Goal: Transaction & Acquisition: Purchase product/service

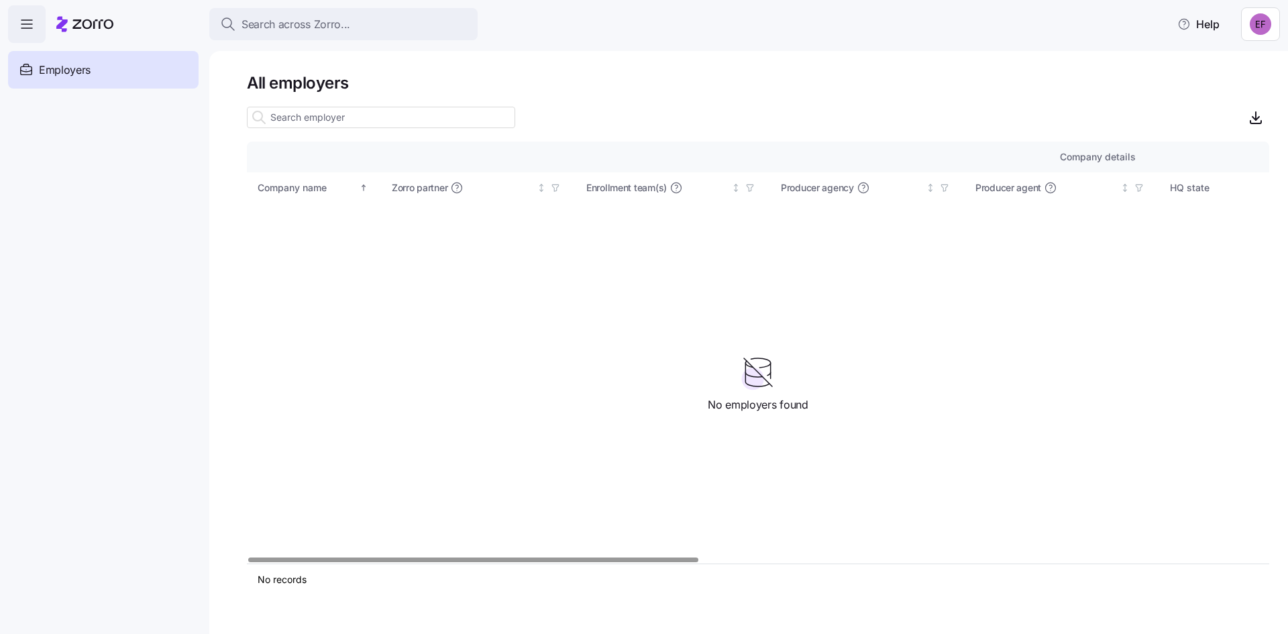
click at [553, 290] on div "Company details Benefit status Company name Zorro partner Enrollment team(s) Pr…" at bounding box center [758, 353] width 1022 height 422
click at [11, 280] on nav "Employers Demo employers Prospects Demo prospects Agencies" at bounding box center [104, 338] width 209 height 591
click at [91, 263] on nav "Employers Demo employers Prospects Demo prospects Agencies" at bounding box center [104, 338] width 209 height 591
click at [516, 395] on div "Company details Benefit status Company name Zorro partner Enrollment team(s) Pr…" at bounding box center [758, 353] width 1022 height 422
click at [7, 66] on nav "Employers Demo employers Prospects Demo prospects Agencies" at bounding box center [104, 338] width 209 height 591
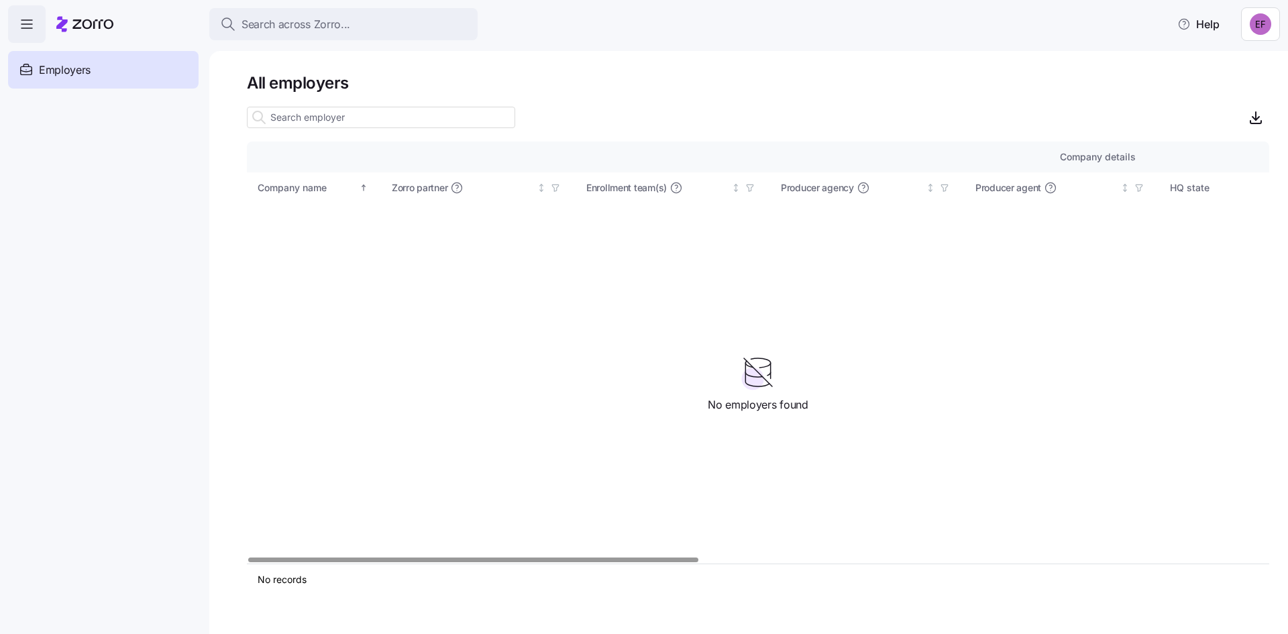
click at [47, 76] on span "Employers" at bounding box center [65, 70] width 52 height 17
click at [5, 13] on header "Search across Zorro... Help" at bounding box center [644, 21] width 1288 height 43
click at [30, 36] on span "button" at bounding box center [27, 24] width 36 height 36
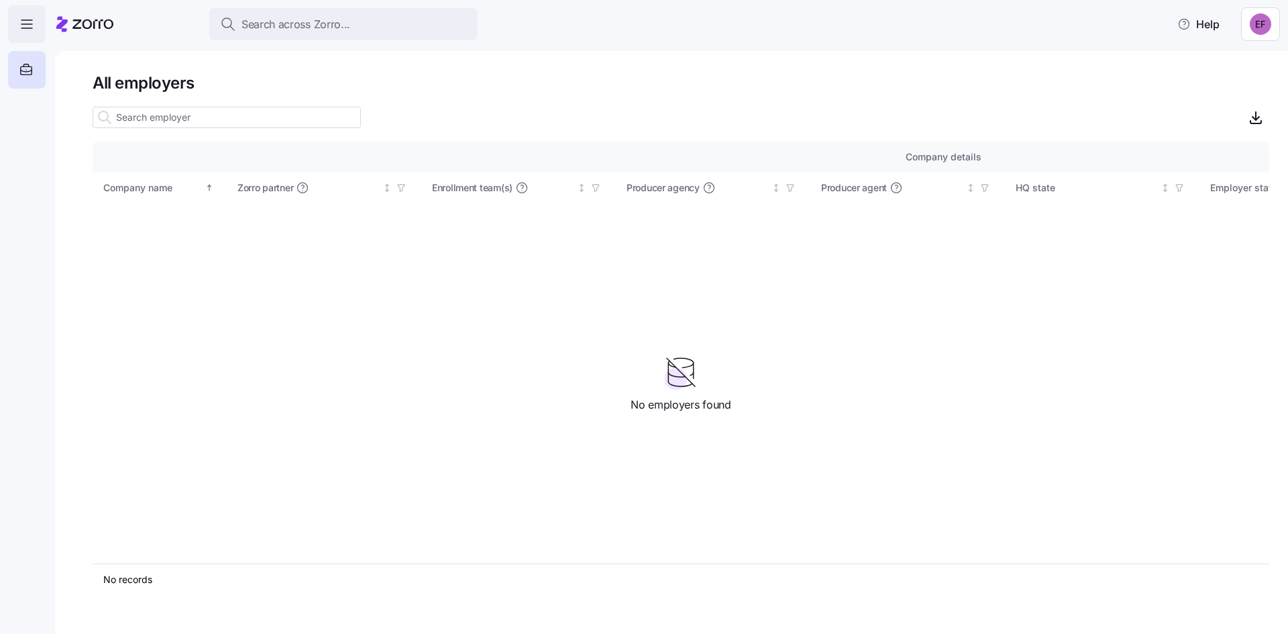
click at [36, 19] on span "button" at bounding box center [27, 24] width 36 height 36
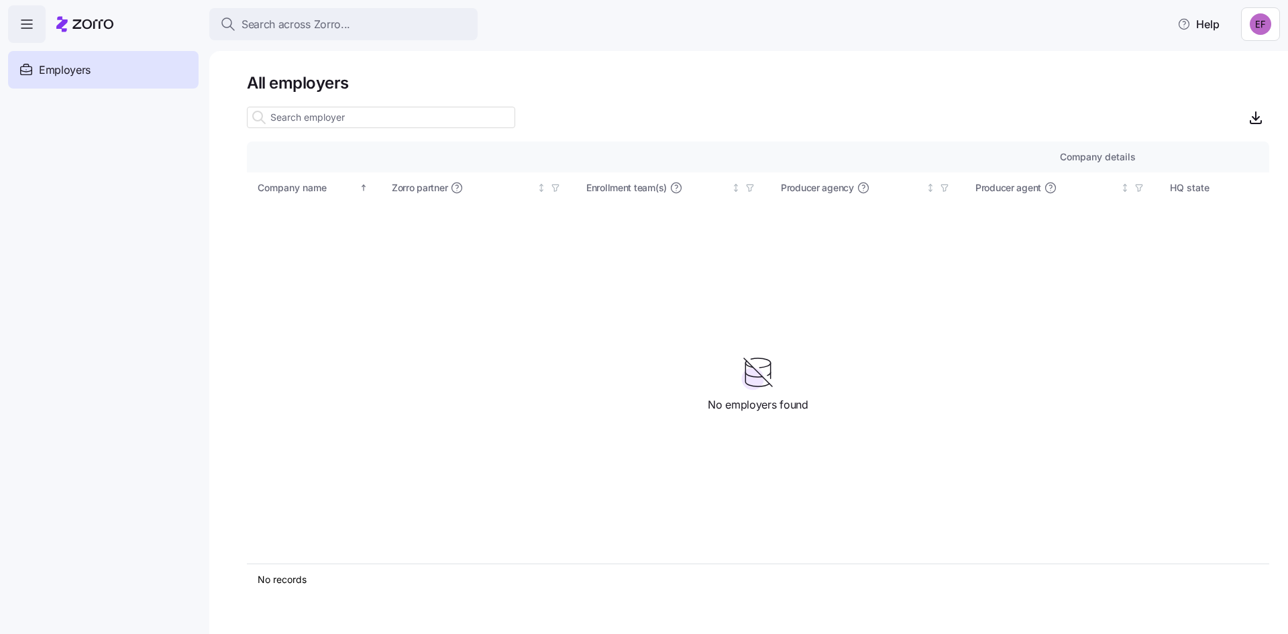
click at [33, 17] on icon "button" at bounding box center [27, 24] width 16 height 16
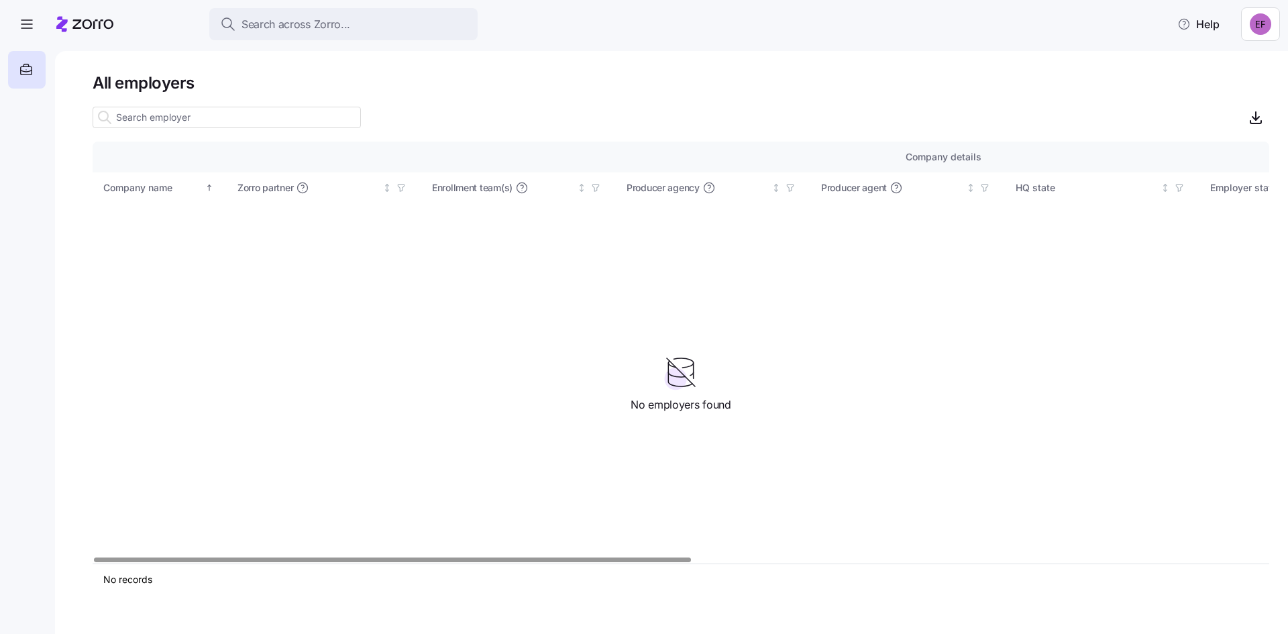
click at [1245, 23] on html "Search across Zorro... Help All employers Company details Benefit status Compan…" at bounding box center [644, 313] width 1288 height 626
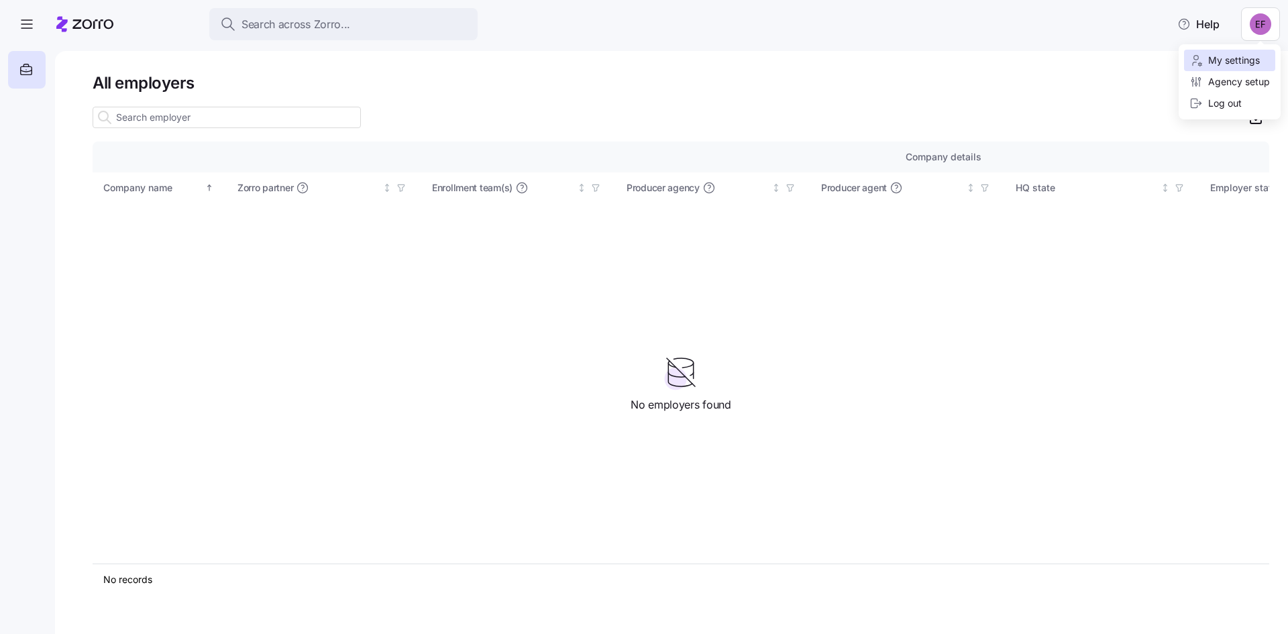
click at [1227, 62] on div "My settings" at bounding box center [1224, 60] width 70 height 15
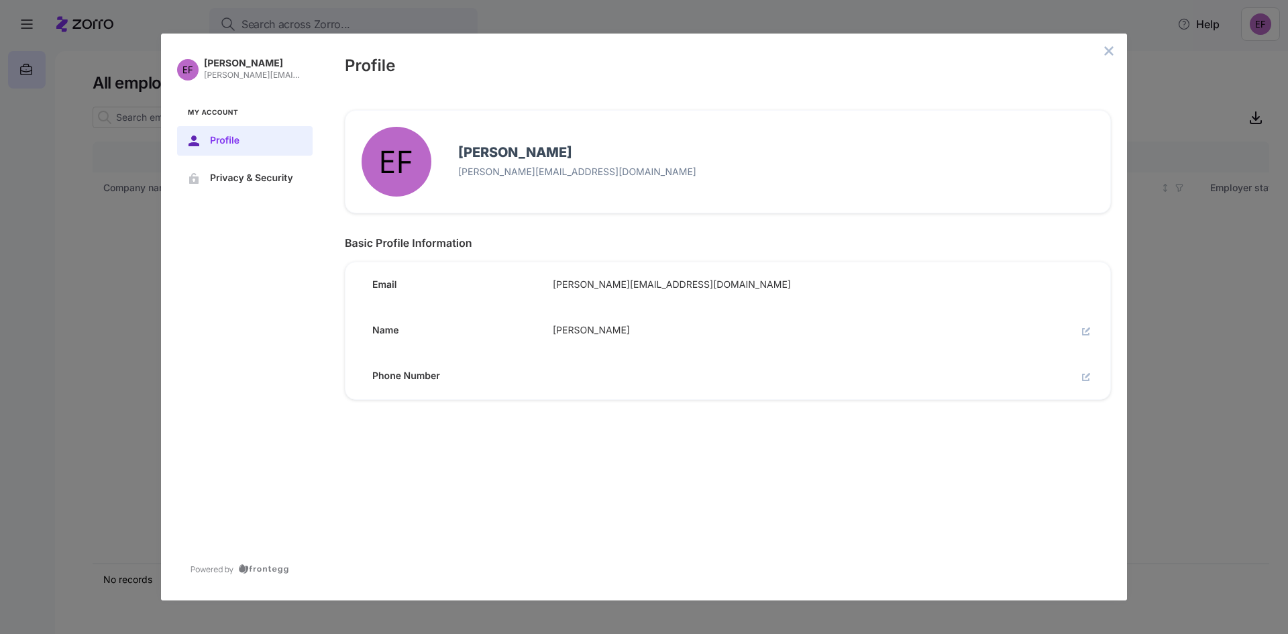
click at [260, 195] on nav "Eric Fredriksen eric@fredhealthins.com My Account Profile Privacy & Security" at bounding box center [245, 124] width 168 height 181
click at [260, 177] on span "Privacy & Security" at bounding box center [255, 178] width 91 height 11
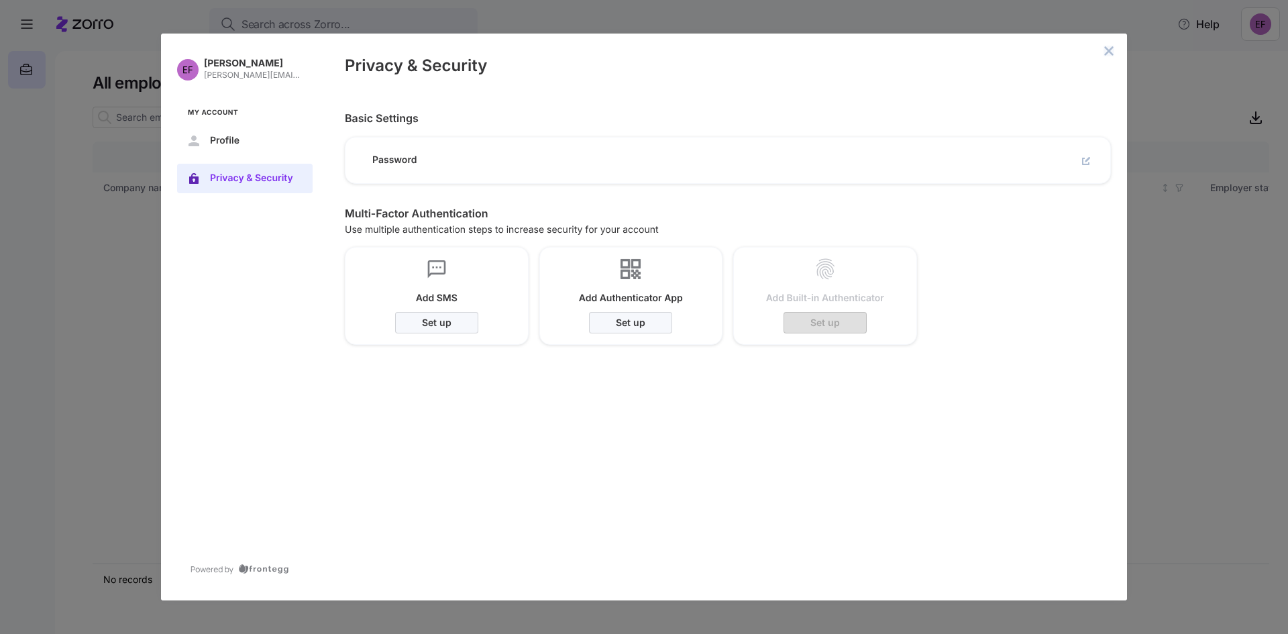
click at [1104, 48] on icon "close admin-box" at bounding box center [1108, 51] width 11 height 11
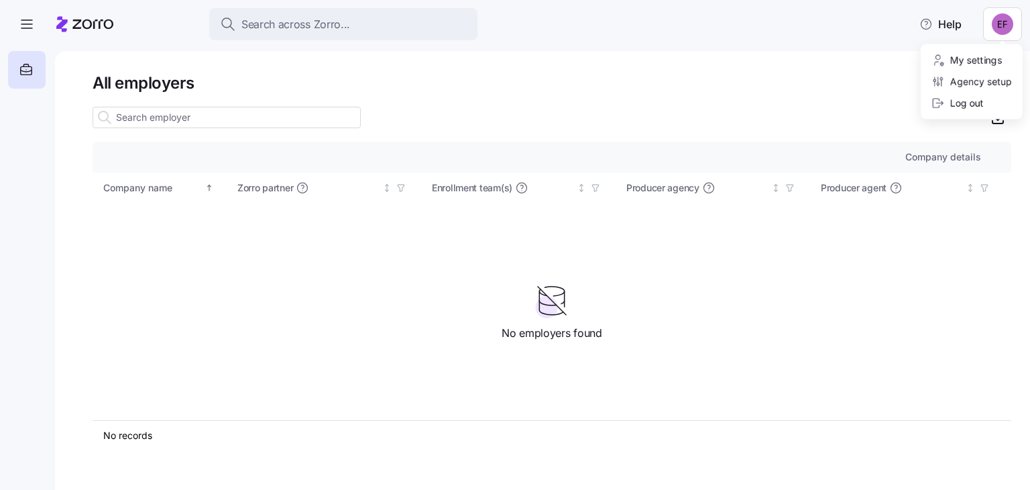
click at [995, 14] on html "Search across Zorro... Help All employers Company details Benefit status Compan…" at bounding box center [515, 241] width 1030 height 482
click at [993, 82] on div "Agency setup" at bounding box center [972, 81] width 80 height 15
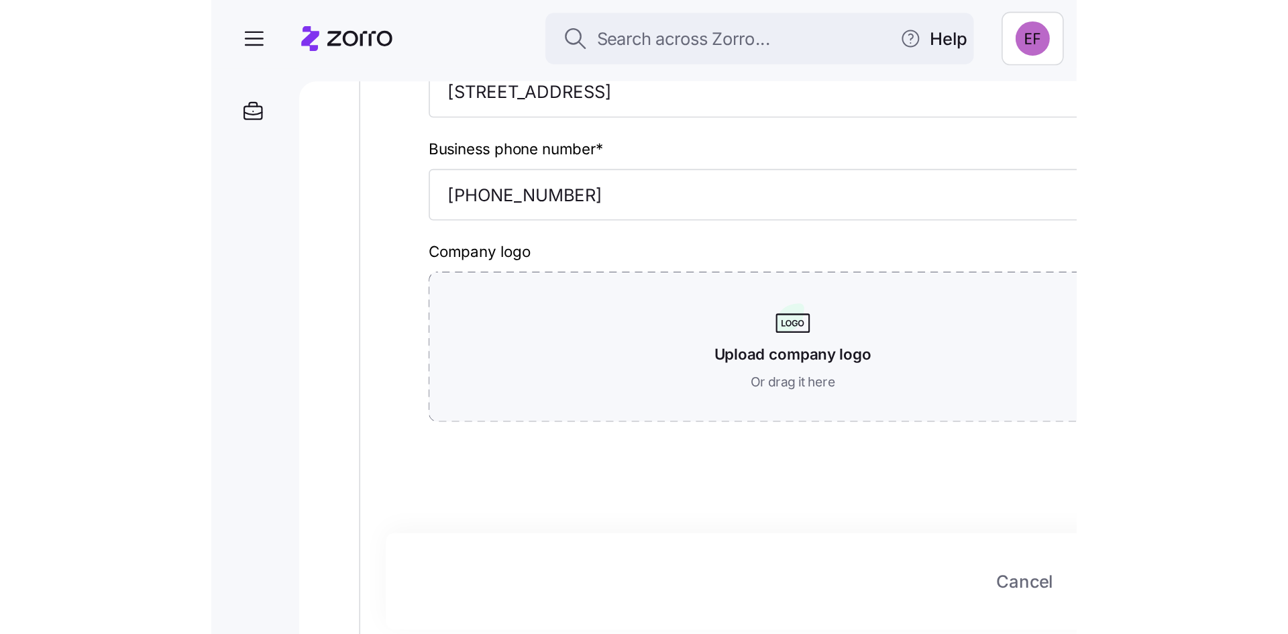
scroll to position [227, 0]
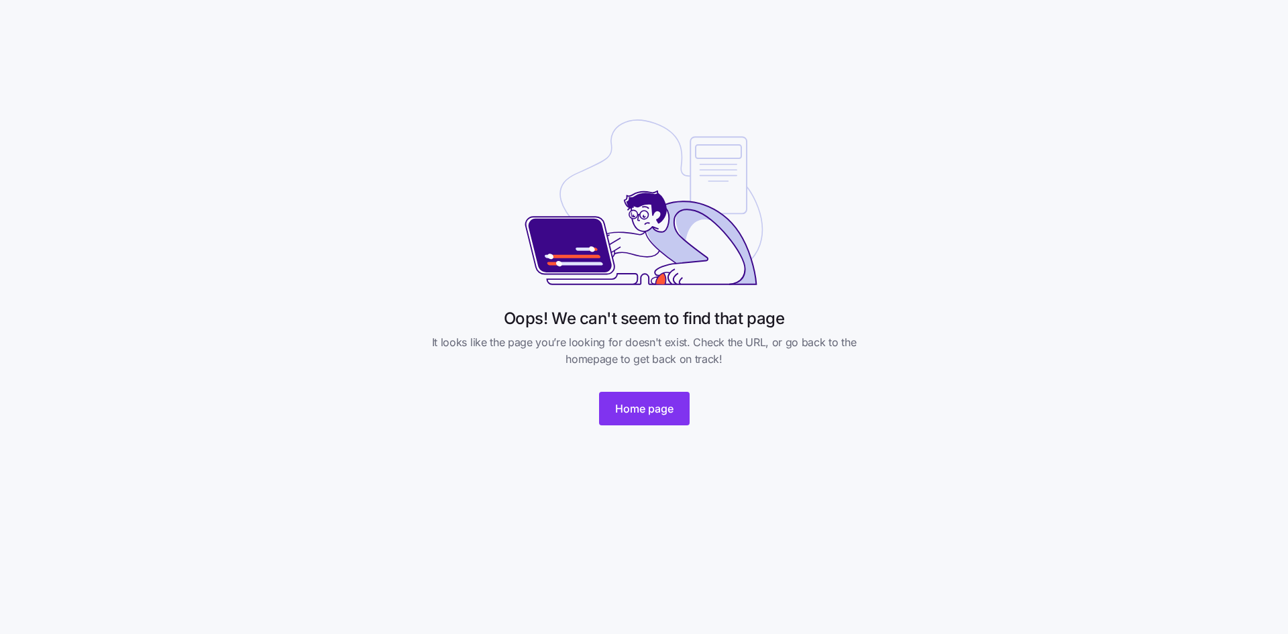
click at [683, 427] on div "Oops! We can't seem to find that page It looks like the page you’re looking for…" at bounding box center [643, 274] width 469 height 334
click at [644, 402] on span "Home page" at bounding box center [644, 408] width 58 height 16
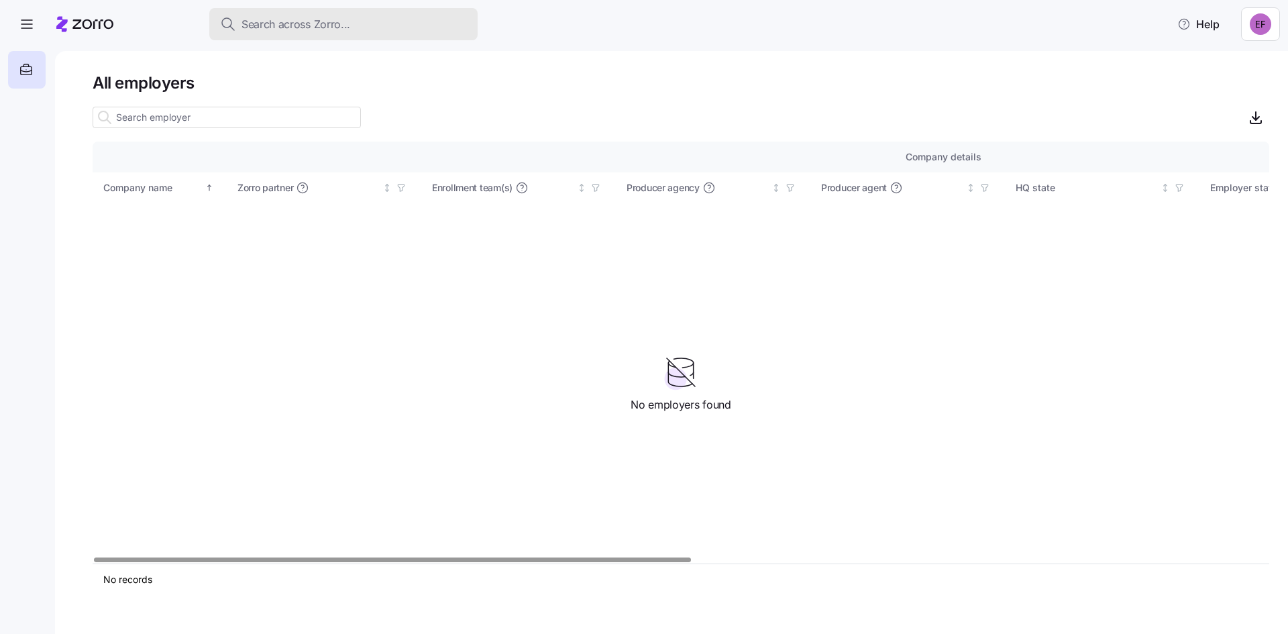
click at [275, 13] on button "Search across Zorro..." at bounding box center [343, 24] width 268 height 32
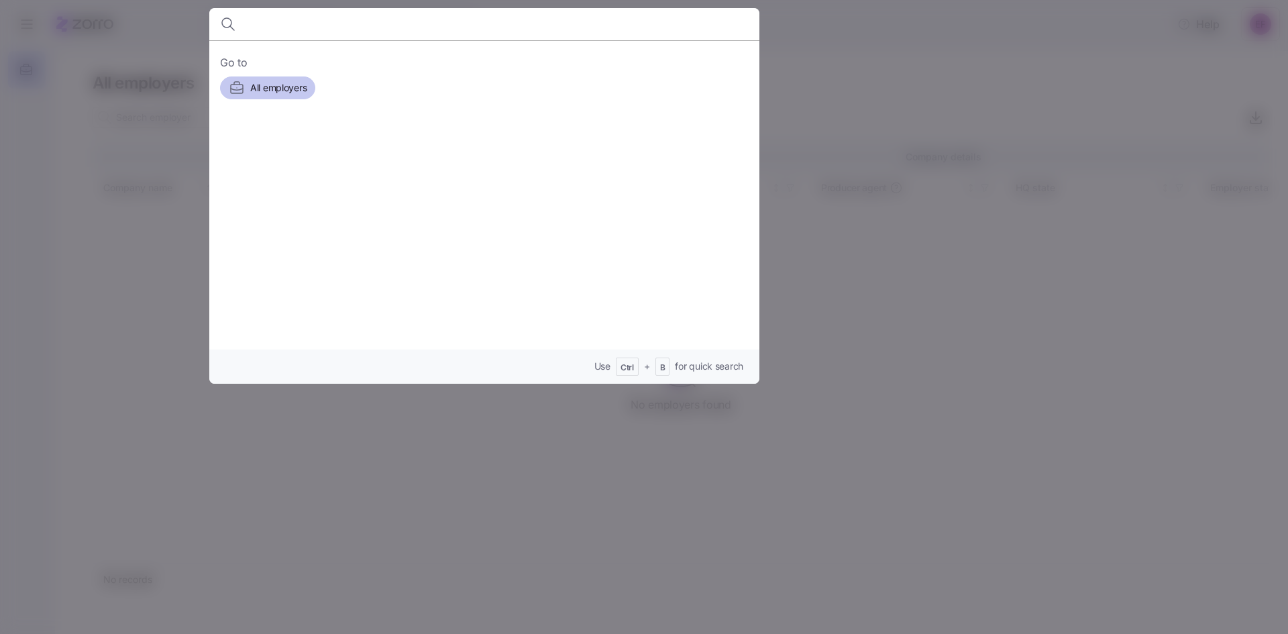
click at [262, 90] on span "All employers" at bounding box center [278, 87] width 56 height 13
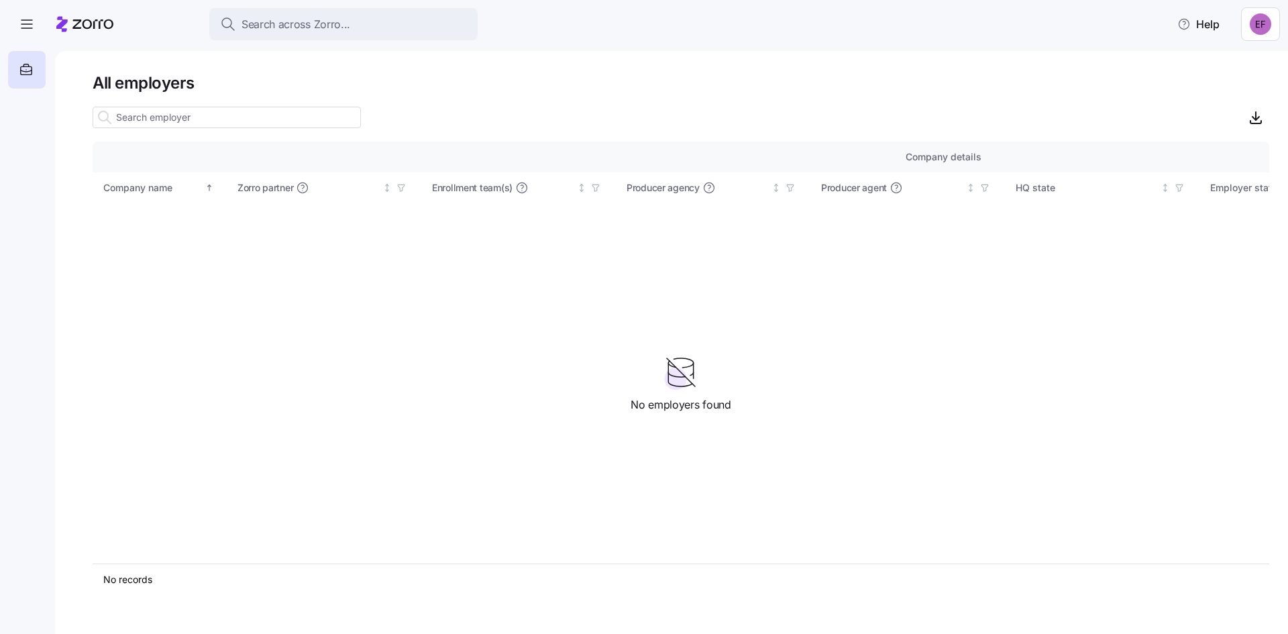
click at [233, 113] on input at bounding box center [227, 117] width 268 height 21
type input "gene"
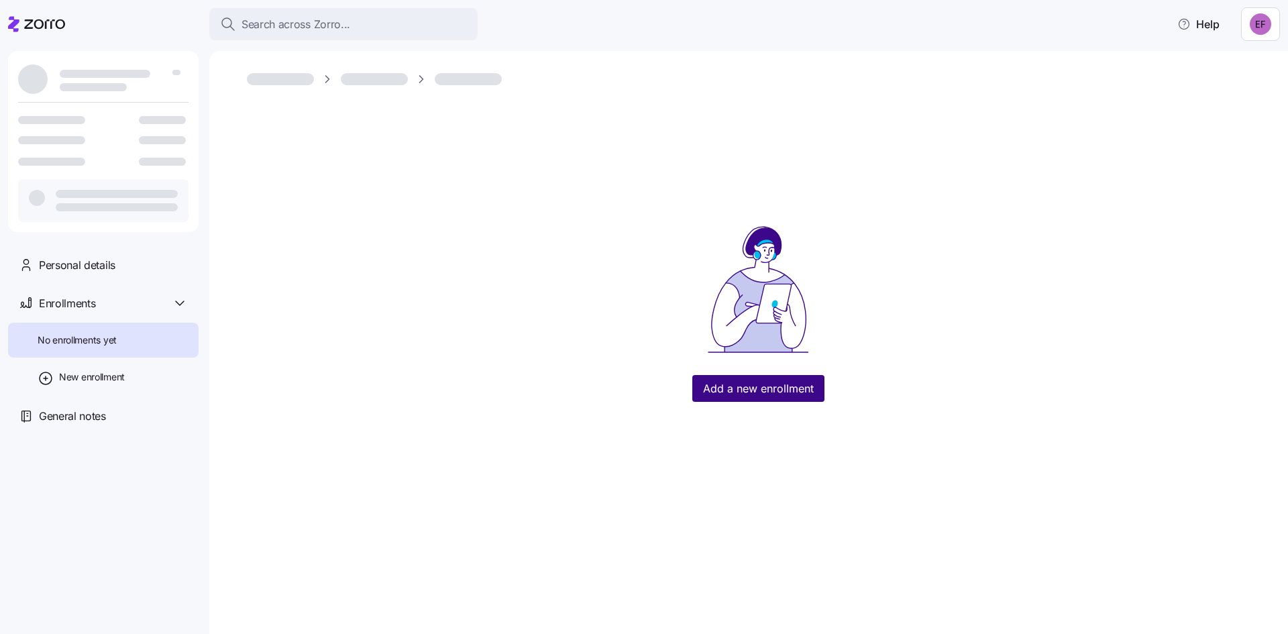
click at [815, 391] on button "Add a new enrollment" at bounding box center [758, 388] width 132 height 27
click at [336, 483] on div "Add a new enrollment" at bounding box center [748, 342] width 1078 height 583
click at [43, 24] on icon at bounding box center [44, 23] width 41 height 9
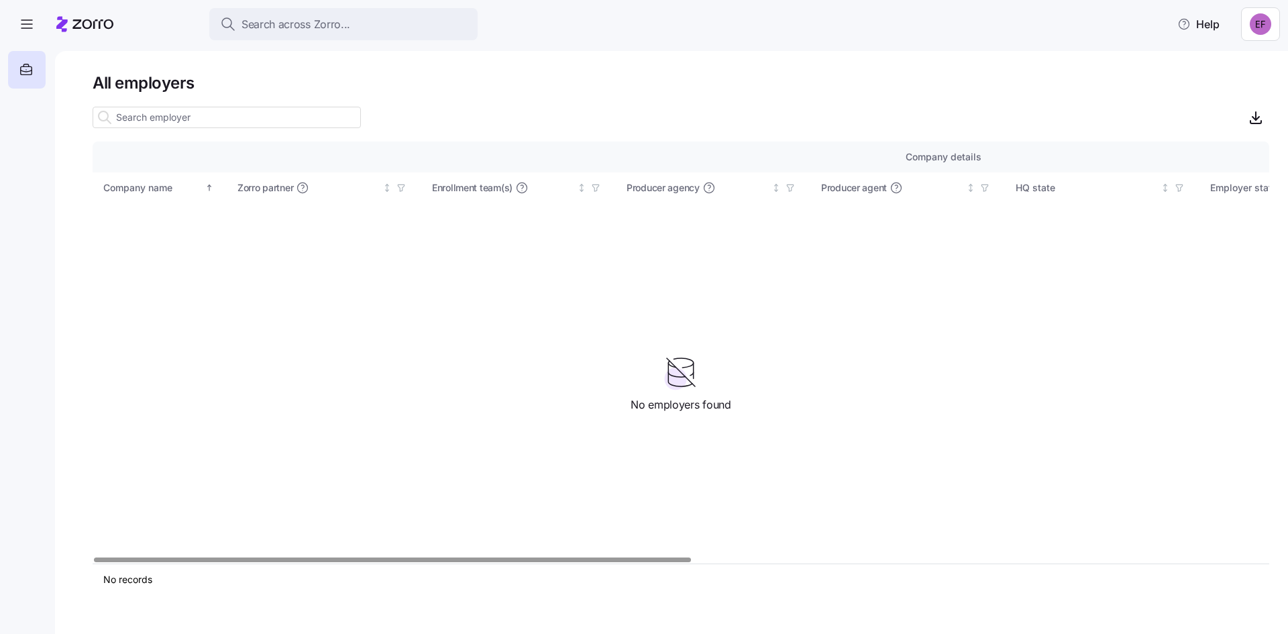
click at [858, 347] on div "Company details Benefit status Company name Zorro partner Enrollment team(s) Pr…" at bounding box center [681, 353] width 1176 height 422
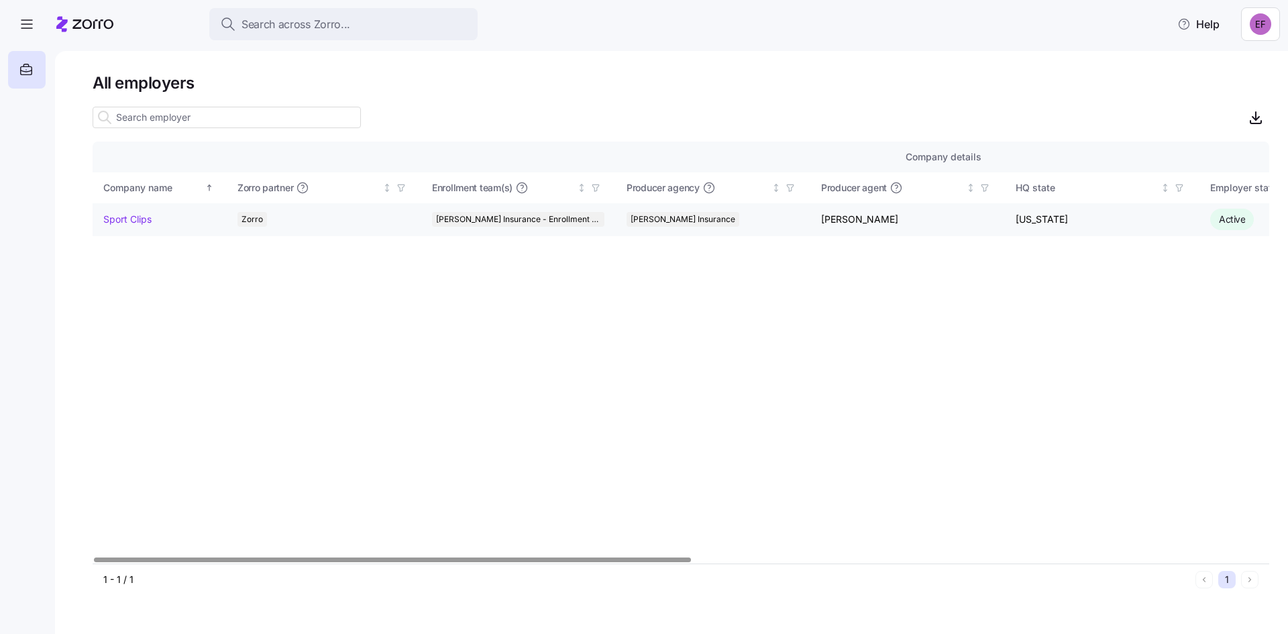
click at [99, 221] on td "Sport Clips" at bounding box center [160, 219] width 134 height 33
click at [112, 215] on link "Sport Clips" at bounding box center [127, 219] width 48 height 13
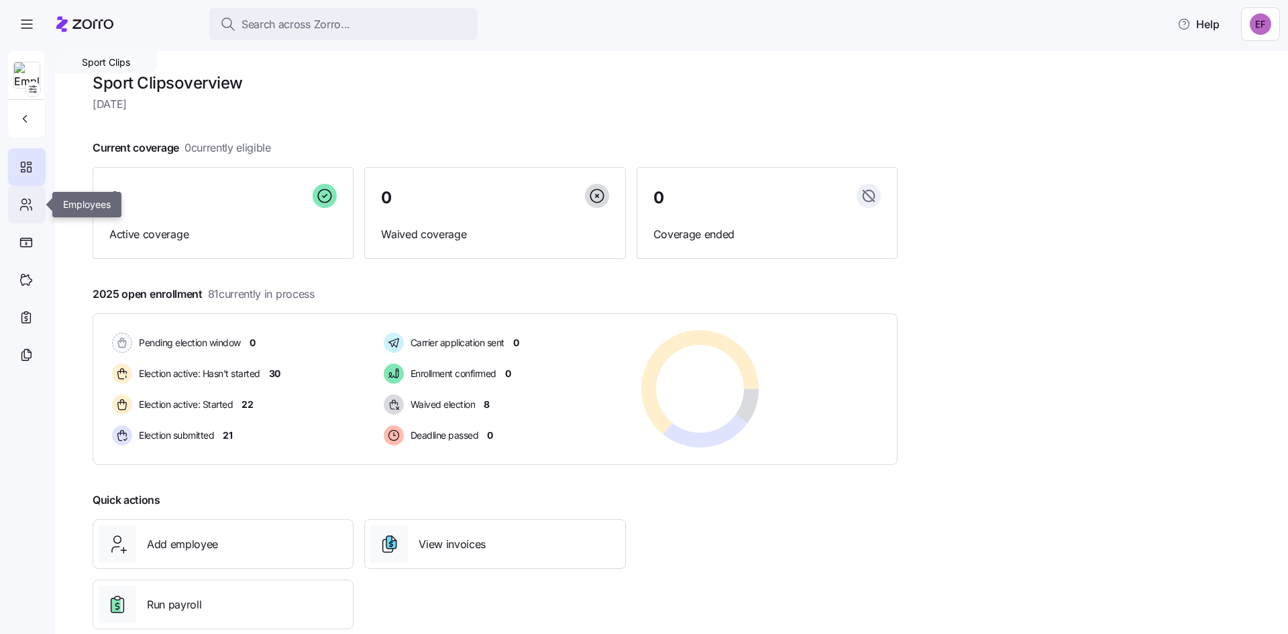
click at [23, 196] on div at bounding box center [27, 205] width 38 height 38
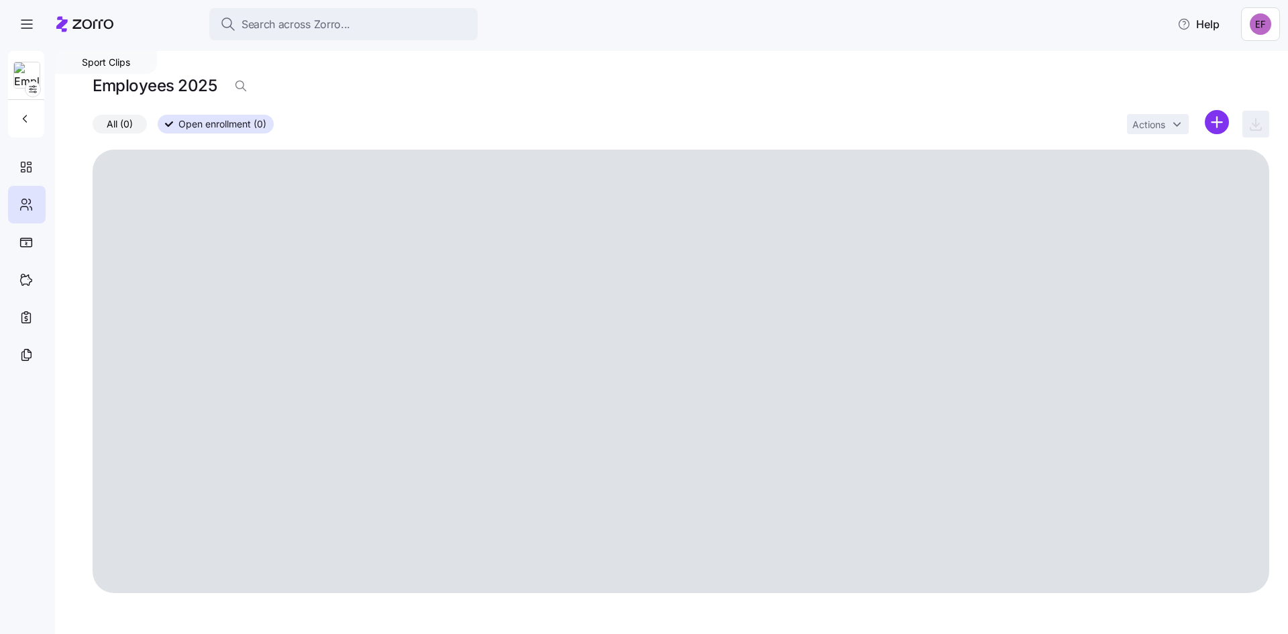
click at [305, 26] on span "Search across Zorro..." at bounding box center [295, 24] width 109 height 17
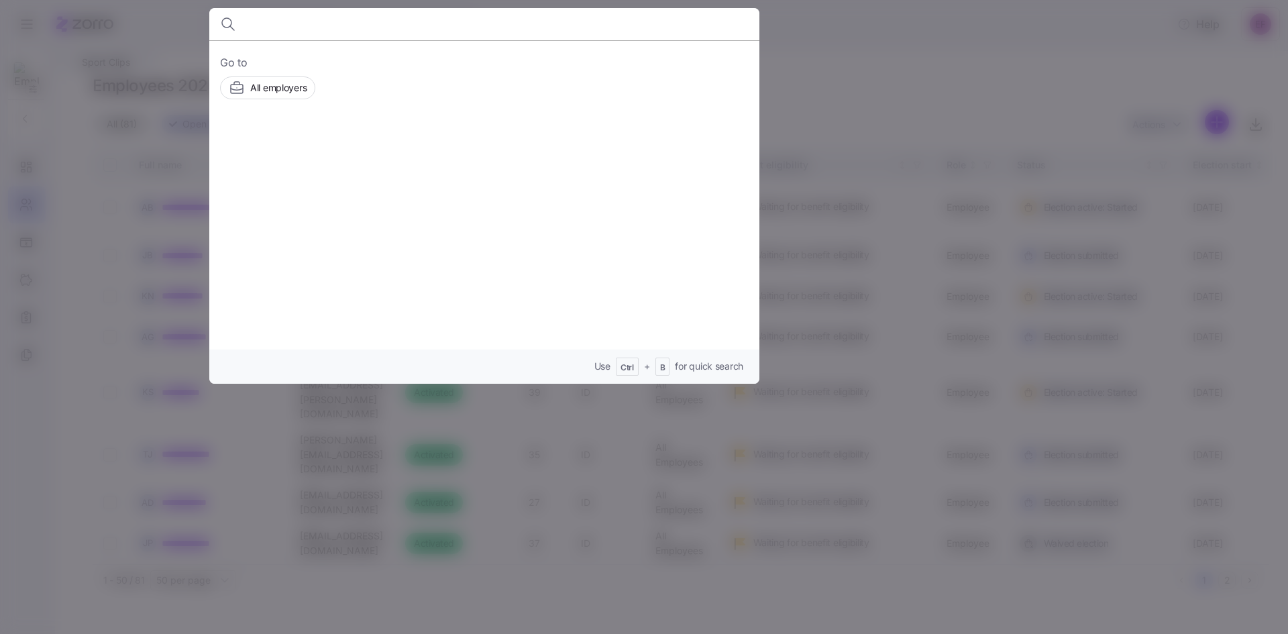
click at [1029, 87] on div at bounding box center [644, 317] width 1288 height 634
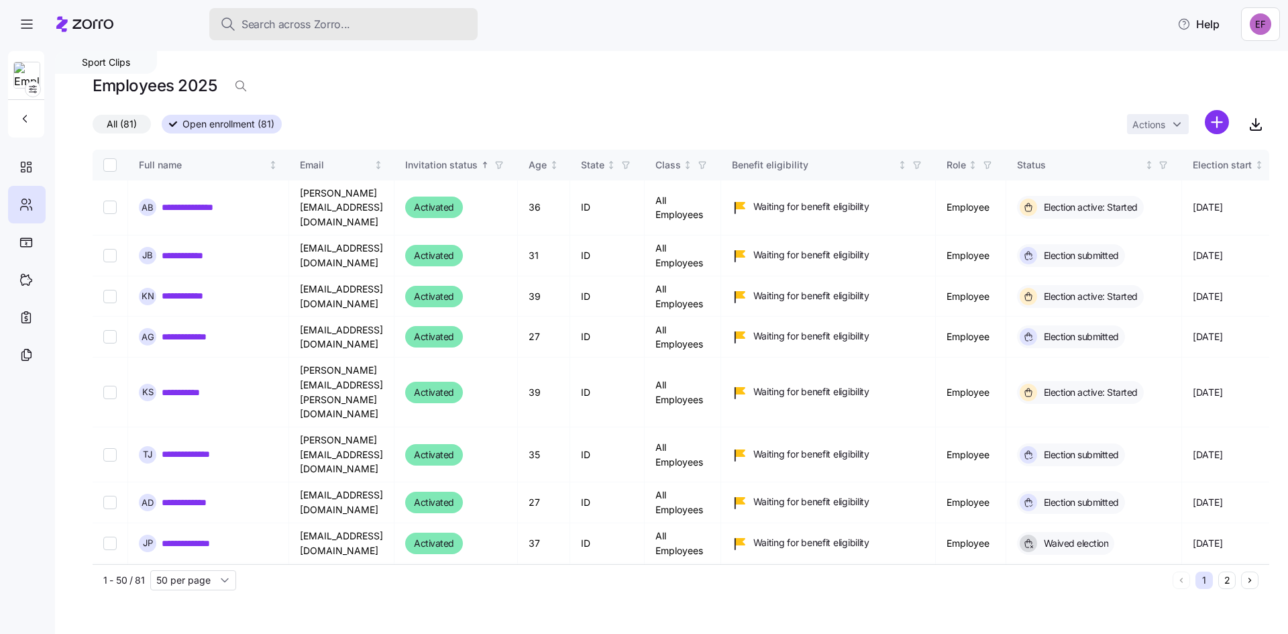
click at [330, 24] on span "Search across Zorro..." at bounding box center [295, 24] width 109 height 17
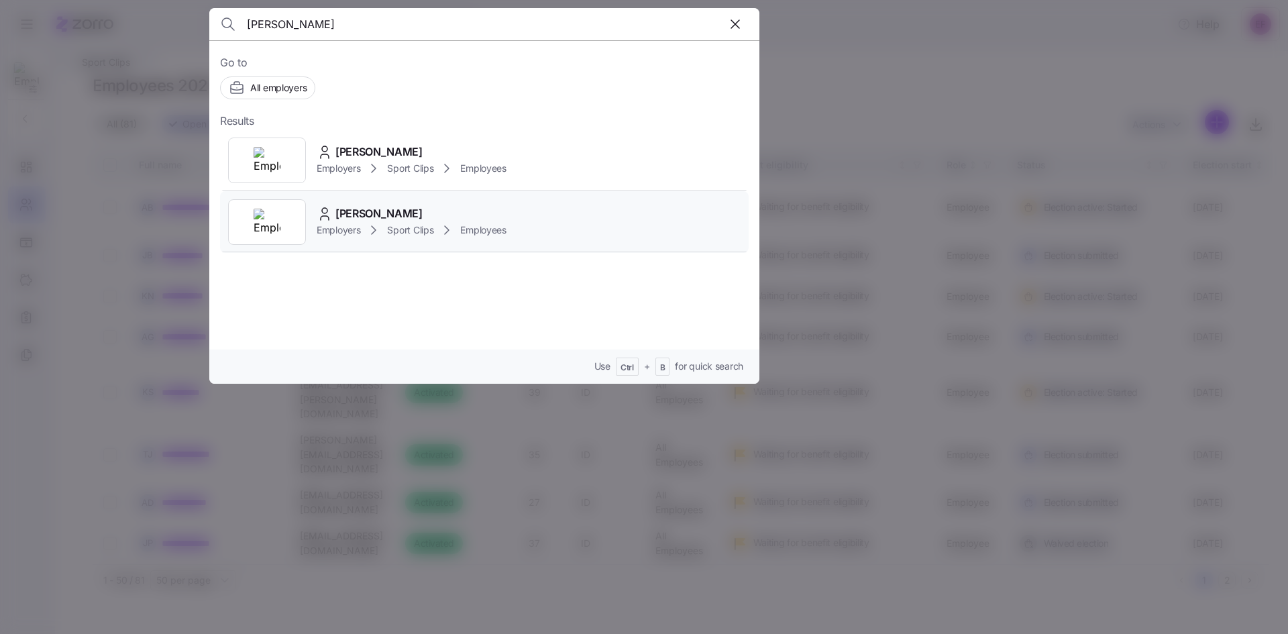
type input "angella"
click at [345, 213] on span "[PERSON_NAME]" at bounding box center [378, 213] width 87 height 17
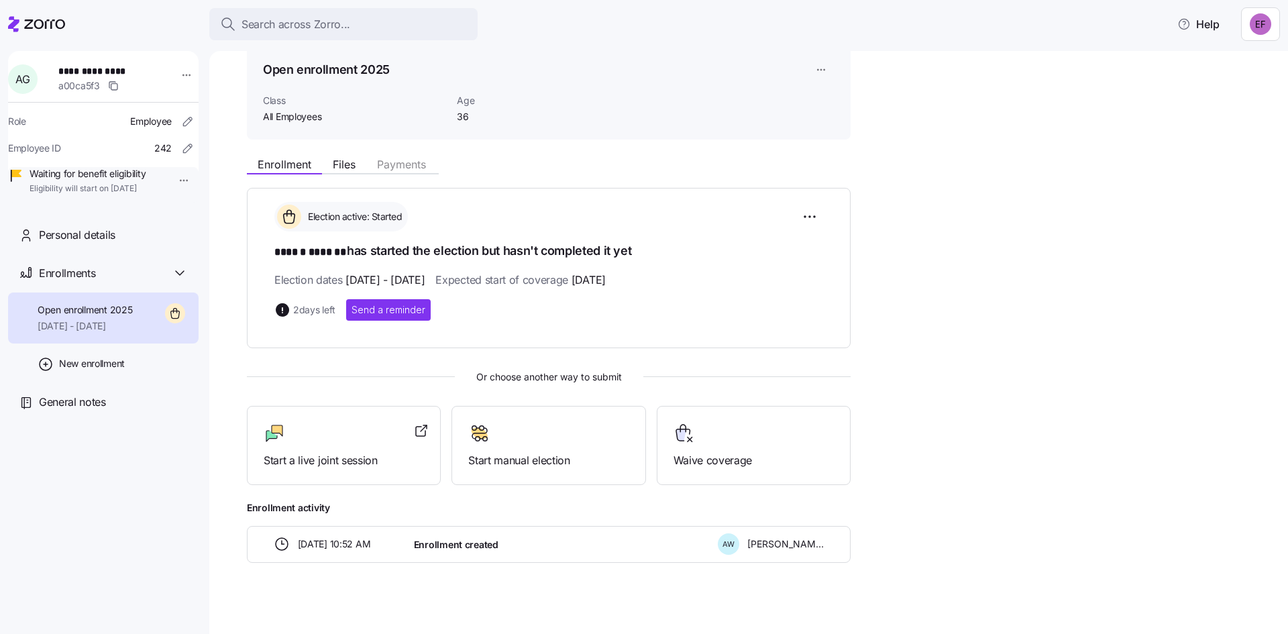
scroll to position [68, 0]
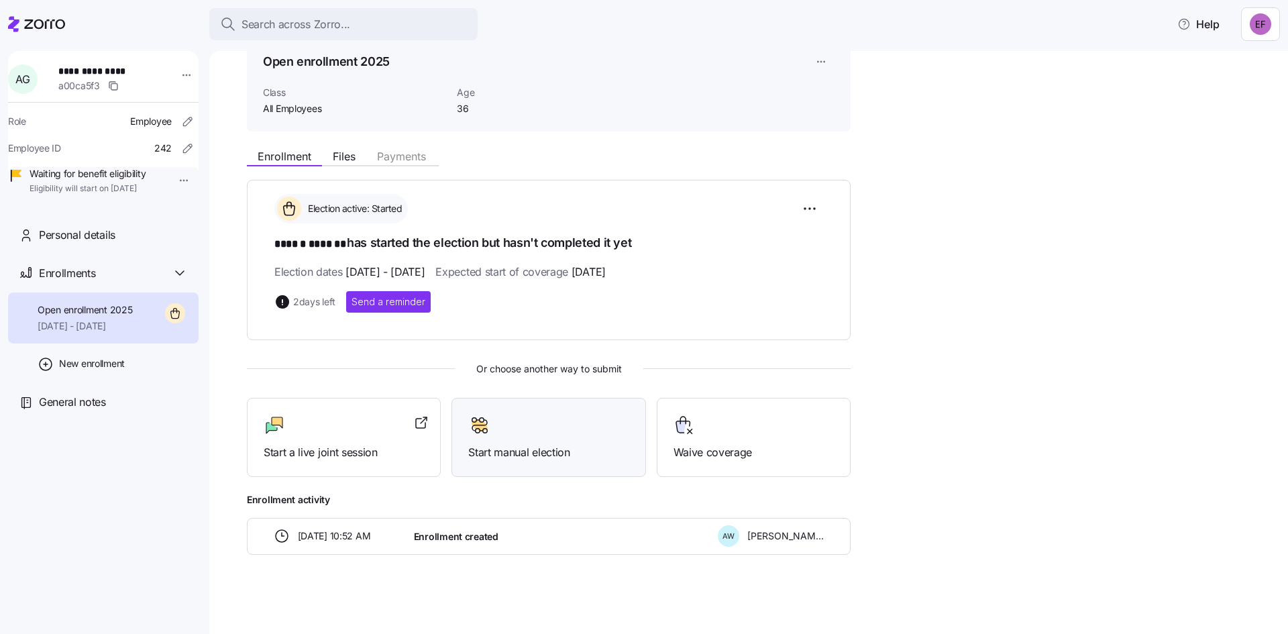
click at [547, 435] on div "Start manual election" at bounding box center [548, 437] width 160 height 46
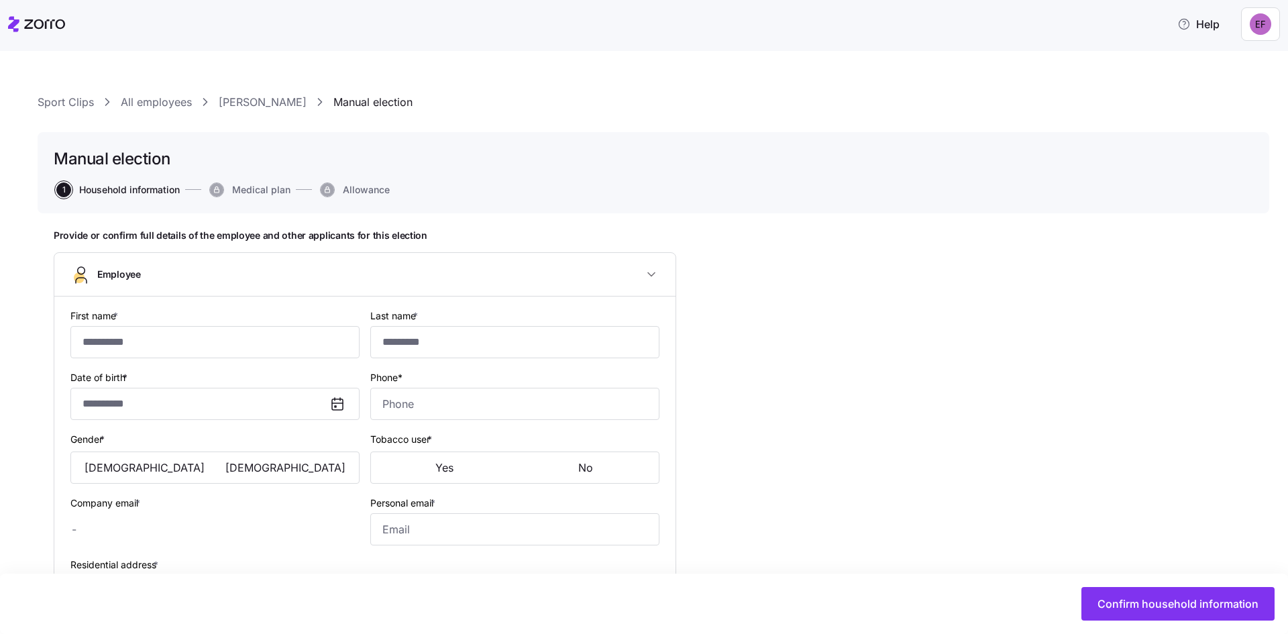
type input "******"
type input "*******"
type input "[EMAIL_ADDRESS][DOMAIN_NAME]"
type input "**********"
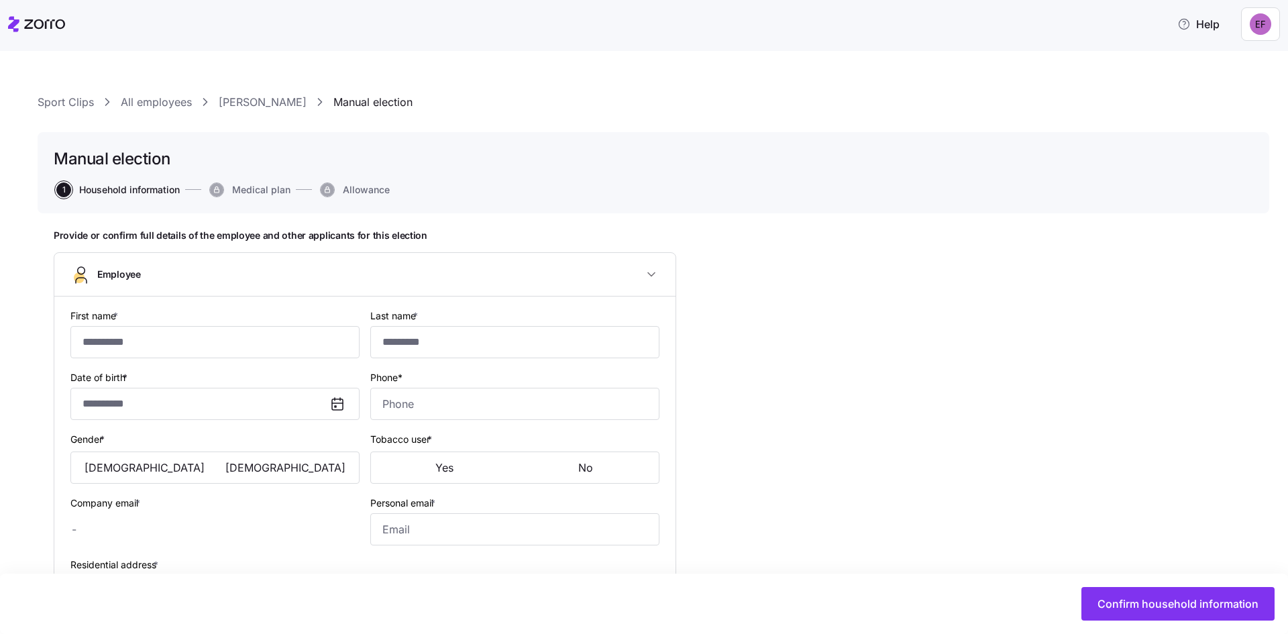
checkbox input "true"
type input "**********"
type input "[PHONE_NUMBER]"
type input "[DEMOGRAPHIC_DATA] citizen"
type input "Single"
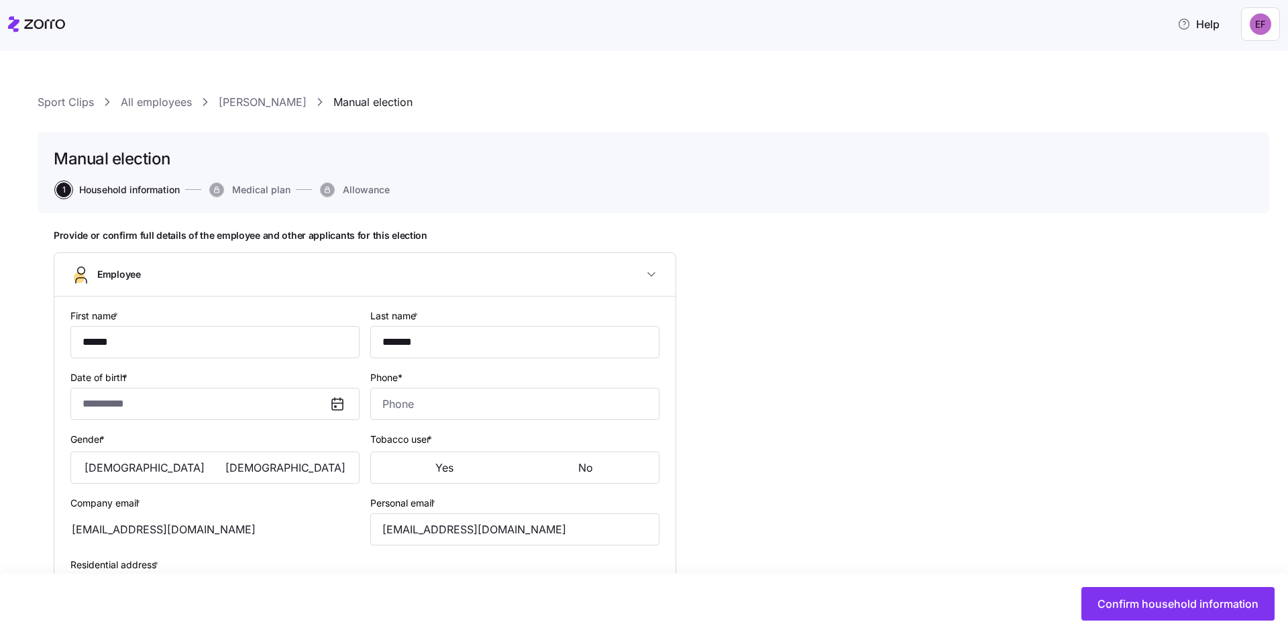
type input "Full time"
type input "Salary"
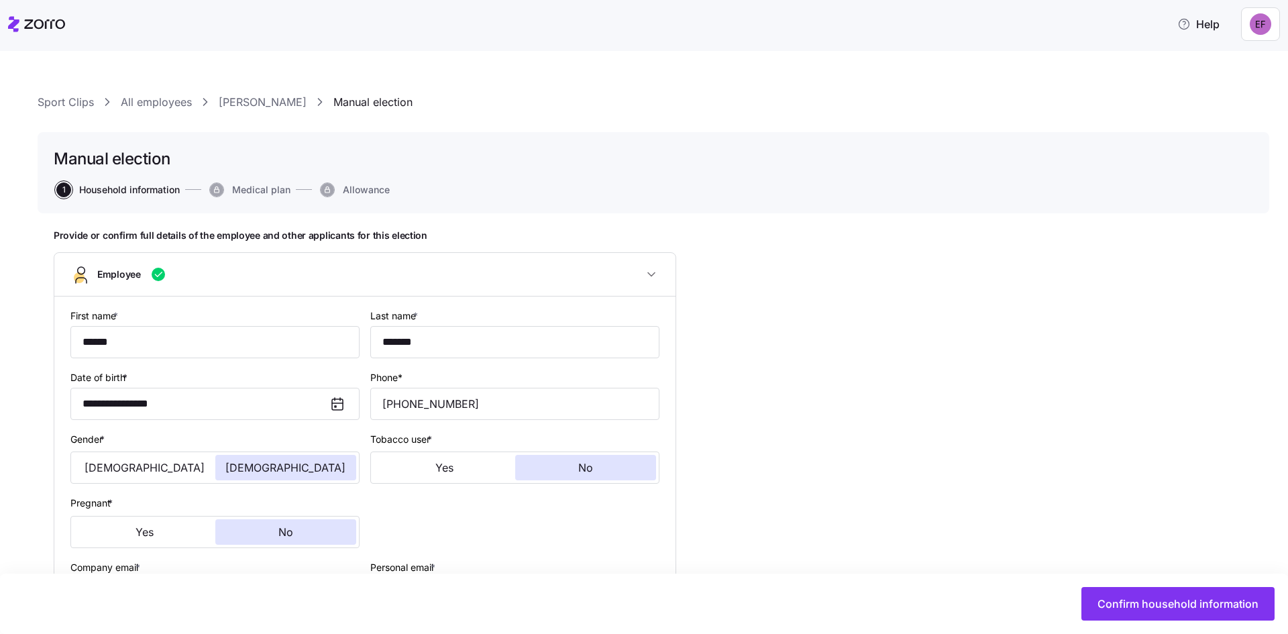
type input "All Employees"
click at [222, 180] on icon "button" at bounding box center [216, 189] width 13 height 21
click at [1149, 609] on span "Confirm household information" at bounding box center [1177, 604] width 161 height 16
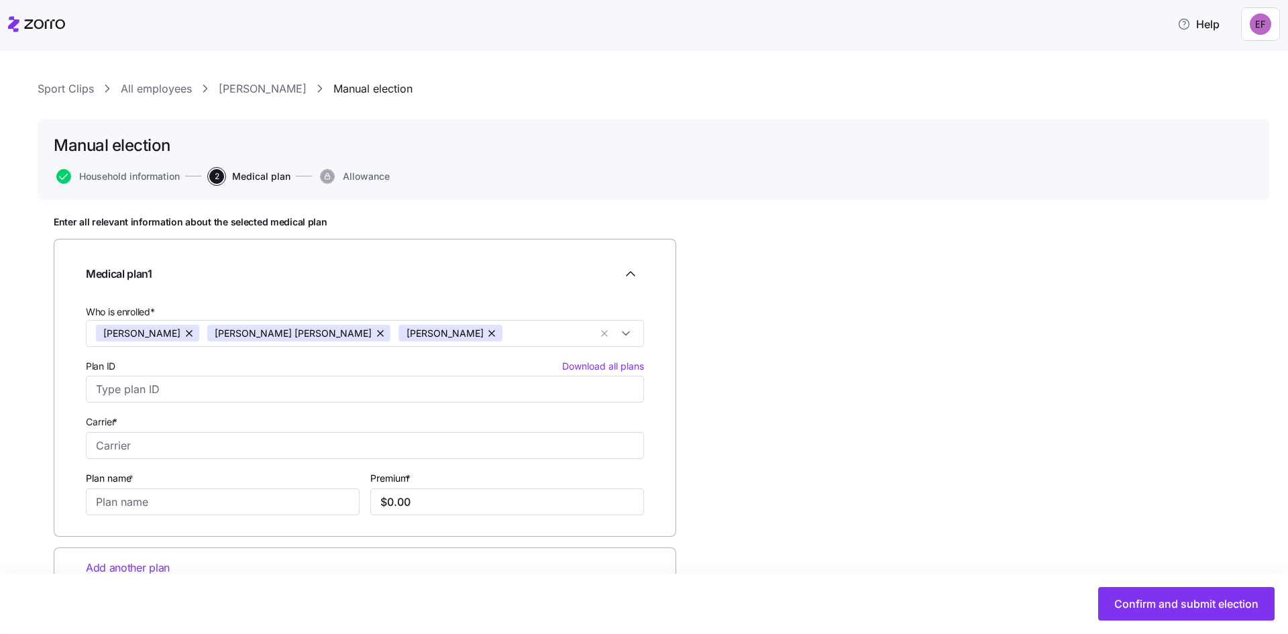
scroll to position [50, 0]
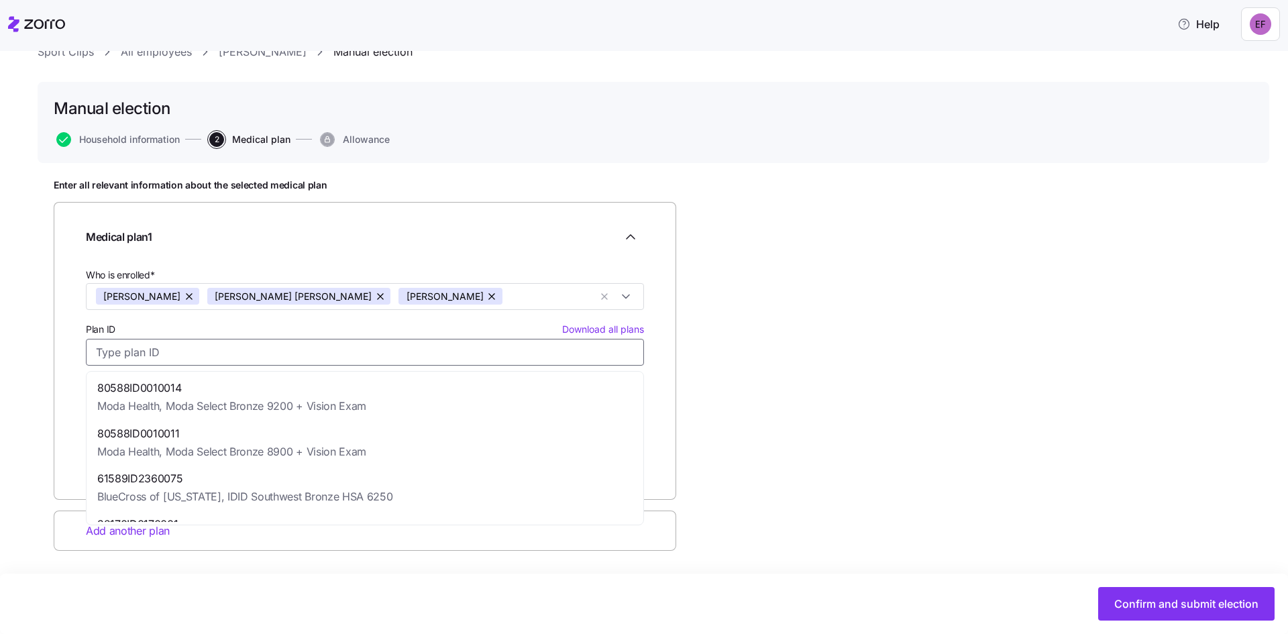
click at [149, 342] on input "Plan ID Download all plans" at bounding box center [365, 352] width 558 height 27
click at [1002, 360] on div "Enter all relevant information about the selected medical plan Medical plan 1 W…" at bounding box center [653, 398] width 1199 height 439
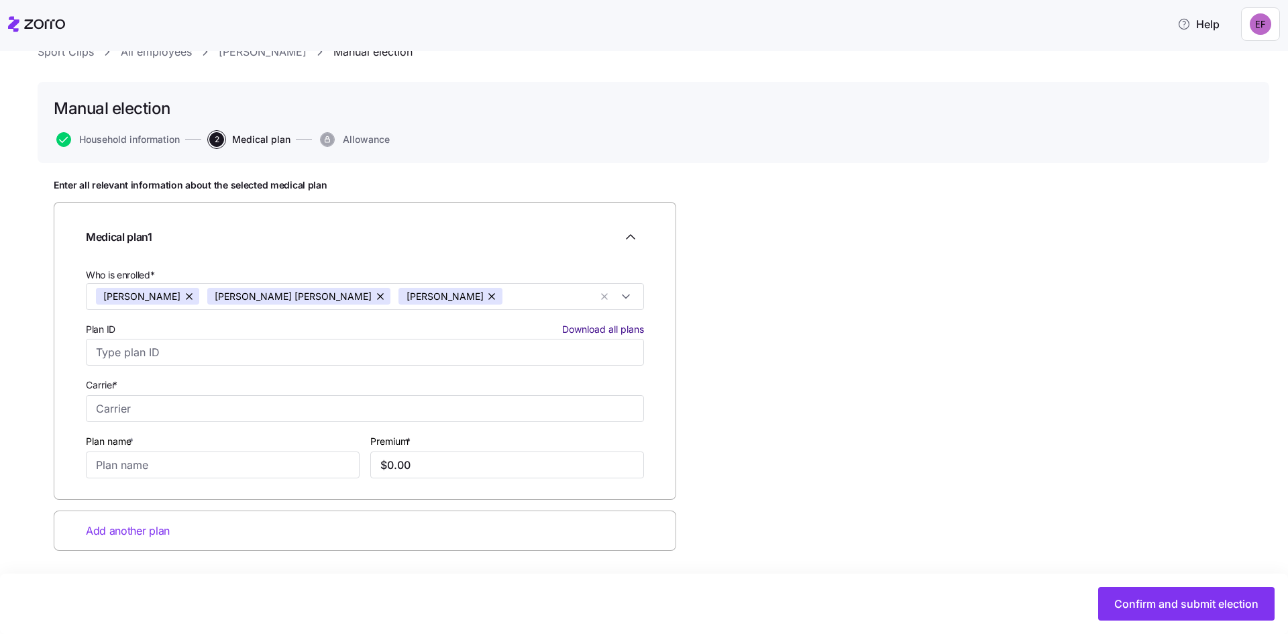
click at [600, 329] on span "Download all plans" at bounding box center [603, 329] width 82 height 13
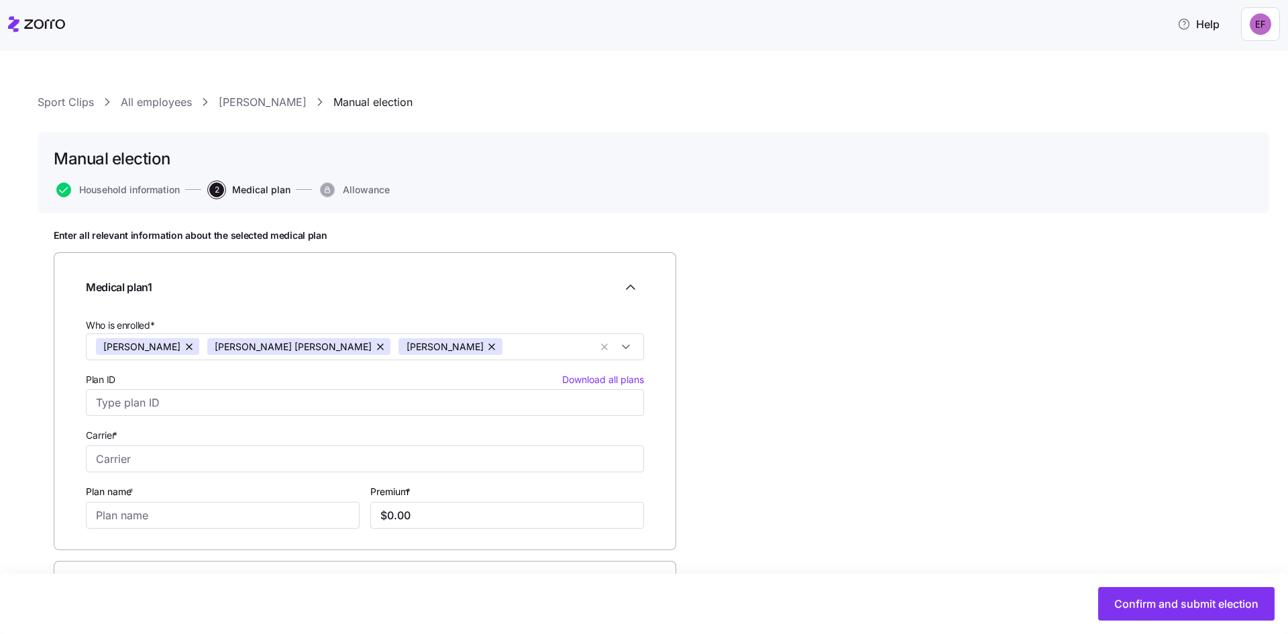
click at [224, 100] on link "[PERSON_NAME]" at bounding box center [263, 102] width 88 height 17
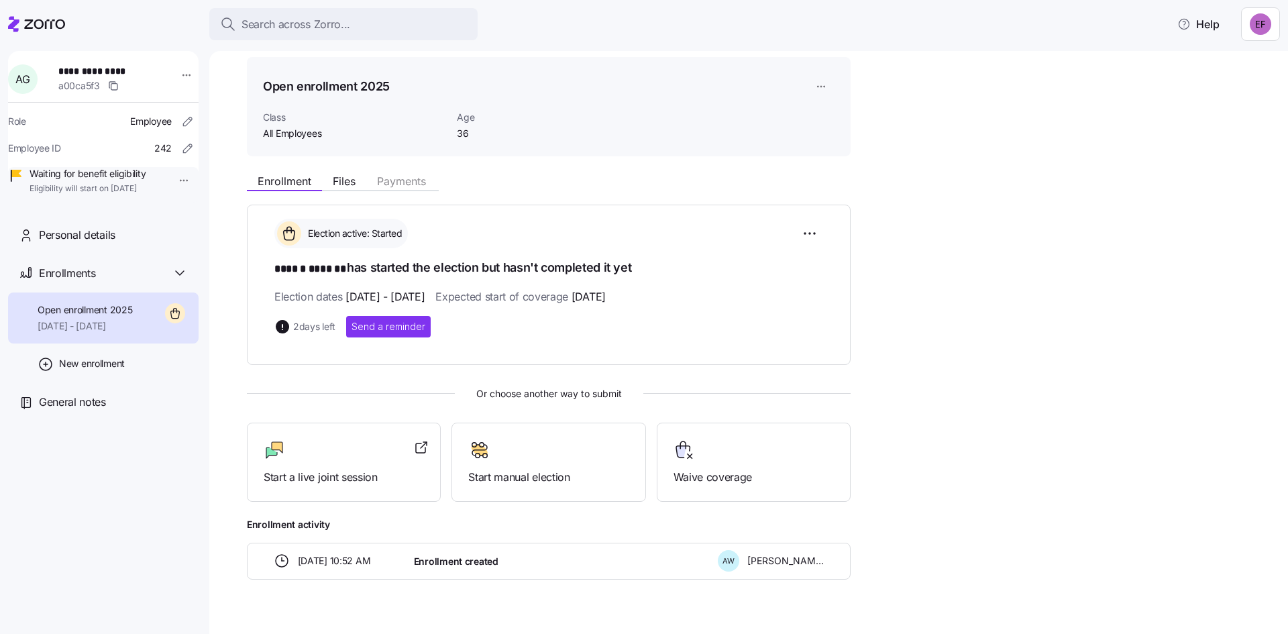
scroll to position [45, 0]
click at [368, 437] on div at bounding box center [344, 447] width 160 height 21
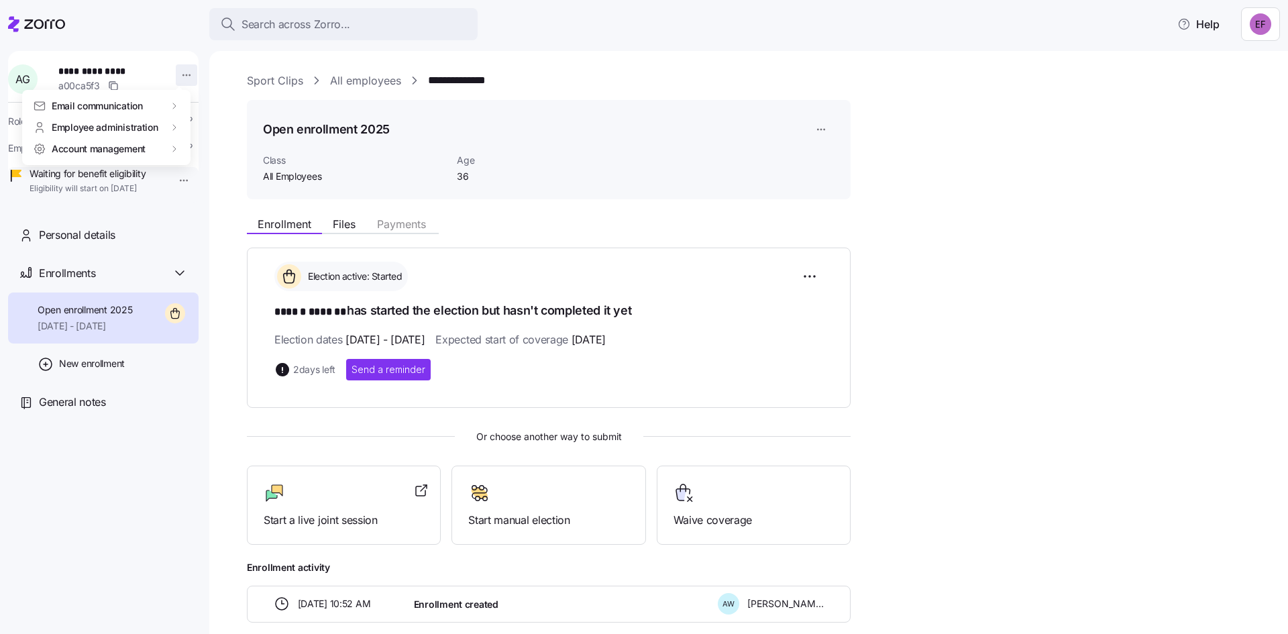
click at [176, 74] on html "**********" at bounding box center [644, 313] width 1288 height 626
click at [95, 70] on html "**********" at bounding box center [644, 313] width 1288 height 626
click at [95, 70] on span "**********" at bounding box center [105, 70] width 94 height 13
click at [115, 243] on span "Personal details" at bounding box center [77, 235] width 76 height 17
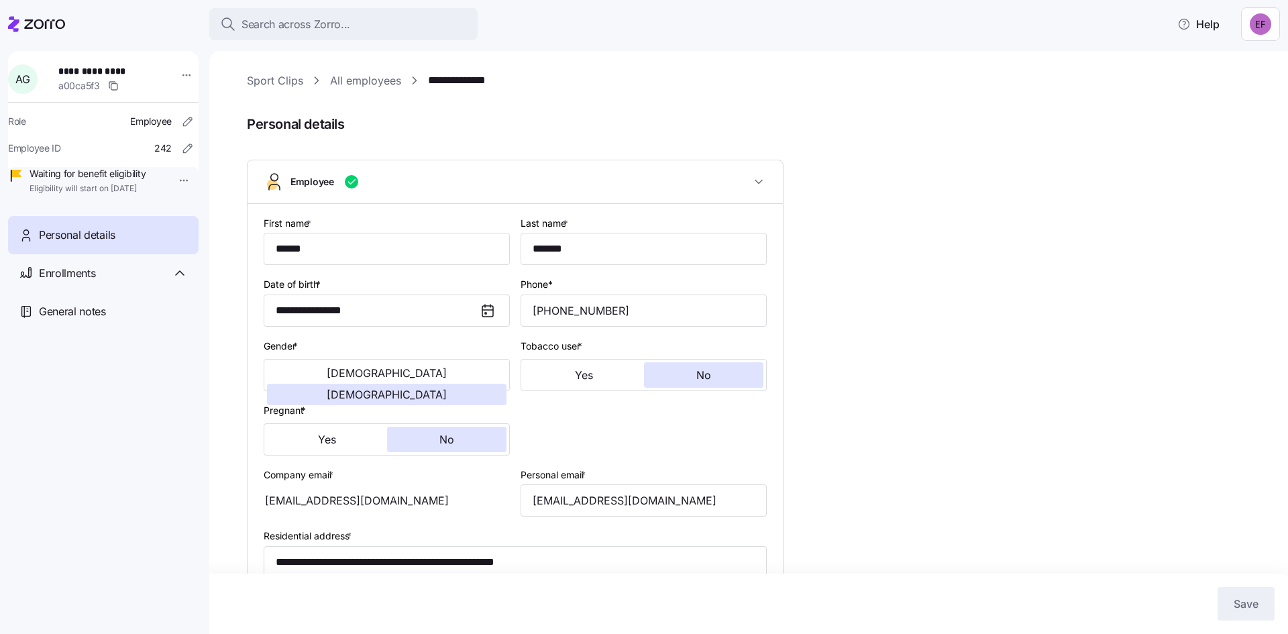
type input "All Employees"
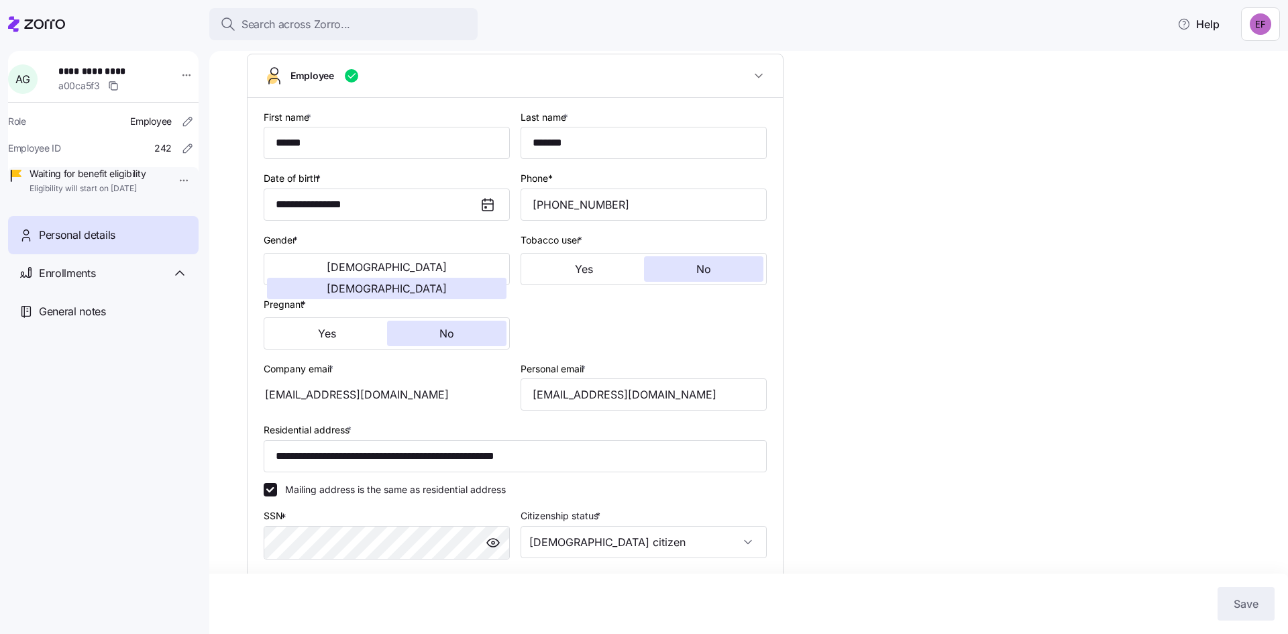
scroll to position [87, 0]
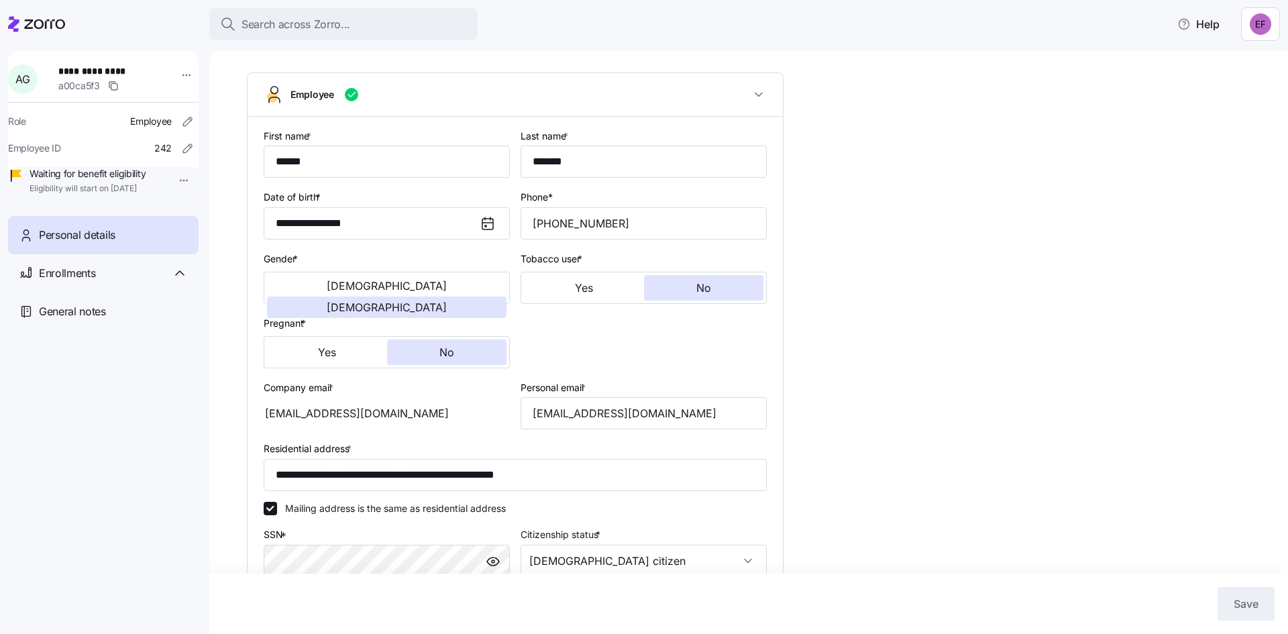
drag, startPoint x: 414, startPoint y: 412, endPoint x: 241, endPoint y: 408, distance: 173.7
click at [241, 408] on div "**********" at bounding box center [748, 342] width 1078 height 583
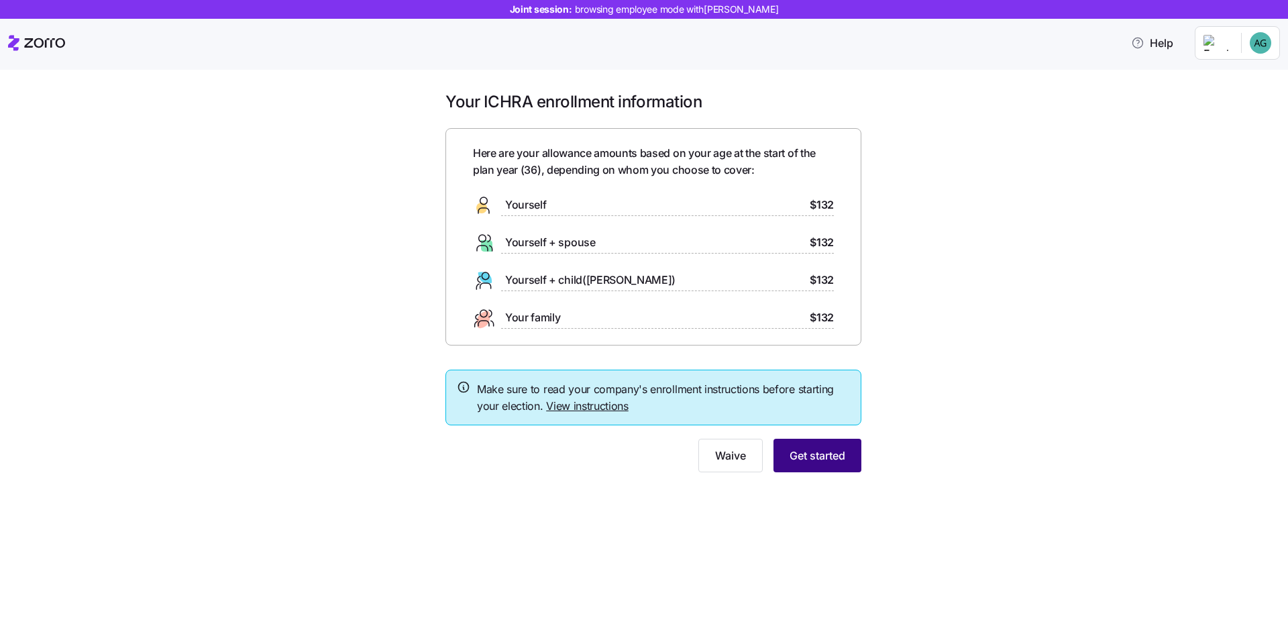
click at [810, 465] on button "Get started" at bounding box center [817, 456] width 88 height 34
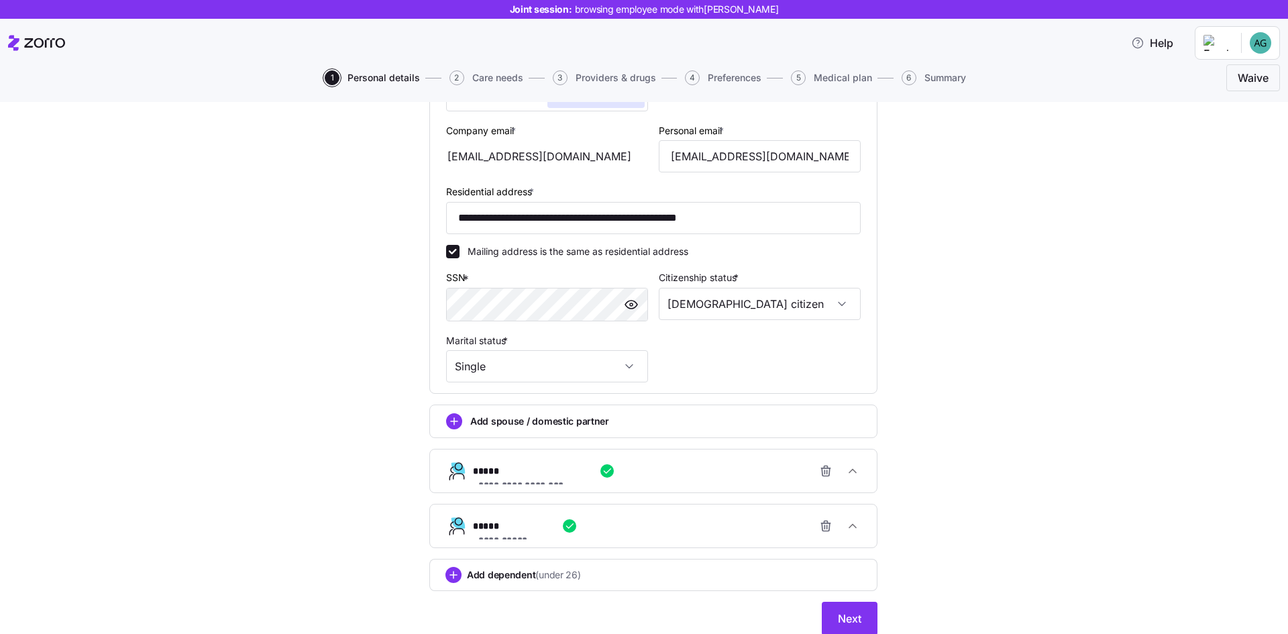
scroll to position [422, 0]
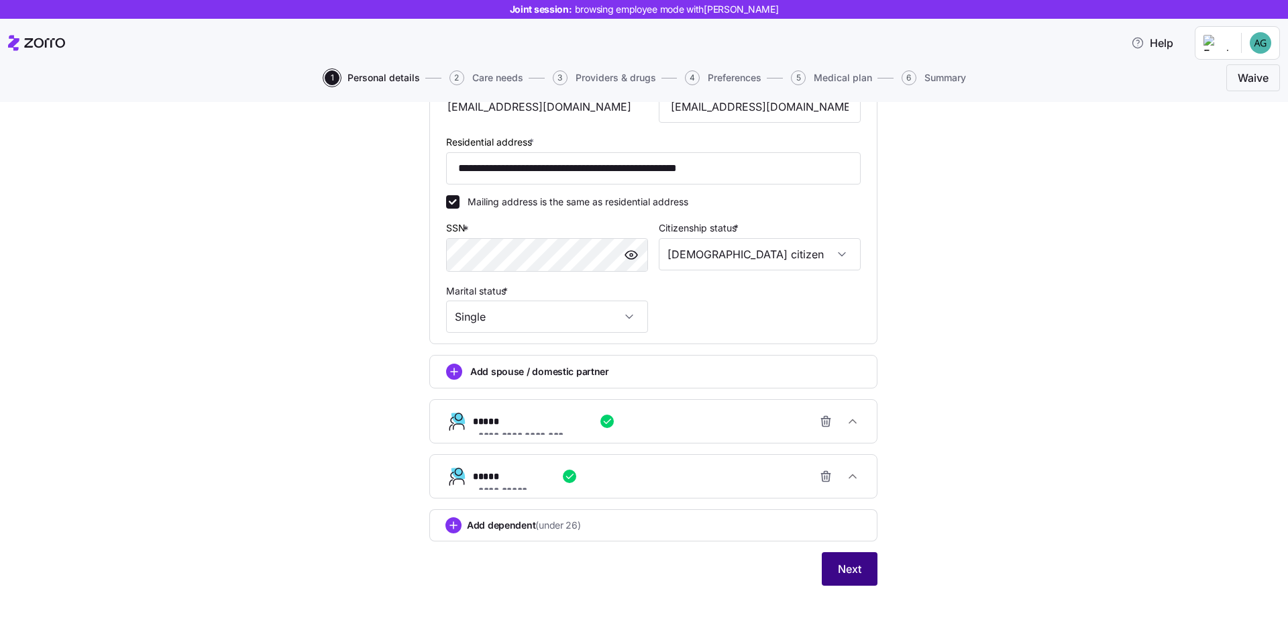
click at [846, 561] on span "Next" at bounding box center [849, 569] width 23 height 16
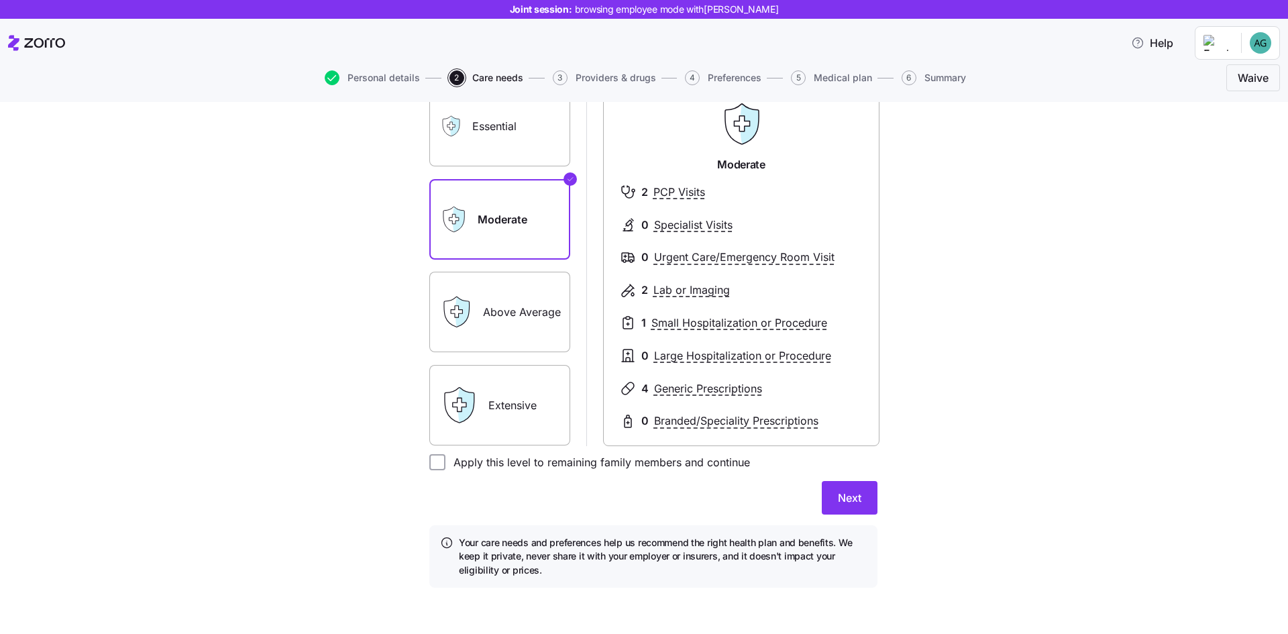
scroll to position [133, 0]
click at [857, 504] on button "Next" at bounding box center [850, 496] width 56 height 34
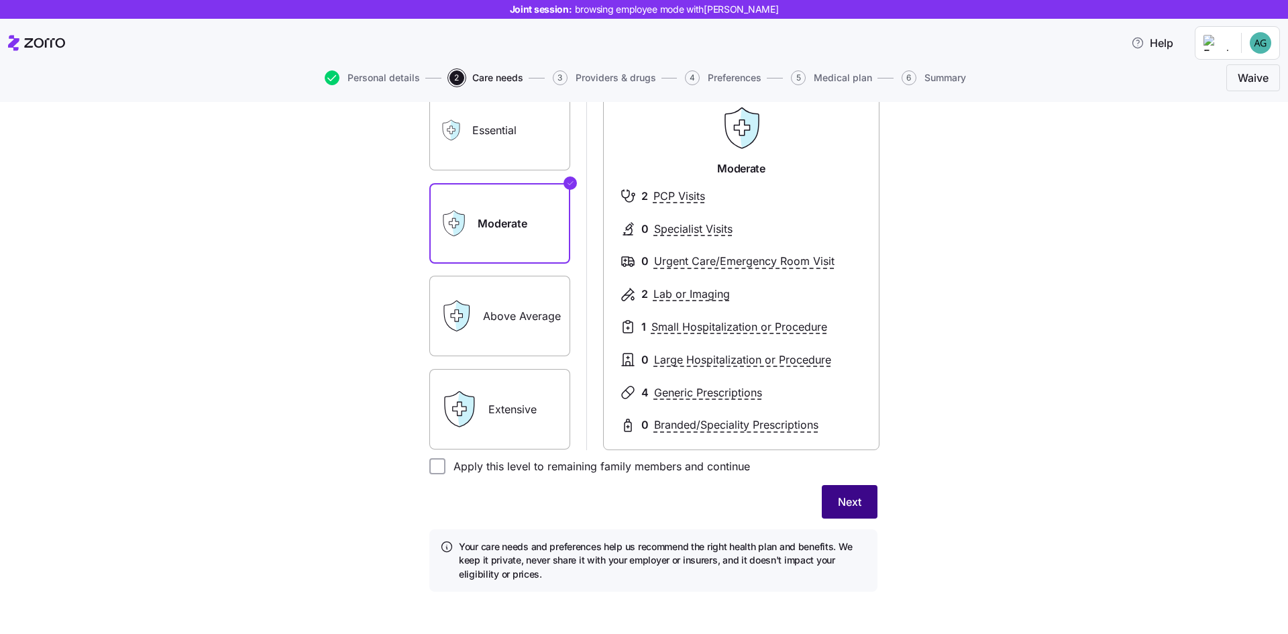
click at [843, 504] on span "Next" at bounding box center [849, 502] width 23 height 16
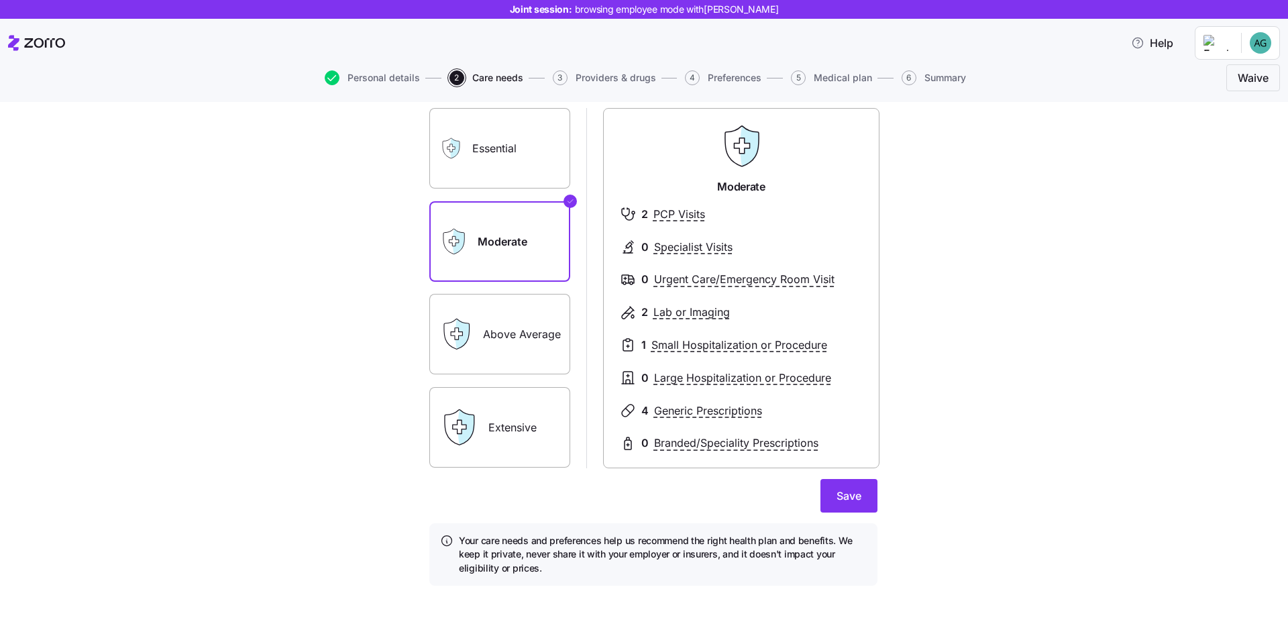
click at [843, 504] on button "Save" at bounding box center [848, 496] width 57 height 34
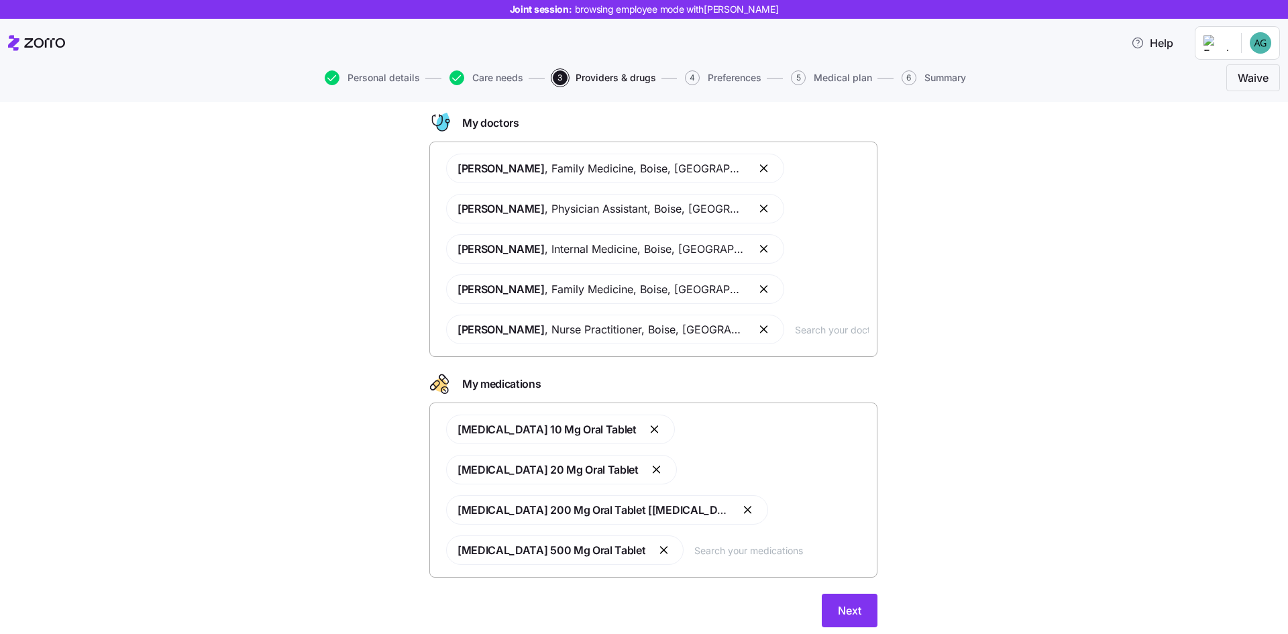
scroll to position [72, 0]
click at [838, 601] on span "Next" at bounding box center [849, 609] width 23 height 16
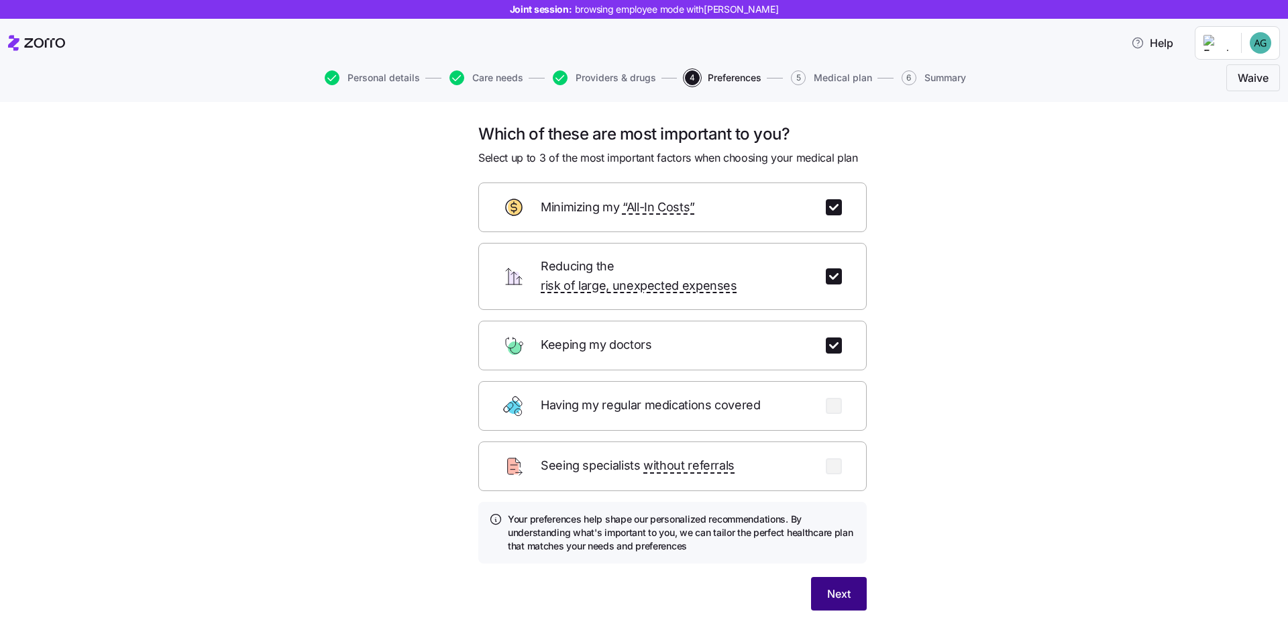
click at [835, 577] on button "Next" at bounding box center [839, 594] width 56 height 34
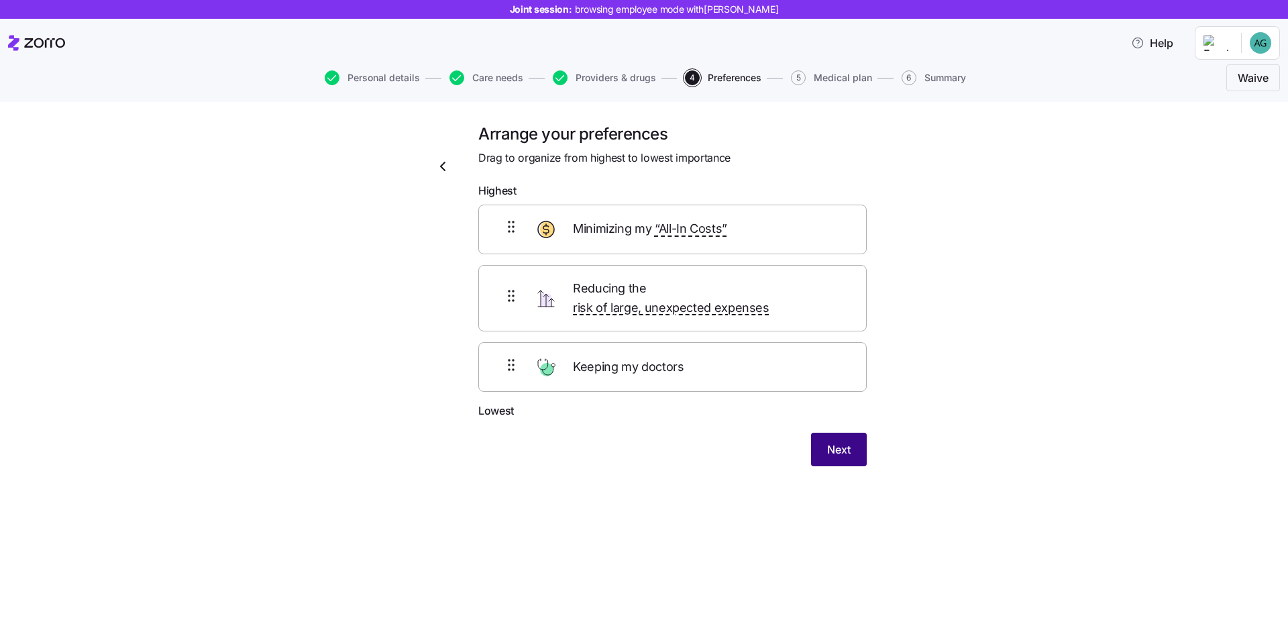
click at [834, 441] on span "Next" at bounding box center [838, 449] width 23 height 16
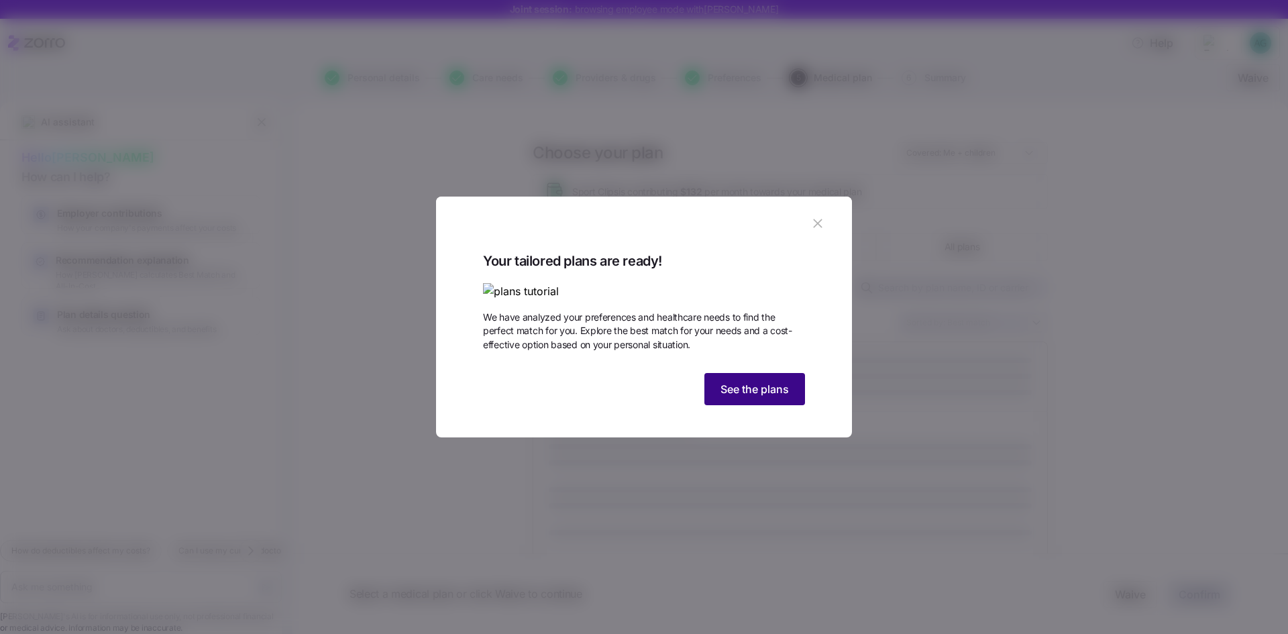
click at [773, 397] on span "See the plans" at bounding box center [754, 389] width 68 height 16
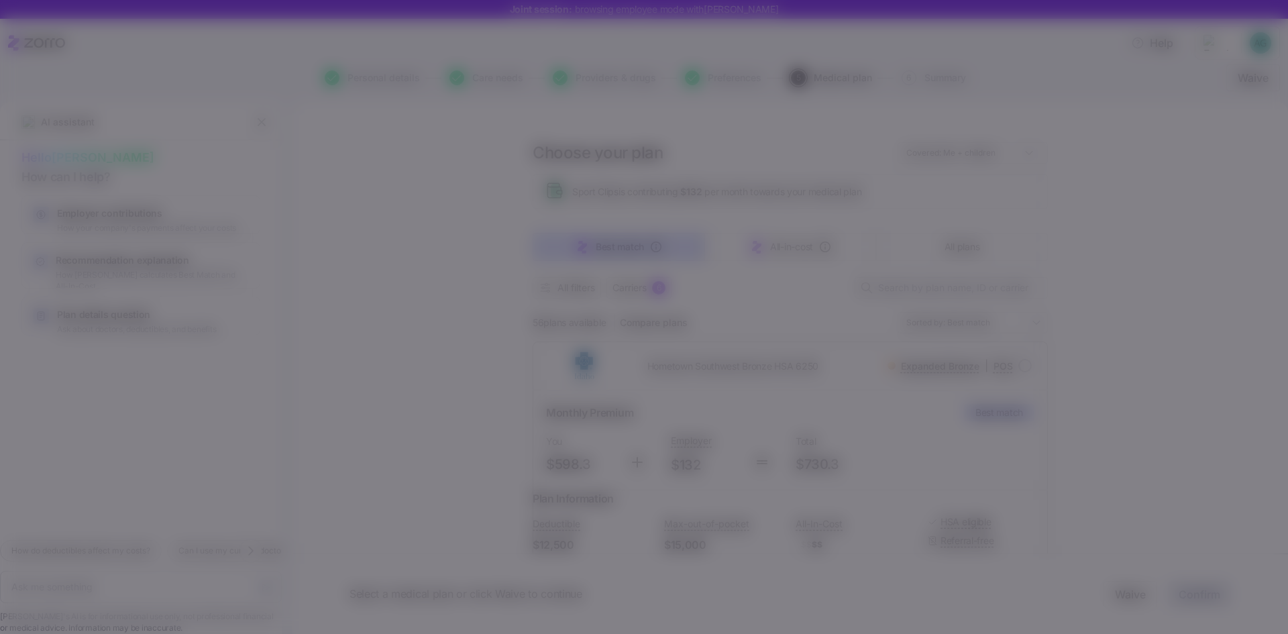
click at [773, 397] on span "See the plans" at bounding box center [754, 389] width 68 height 16
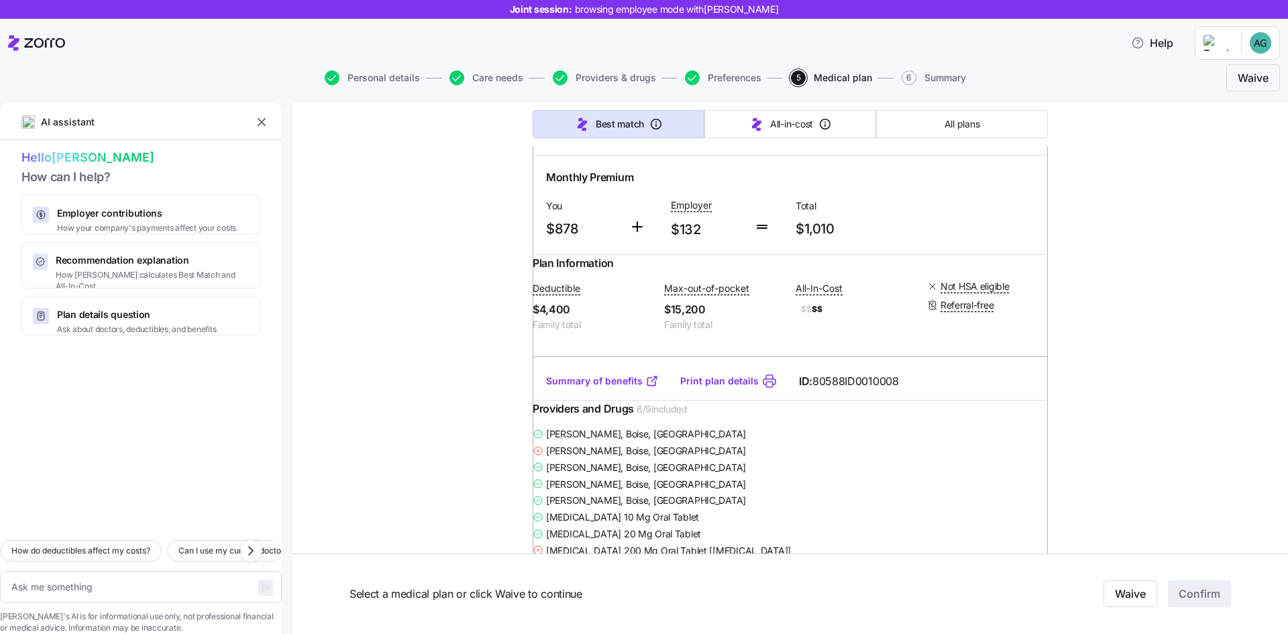
scroll to position [1319, 0]
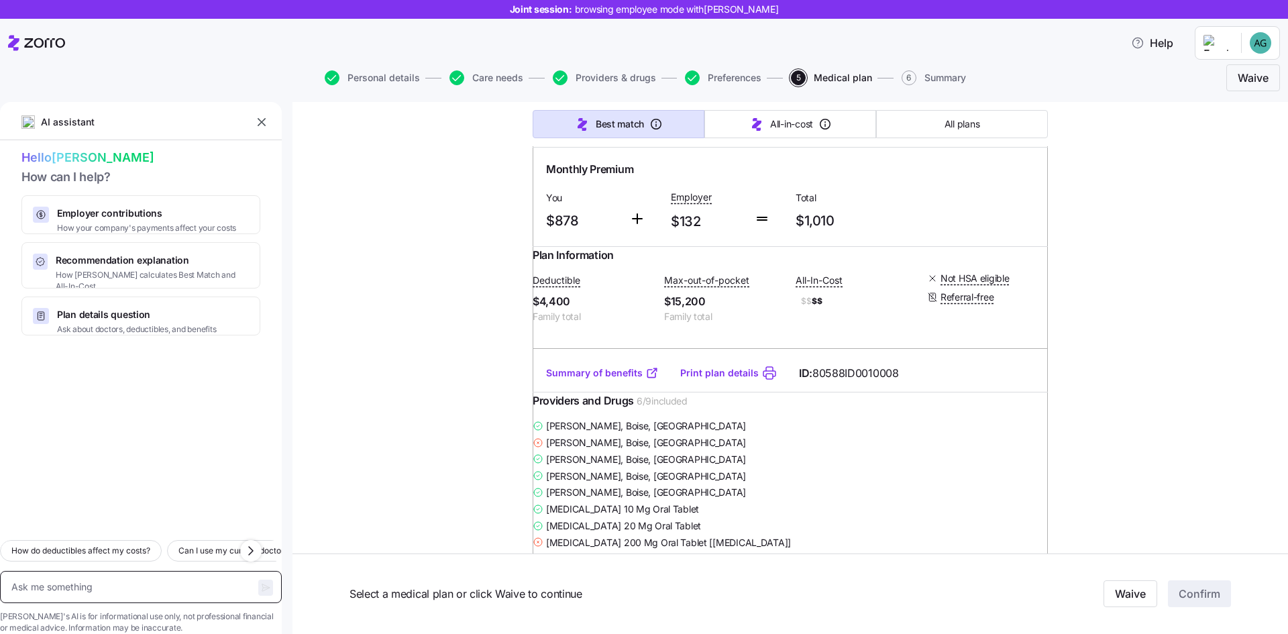
click at [97, 571] on textarea at bounding box center [141, 587] width 282 height 32
type textarea "x"
type textarea "i"
type textarea "x"
type textarea "i ne"
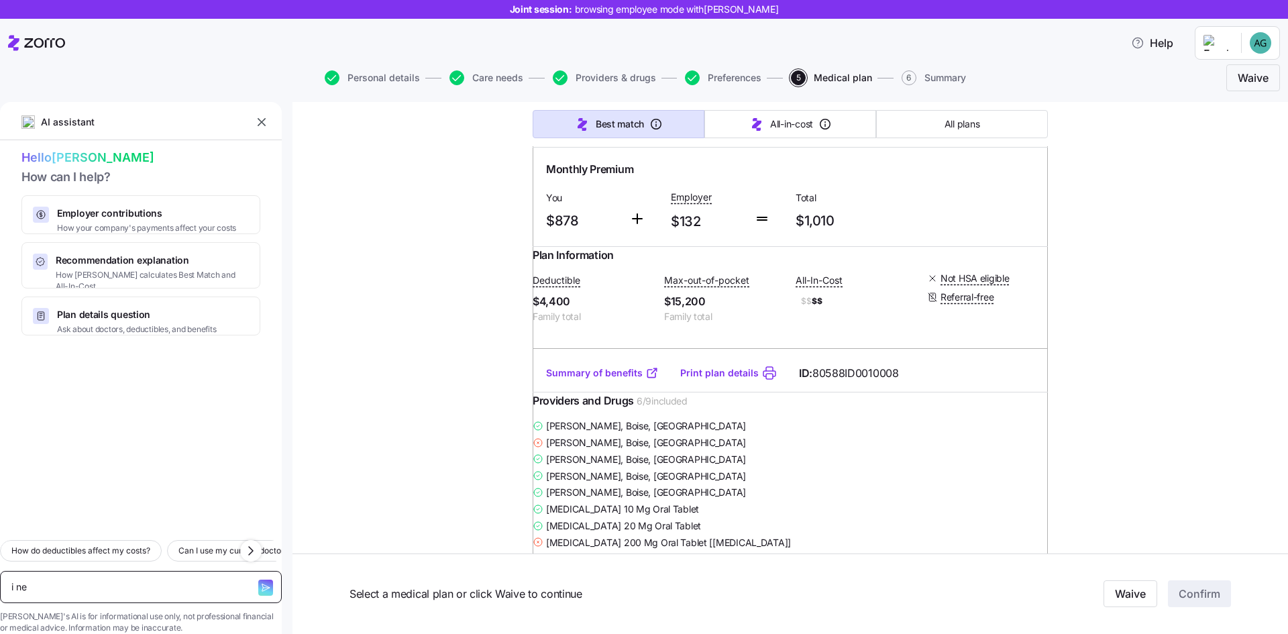
type textarea "x"
type textarea "i nee"
type textarea "x"
type textarea "i need"
type textarea "x"
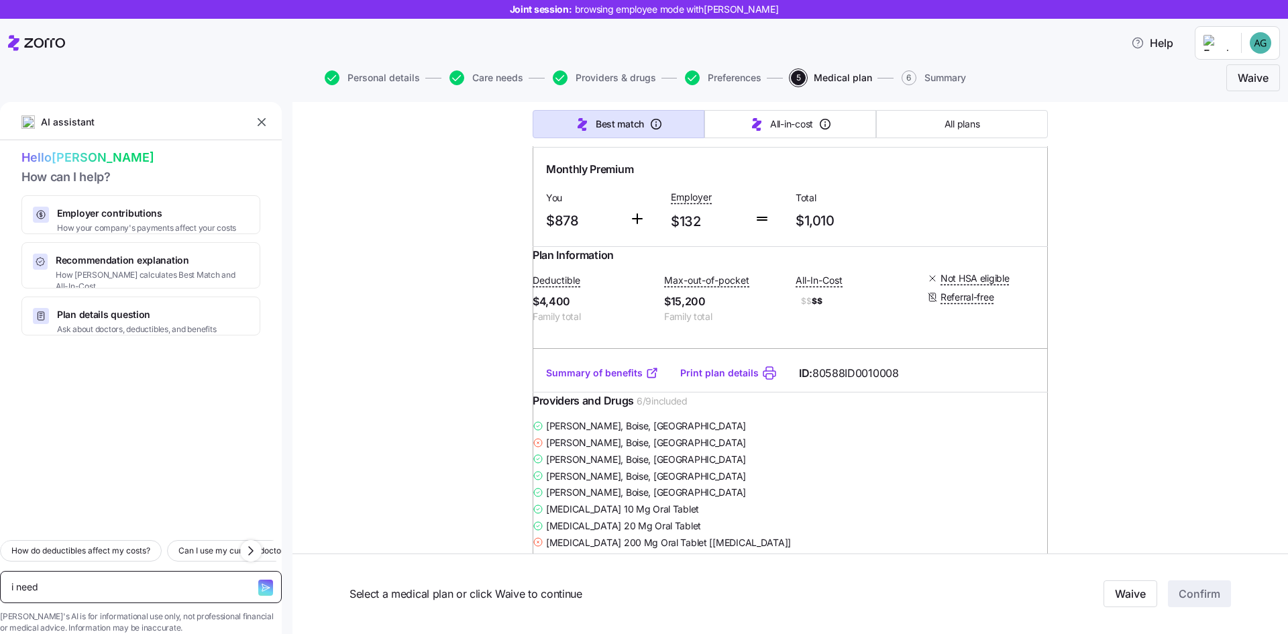
type textarea "i need"
type textarea "x"
type textarea "i need a"
type textarea "x"
type textarea "i need a"
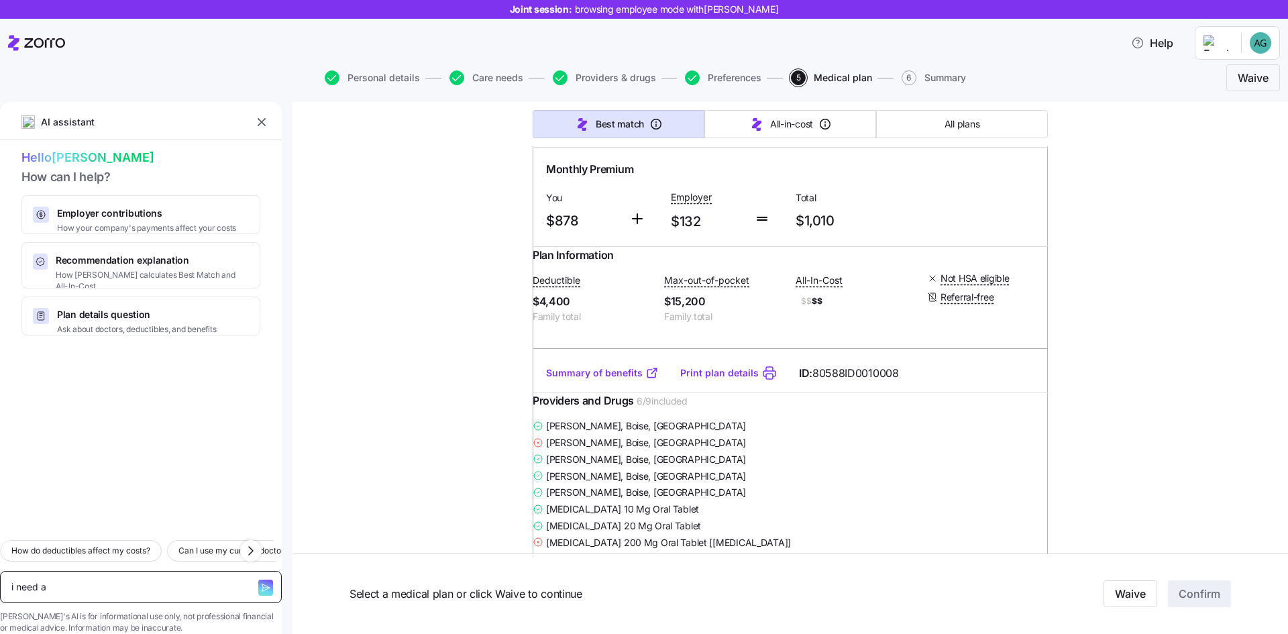
type textarea "x"
type textarea "i need a br"
type textarea "x"
type textarea "i need a bron"
type textarea "x"
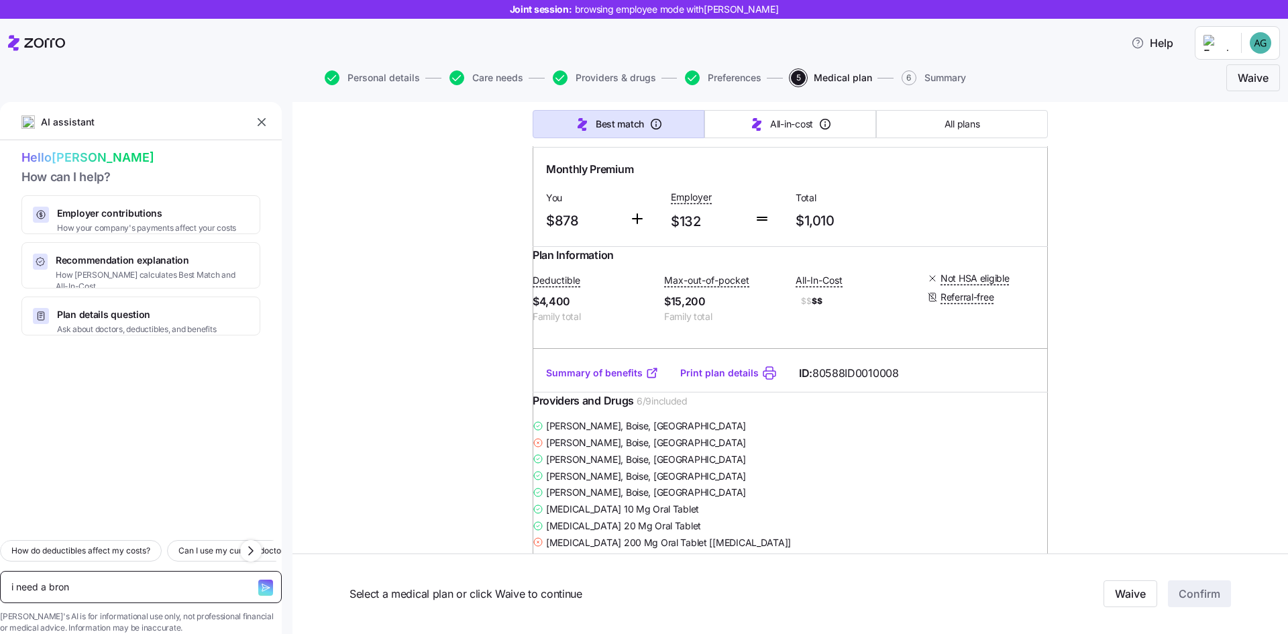
type textarea "i need a bronz"
type textarea "x"
type textarea "i need a bronze"
type textarea "x"
type textarea "i need a bronze"
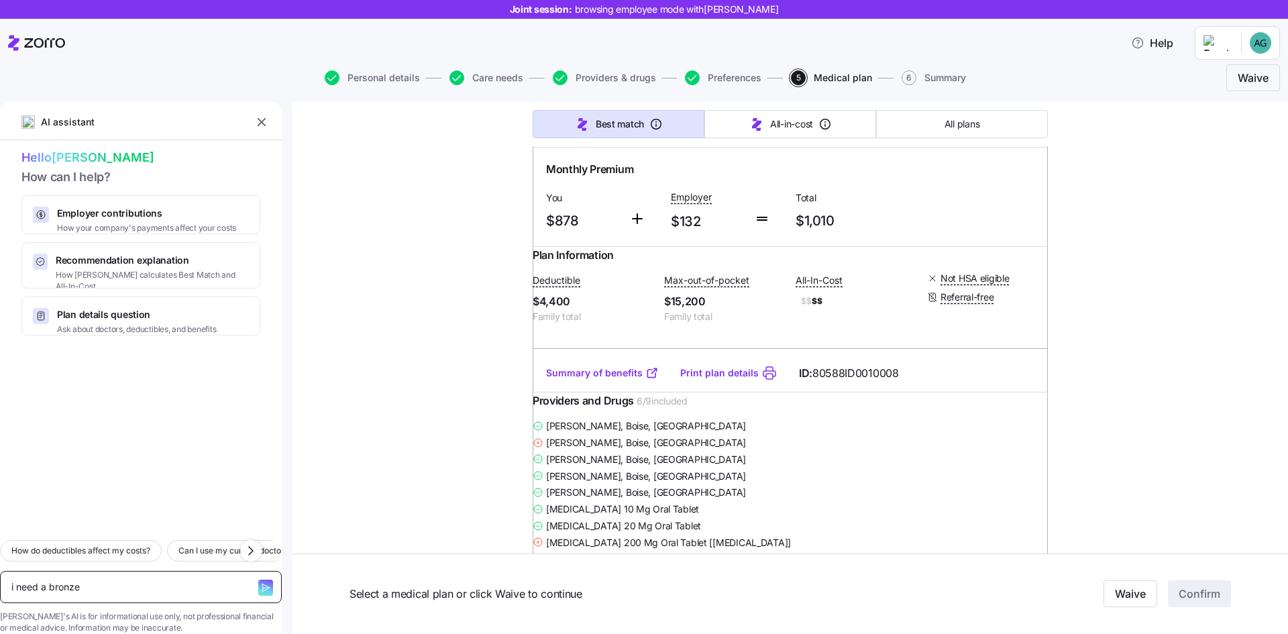
type textarea "x"
type textarea "i need a bronze p"
type textarea "x"
type textarea "i need a bronze pl"
type textarea "x"
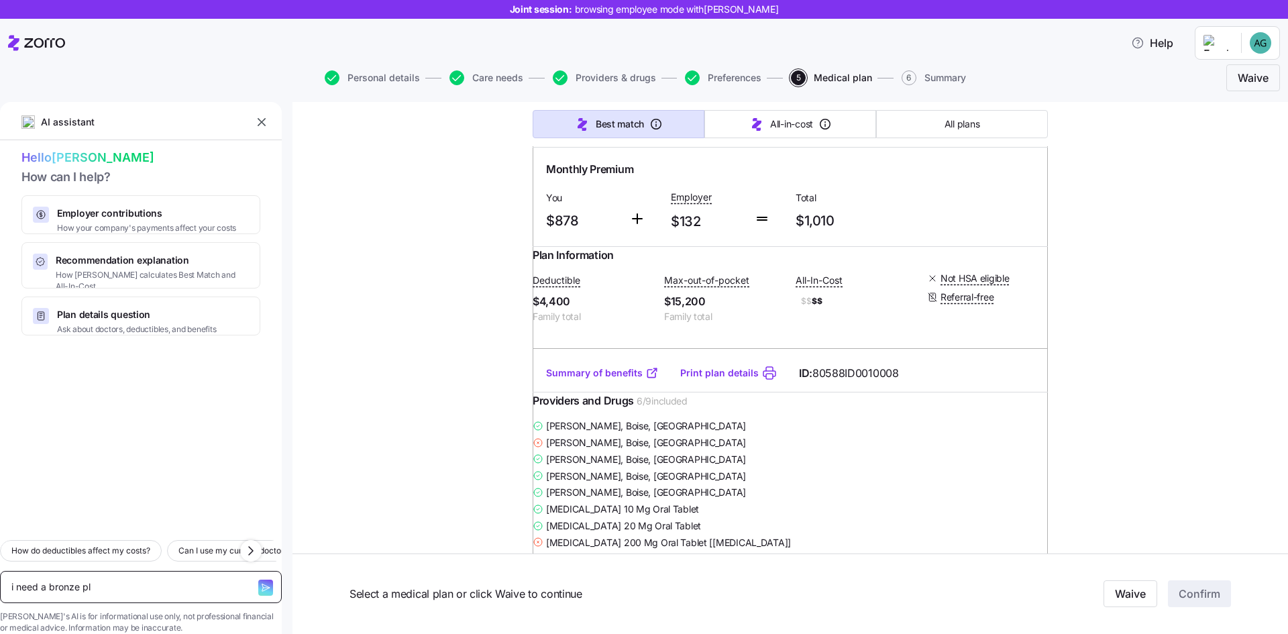
type textarea "i need a bronze pla"
type textarea "x"
type textarea "i need a bronze plan"
type textarea "x"
type textarea "i need a bronze plan"
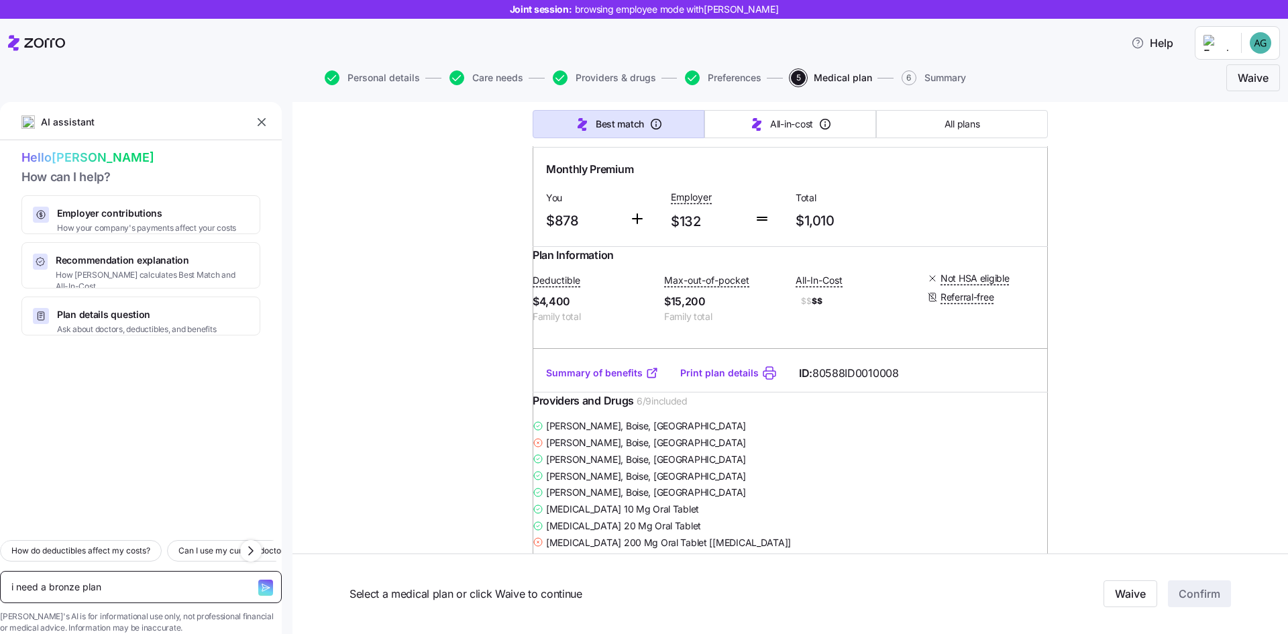
type textarea "x"
type textarea "i need a bronze plan t"
type textarea "x"
type textarea "i need a bronze plan th"
type textarea "x"
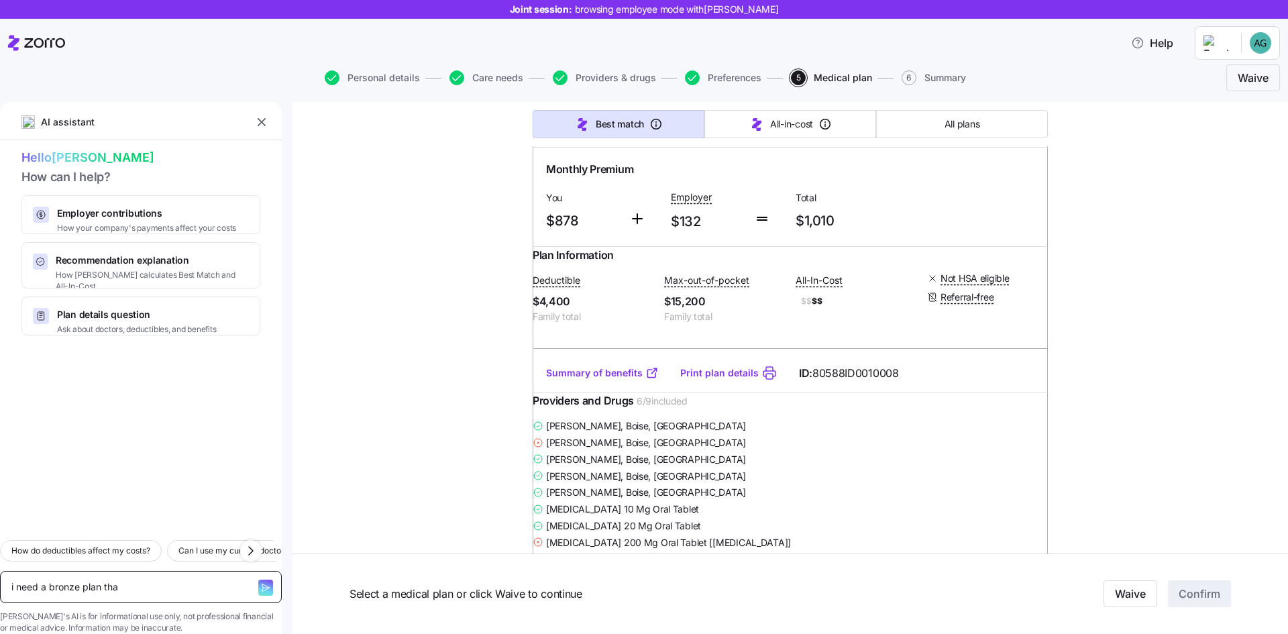
type textarea "i need a bronze plan that"
type textarea "x"
type textarea "i need a bronze plan that"
type textarea "x"
type textarea "i need a bronze plan that g"
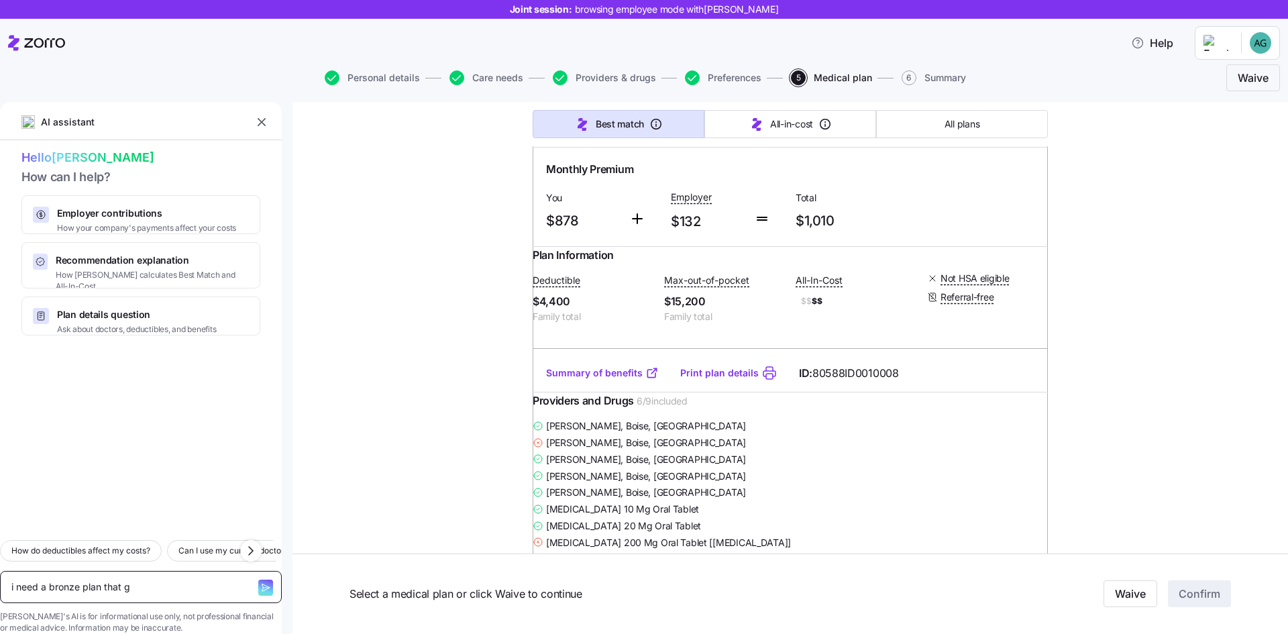
type textarea "x"
type textarea "i need a bronze plan that gi"
type textarea "x"
type textarea "i need a bronze plan that giv"
type textarea "x"
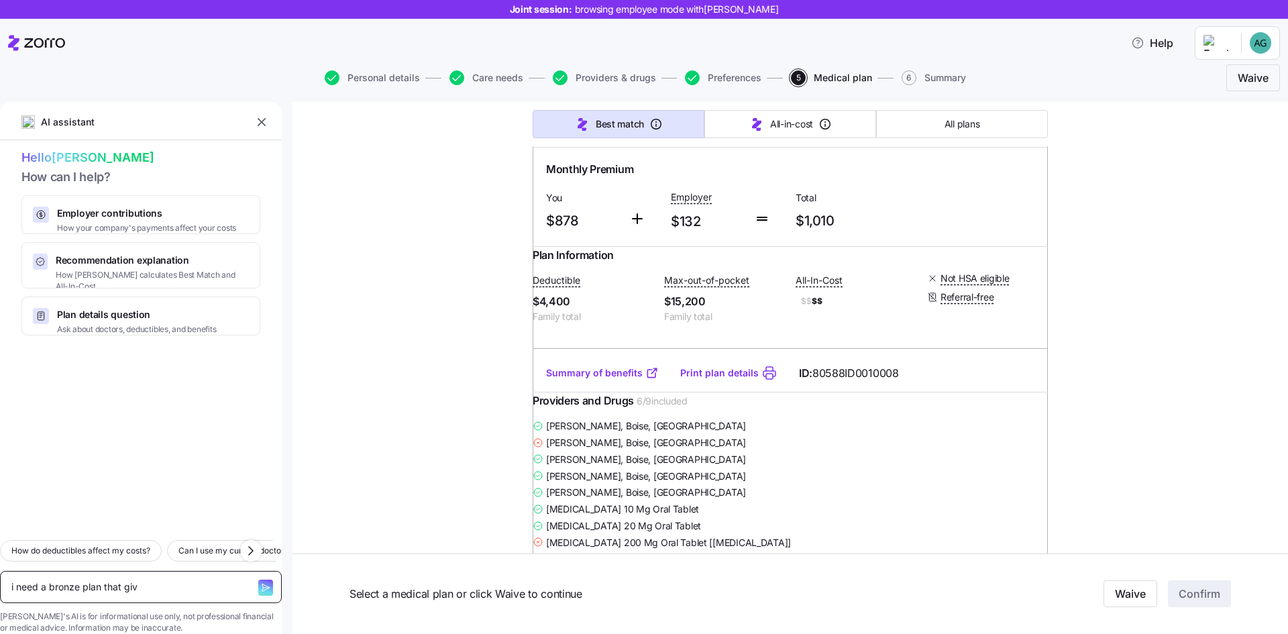
type textarea "i need a bronze plan that give"
type textarea "x"
type textarea "i need a bronze plan that give"
type textarea "x"
type textarea "i need a bronze plan that give"
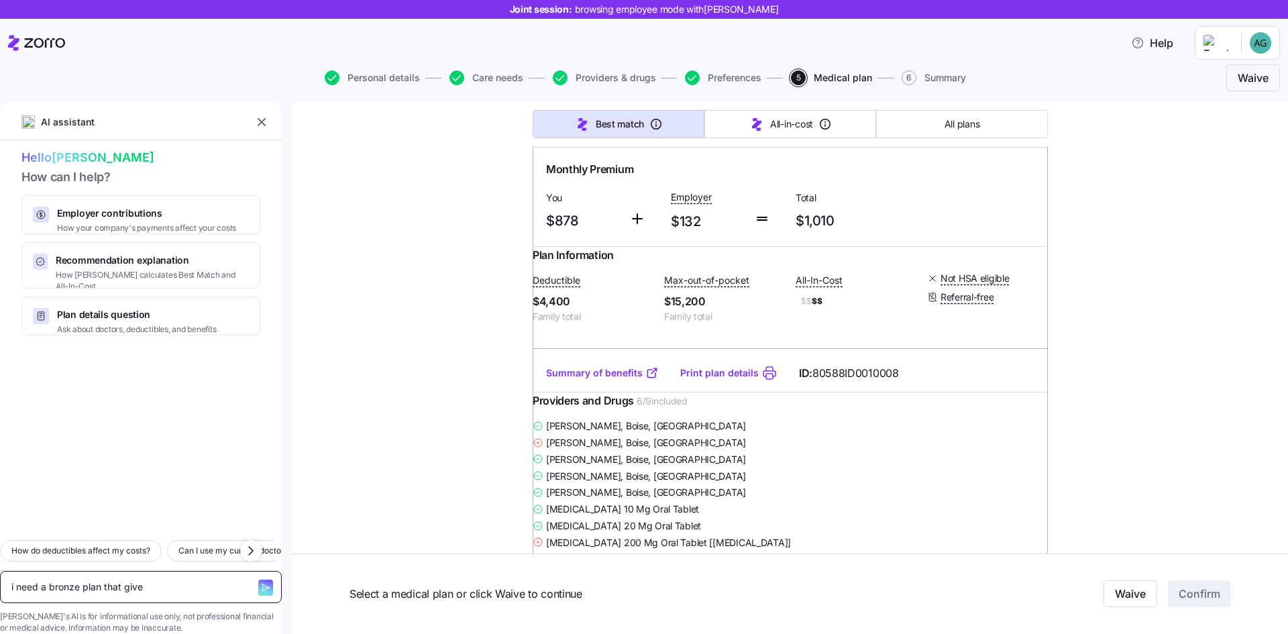
type textarea "x"
type textarea "i need a bronze plan that gives"
type textarea "x"
type textarea "i need a bronze plan that gives"
type textarea "x"
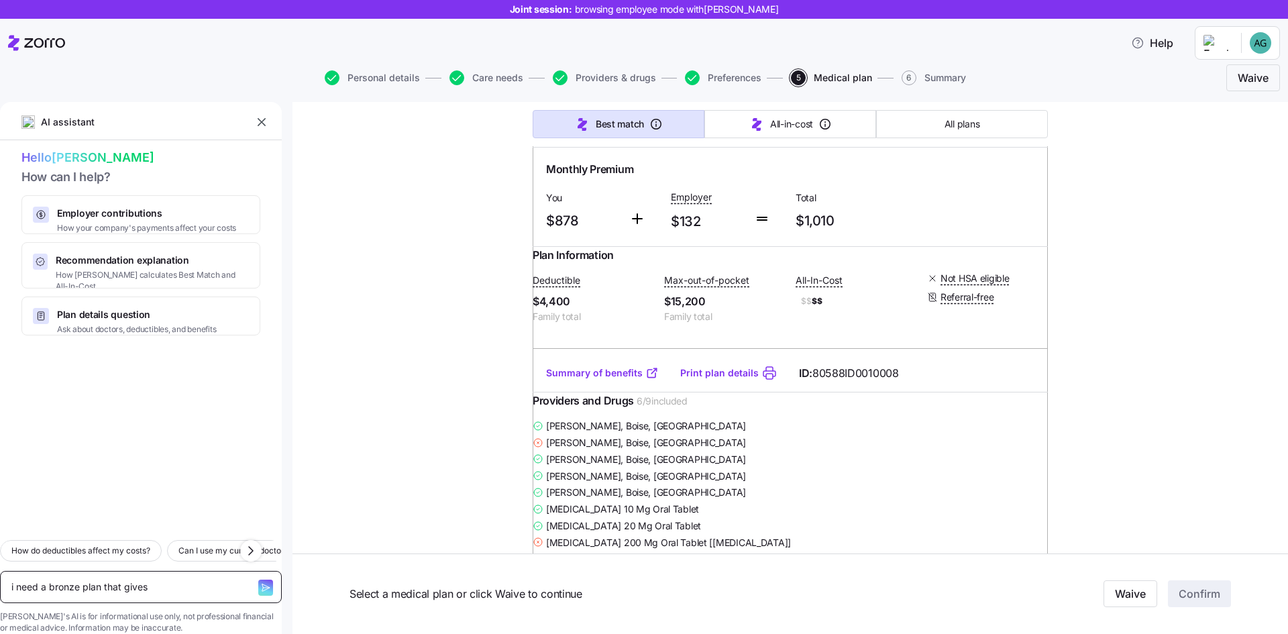
type textarea "i need a bronze plan that gives m"
type textarea "x"
type textarea "i need a bronze plan that gives me"
type textarea "x"
type textarea "i need a bronze plan that gives me"
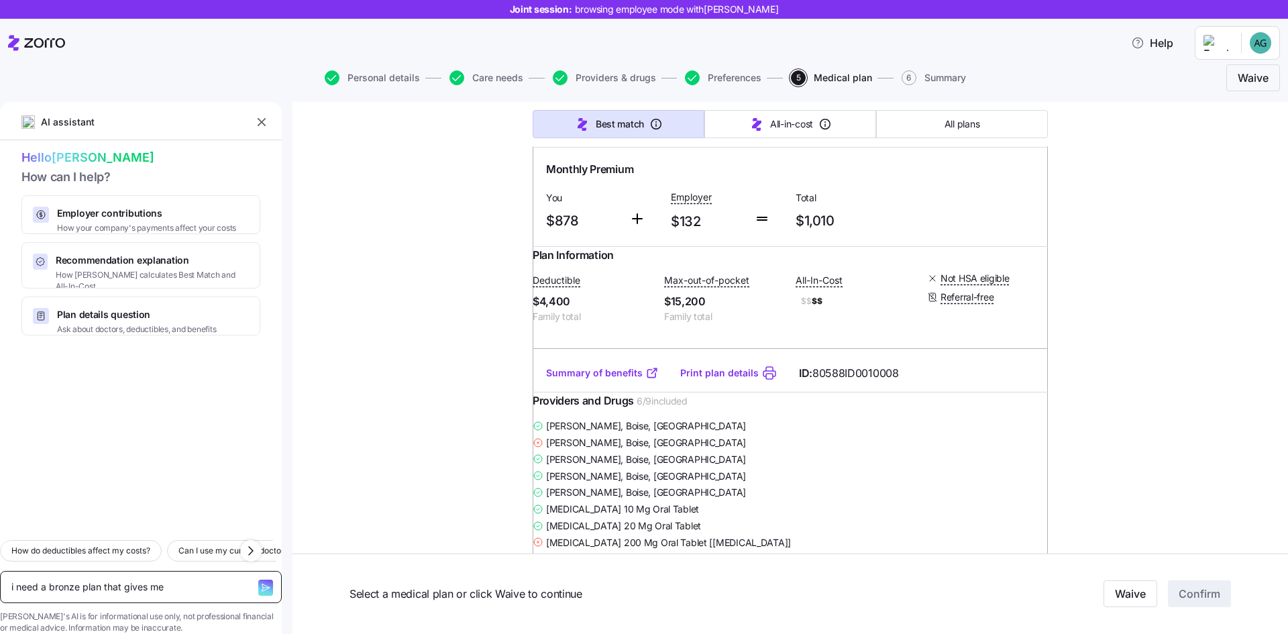
type textarea "x"
type textarea "i need a bronze plan that gives me d"
type textarea "x"
type textarea "i need a bronze plan that gives me do"
type textarea "x"
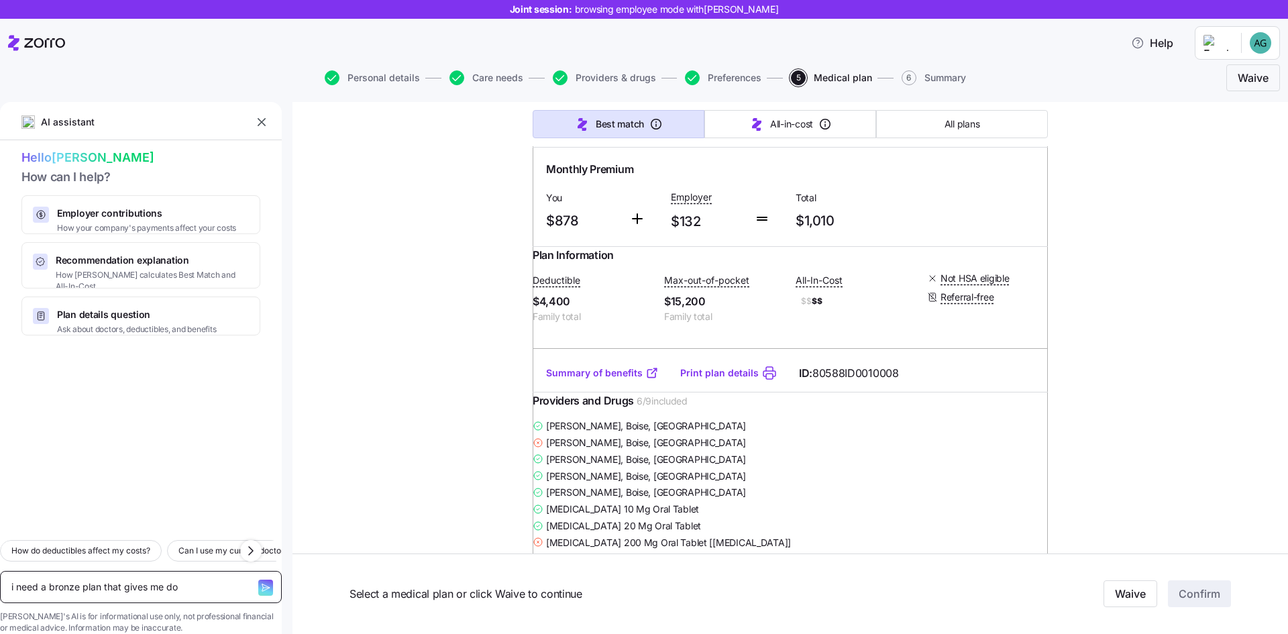
type textarea "i need a bronze plan that gives me doc"
type textarea "x"
type textarea "i need a bronze plan that gives me doct"
type textarea "x"
type textarea "i need a bronze plan that gives me docto"
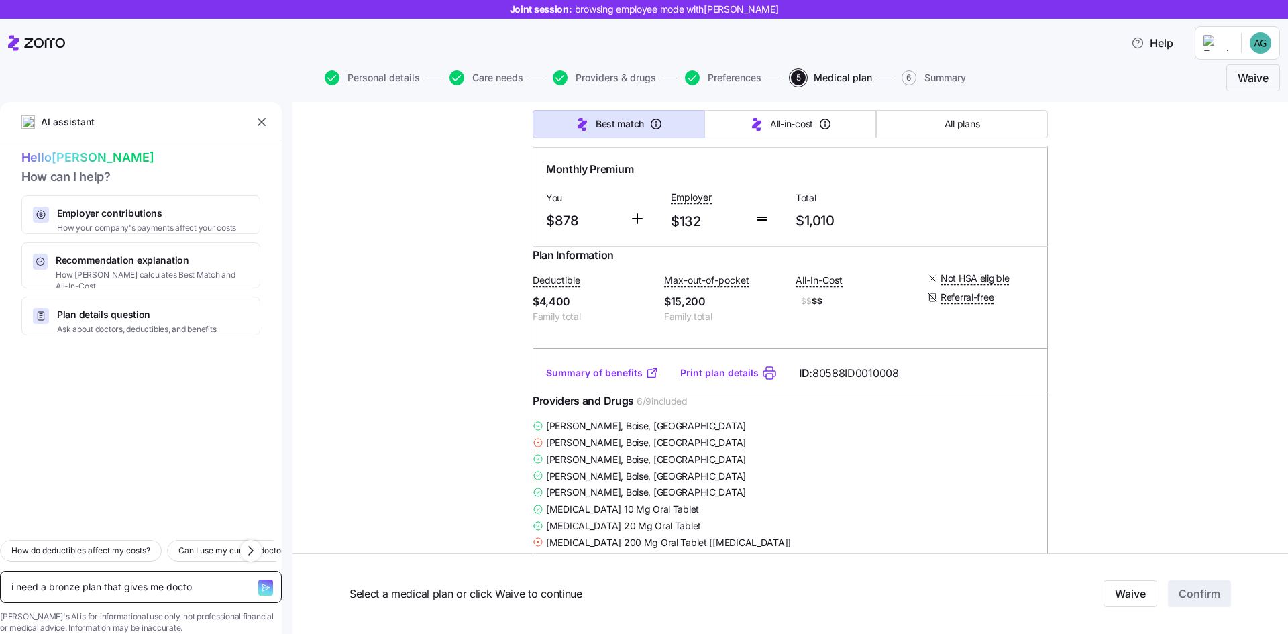
type textarea "x"
type textarea "i need a bronze plan that gives me doctor"
type textarea "x"
type textarea "i need a bronze plan that gives me doctor"
type textarea "x"
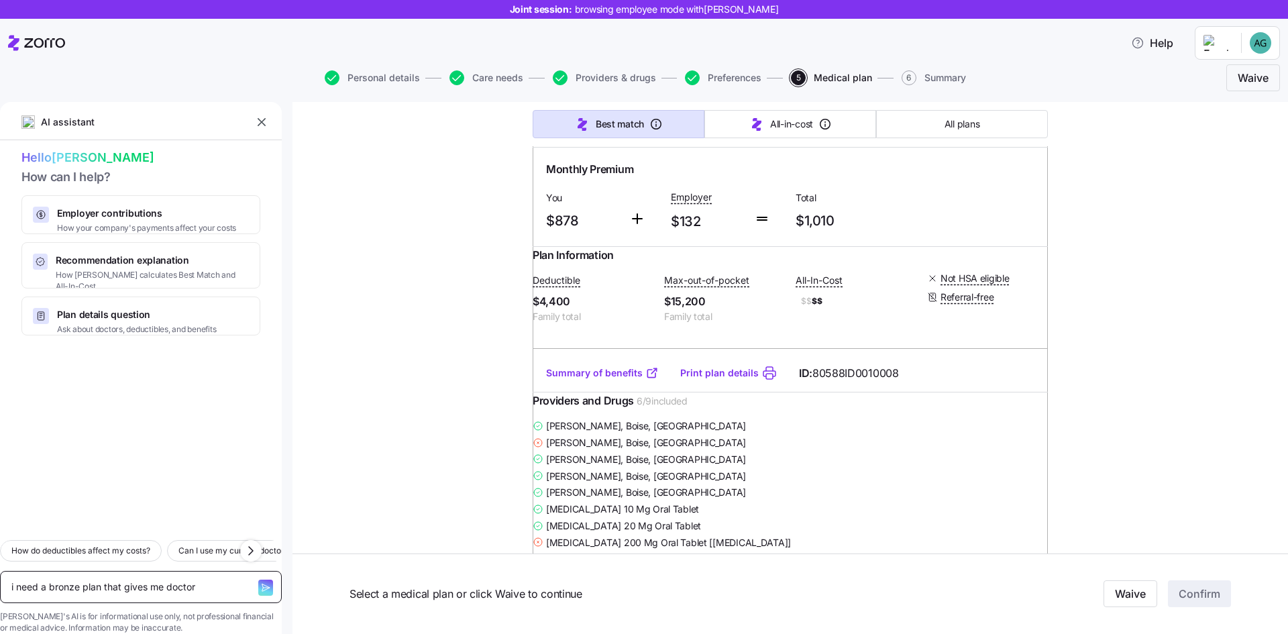
type textarea "i need a bronze plan that gives me doctor p"
type textarea "x"
type textarea "i need a bronze plan that gives me doctor"
type textarea "x"
type textarea "i need a bronze plan that gives me doctor ca"
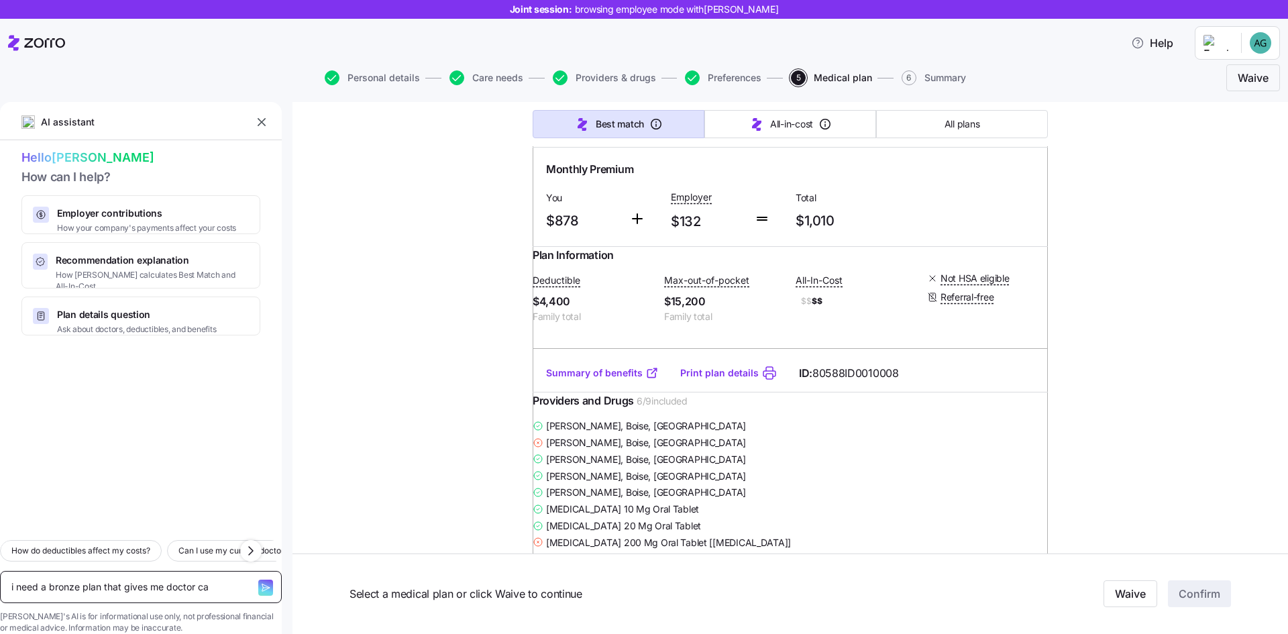
type textarea "x"
type textarea "i need a bronze plan that gives me doctor [PERSON_NAME]"
type textarea "x"
type textarea "i need a bronze plan that gives me doctor ca"
type textarea "x"
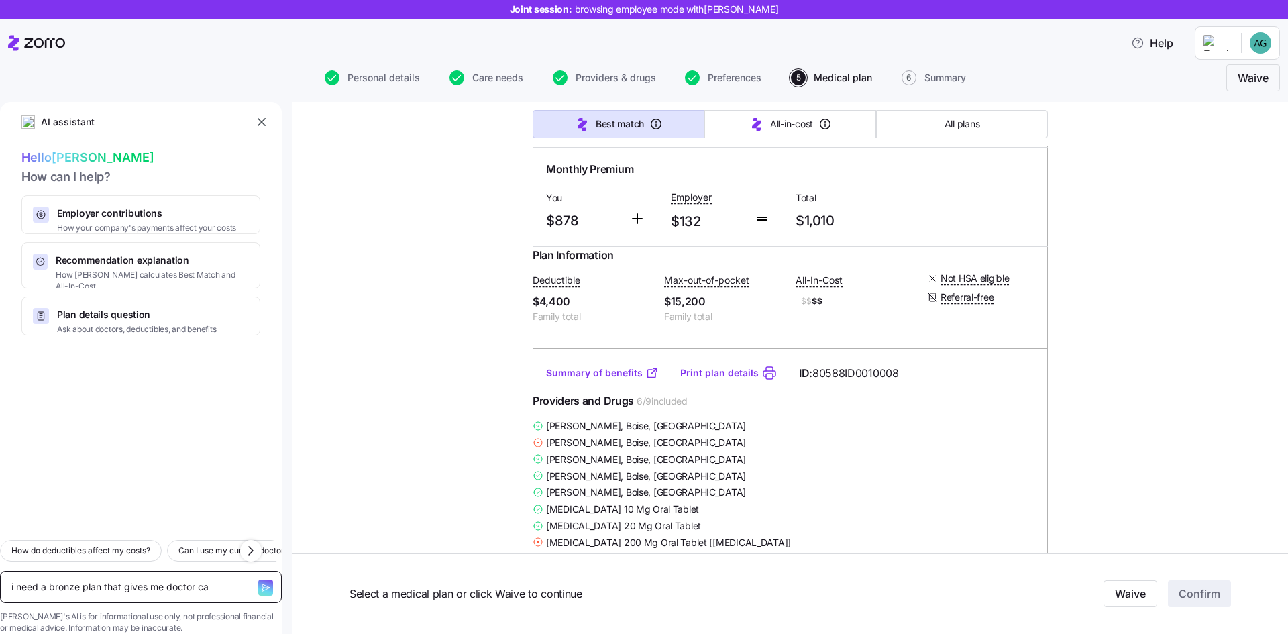
type textarea "i need a bronze plan that gives me doctor c"
type textarea "x"
type textarea "i need a bronze plan that gives me doctor co"
type textarea "x"
type textarea "i need a bronze plan that gives me doctor [PERSON_NAME]"
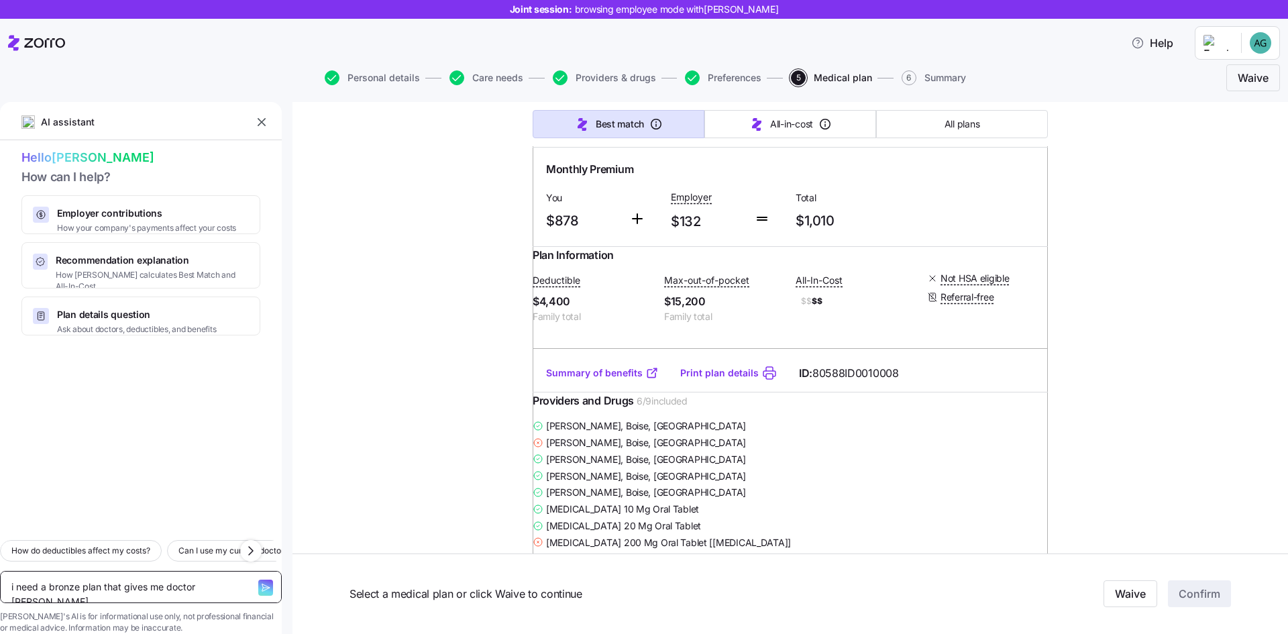
type textarea "x"
type textarea "i need a bronze plan that gives me doctor [PERSON_NAME]"
type textarea "x"
type textarea "i need a bronze plan that gives me doctor [PERSON_NAME]"
type textarea "x"
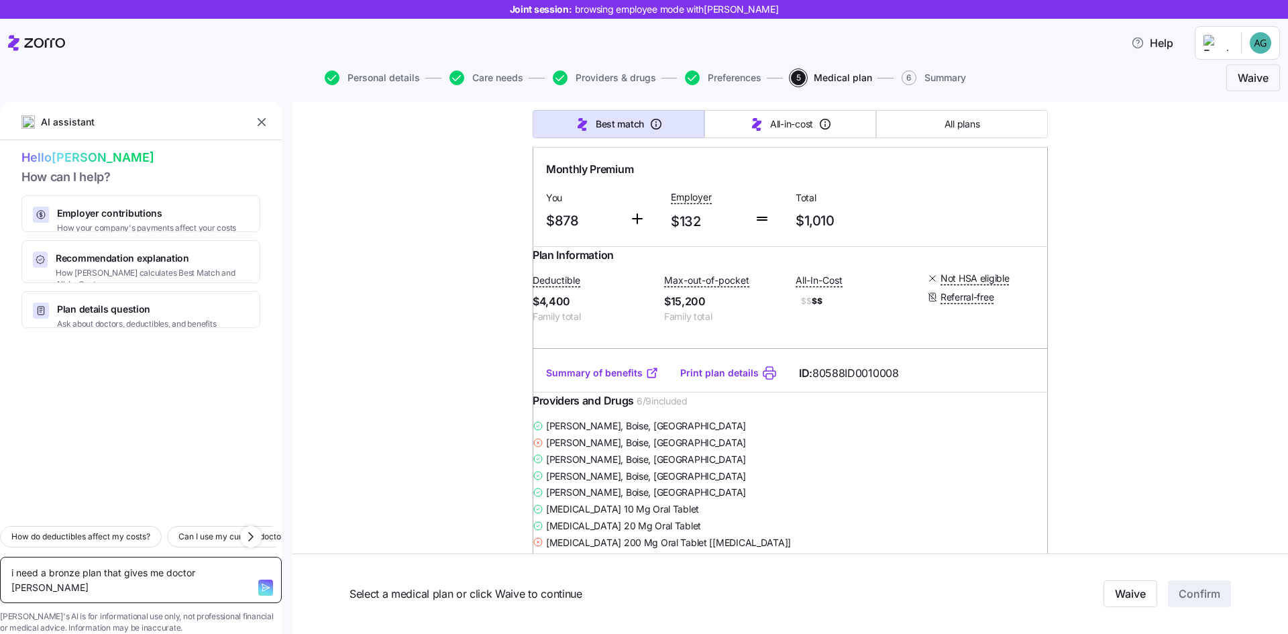
type textarea "i need a bronze plan that gives me doctor [PERSON_NAME]"
type textarea "x"
type textarea "i need a bronze plan that gives me doctor [PERSON_NAME]"
type textarea "x"
type textarea "i need a bronze plan that gives me doctor [PERSON_NAME] b"
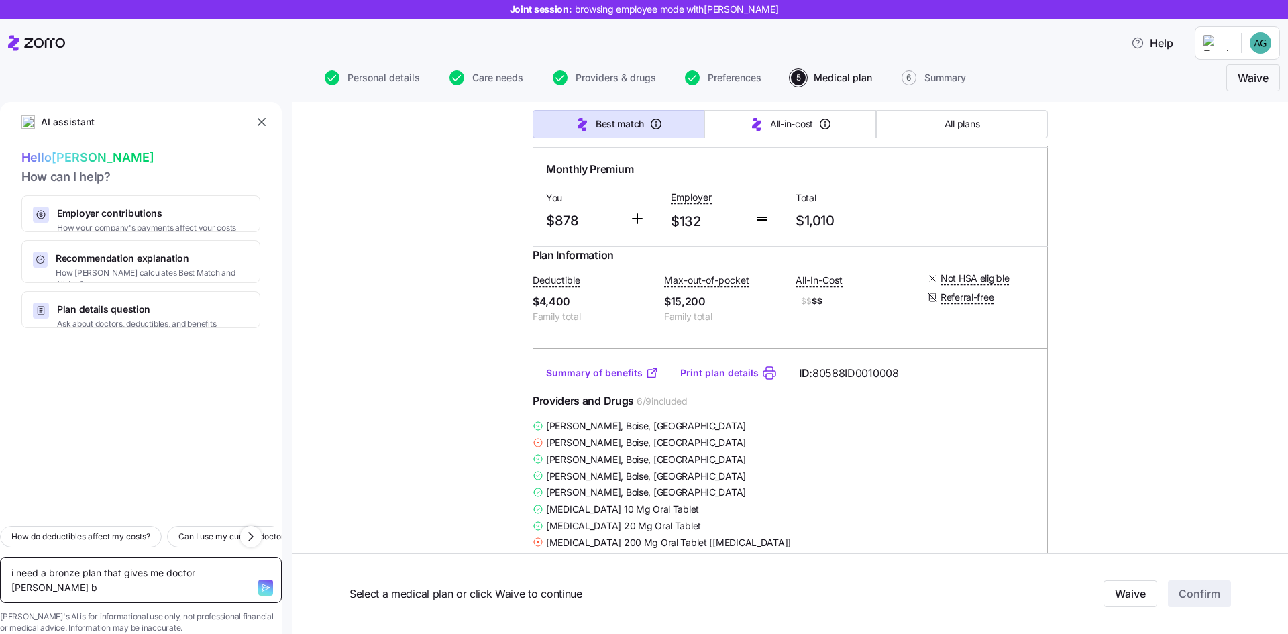
type textarea "x"
type textarea "i need a bronze plan that gives me doctor [PERSON_NAME] be"
type textarea "x"
type textarea "i need a bronze plan that gives me doctor [PERSON_NAME] bef"
type textarea "x"
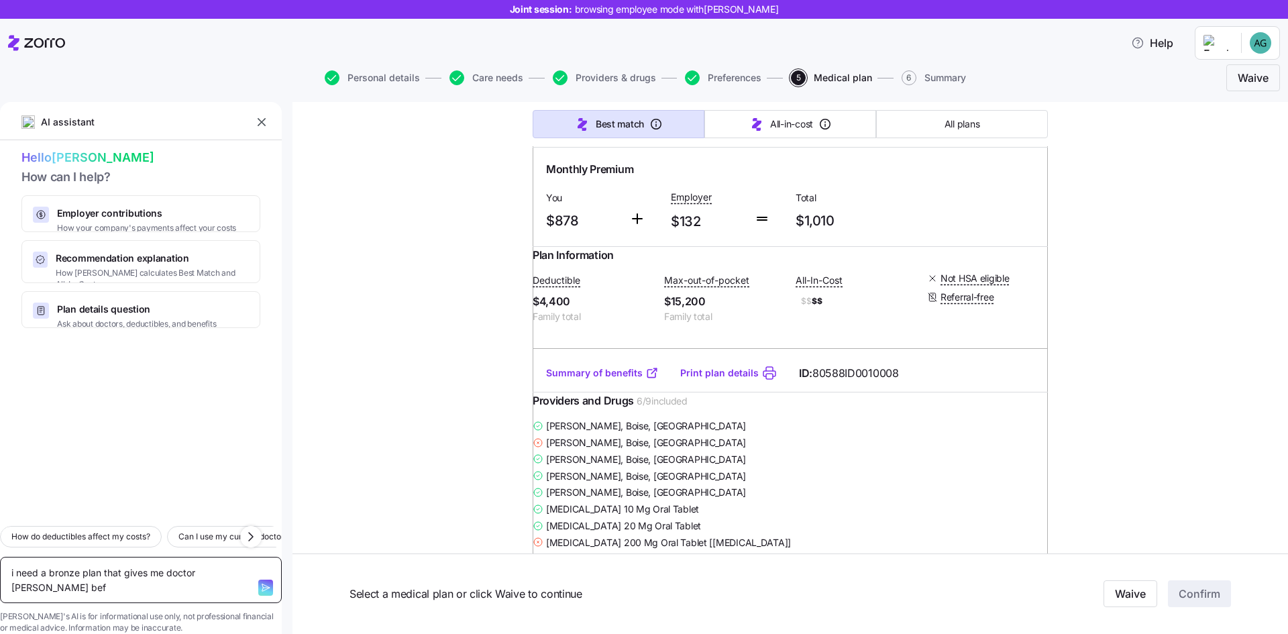
type textarea "i need a bronze plan that gives me doctor [PERSON_NAME] befo"
type textarea "x"
type textarea "i need a bronze plan that gives me doctor [PERSON_NAME] before"
type textarea "x"
type textarea "i need a bronze plan that gives me doctor [PERSON_NAME] before t"
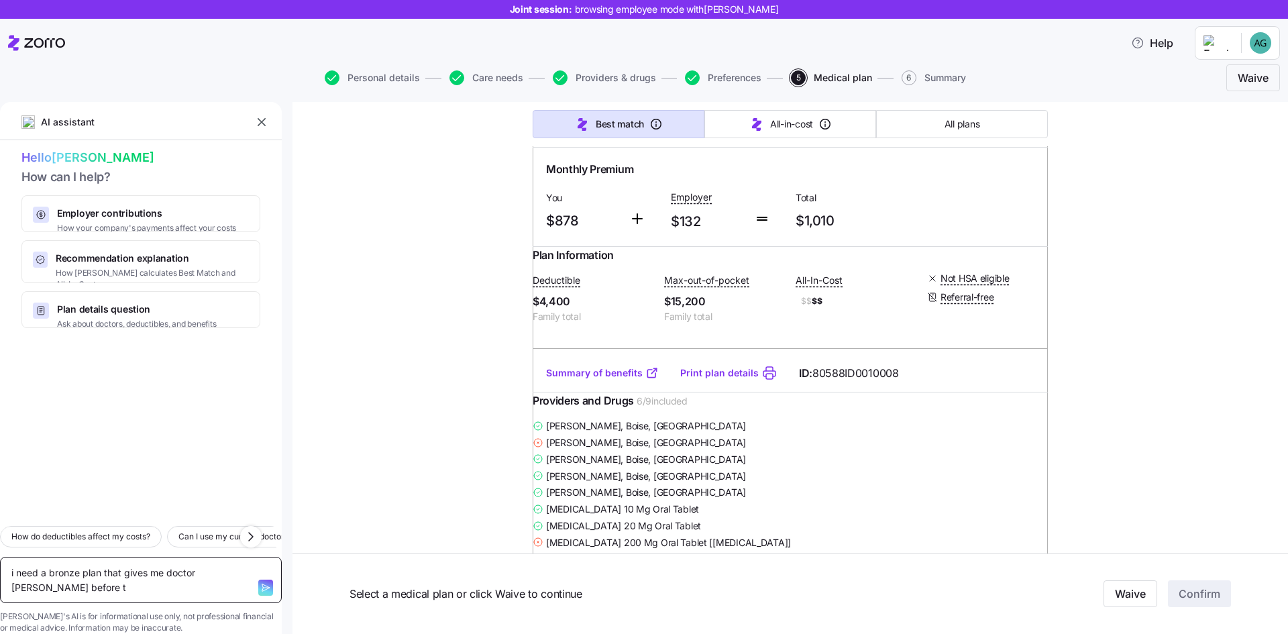
type textarea "x"
type textarea "i need a bronze plan that gives me doctor [PERSON_NAME] before th"
type textarea "x"
type textarea "i need a bronze plan that gives me doctor [PERSON_NAME] before the"
type textarea "x"
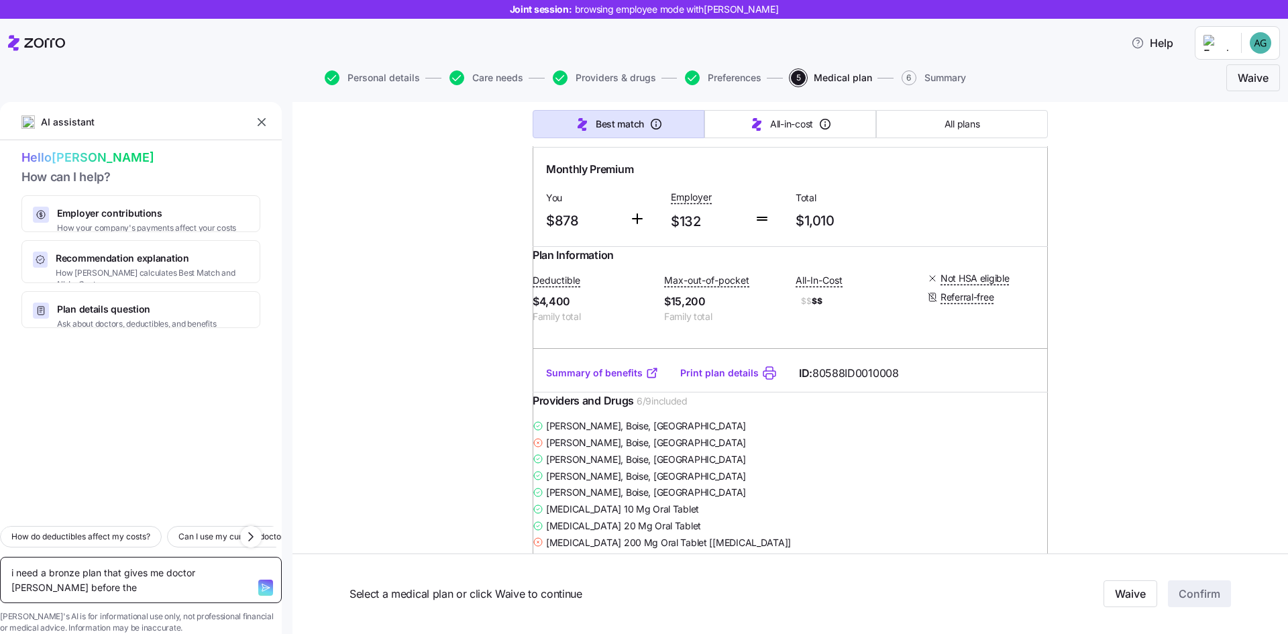
type textarea "i need a bronze plan that gives me doctor [PERSON_NAME] before the"
type textarea "x"
type textarea "i need a bronze plan that gives me doctor [PERSON_NAME] before the d"
type textarea "x"
type textarea "i need a bronze plan that gives me doctor [PERSON_NAME] before the de"
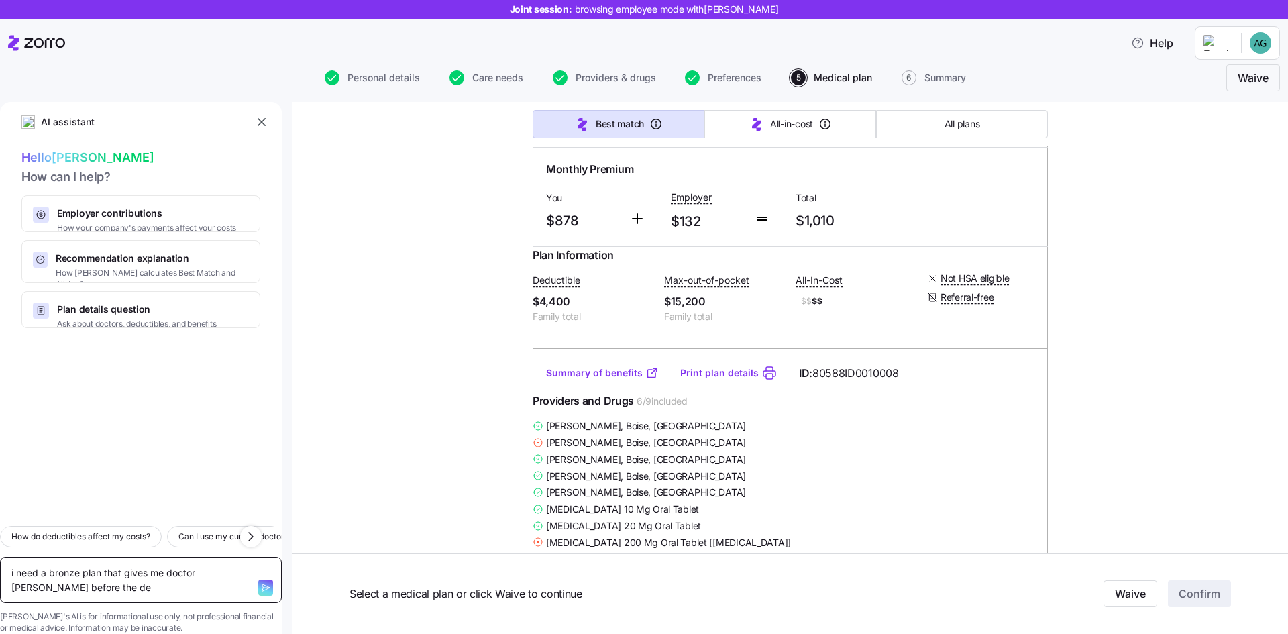
type textarea "x"
type textarea "i need a bronze plan that gives me doctor [PERSON_NAME] before the deu"
type textarea "x"
type textarea "i need a bronze plan that gives me doctor [PERSON_NAME] before the de"
type textarea "x"
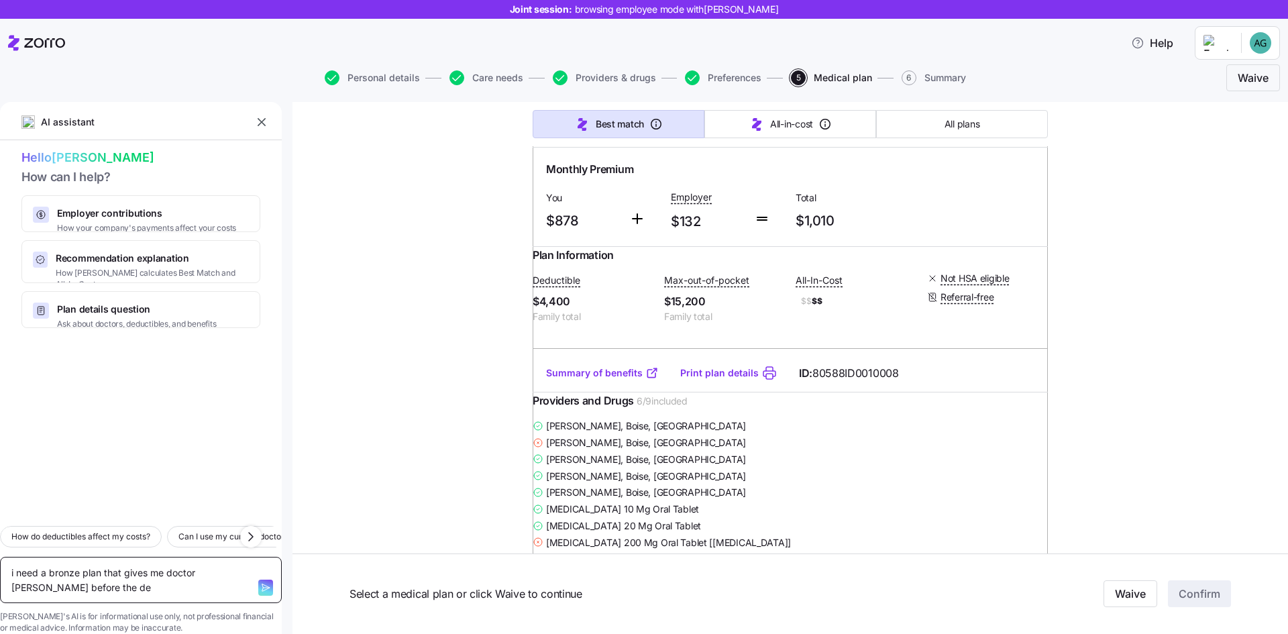
type textarea "i need a bronze plan that gives me doctor [PERSON_NAME] before the dee"
type textarea "x"
type textarea "i need a bronze plan that gives me doctor [PERSON_NAME] before the deeu"
type textarea "x"
type textarea "i need a bronze plan that gives me doctor [PERSON_NAME] before the dee"
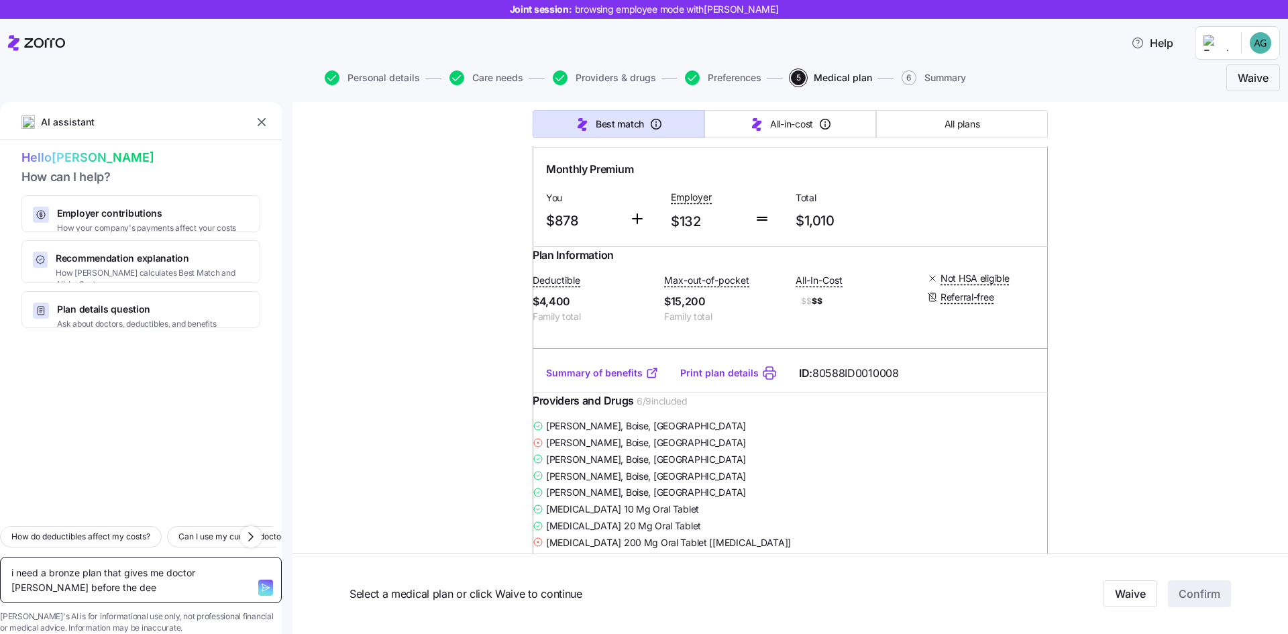
type textarea "x"
type textarea "i need a bronze plan that gives me doctor [PERSON_NAME] before the de"
type textarea "x"
type textarea "i need a bronze plan that gives me doctor [PERSON_NAME] before the dec"
type textarea "x"
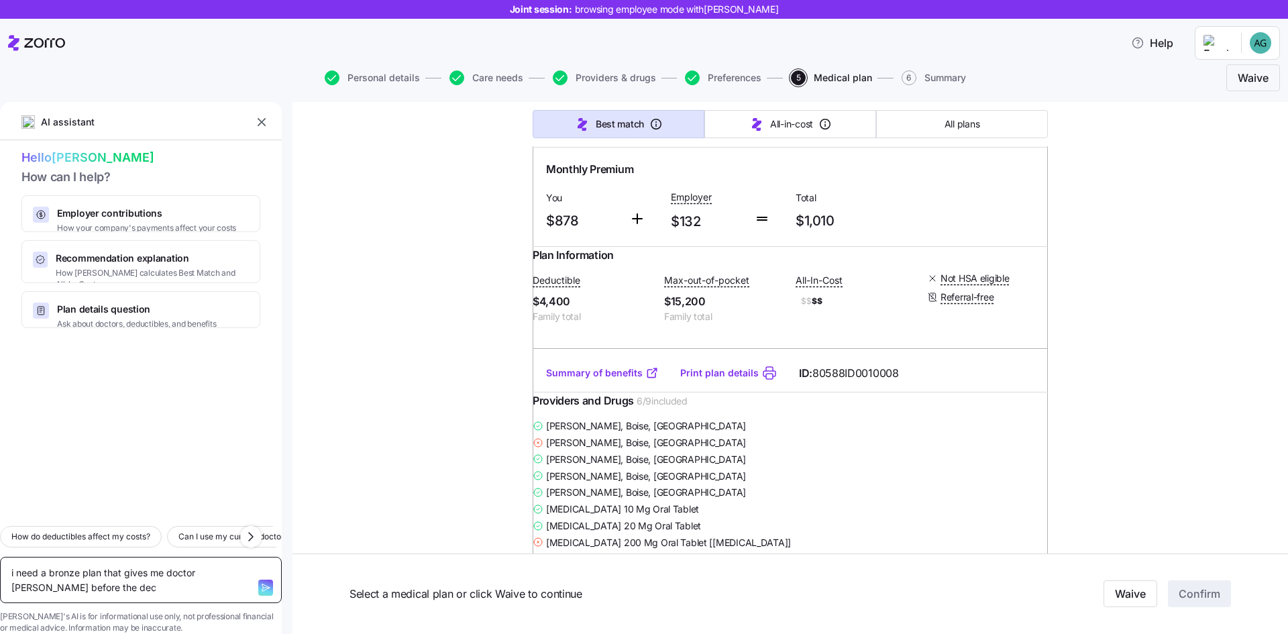
type textarea "i need a bronze plan that gives me doctor [PERSON_NAME] before the decu"
type textarea "x"
type textarea "i need a bronze plan that gives me doctor [PERSON_NAME] before the dec"
type textarea "x"
type textarea "i need a bronze plan that gives me doctor [PERSON_NAME] before the ded"
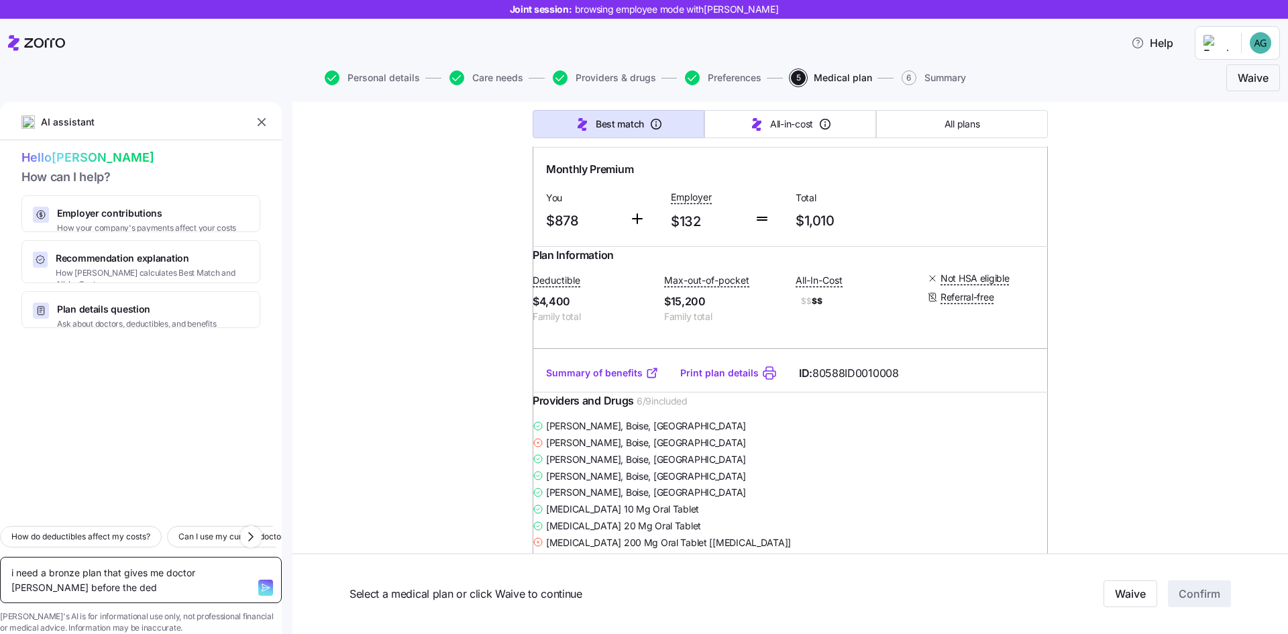
type textarea "x"
type textarea "i need a bronze plan that gives me doctor [PERSON_NAME] before the dedu"
type textarea "x"
type textarea "i need a bronze plan that gives me doctor [PERSON_NAME] before the deduc"
type textarea "x"
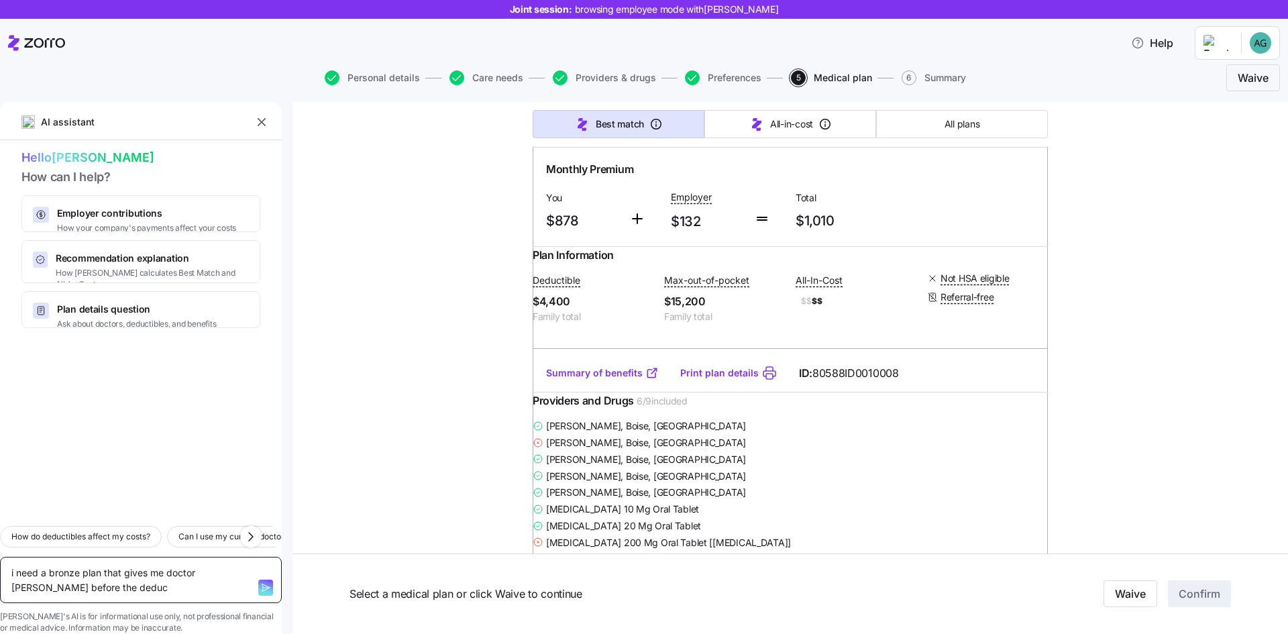
type textarea "i need a bronze plan that gives me doctor [PERSON_NAME] before the deduct"
type textarea "x"
type textarea "i need a bronze plan that gives me doctor [PERSON_NAME] before the deducti"
type textarea "x"
type textarea "i need a bronze plan that gives me doctor [PERSON_NAME] before the deductib"
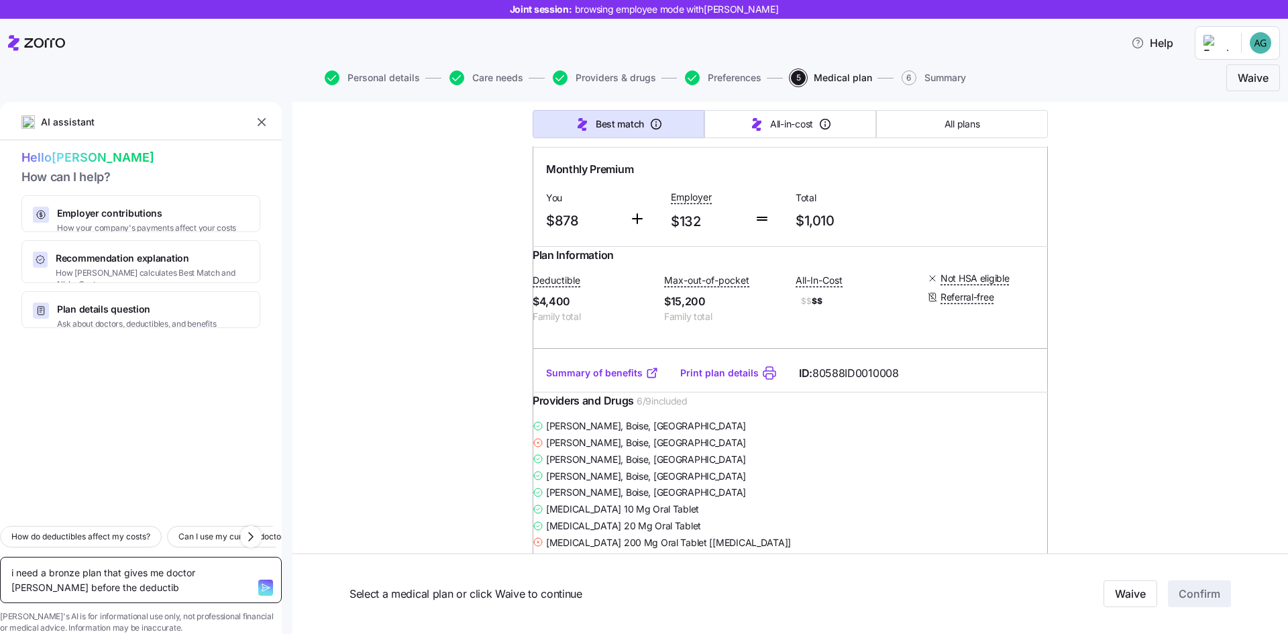
type textarea "x"
type textarea "i need a bronze plan that gives me doctor [PERSON_NAME] before the deductibl"
type textarea "x"
type textarea "i need a bronze plan that gives me doctor [PERSON_NAME] before the deductib"
type textarea "x"
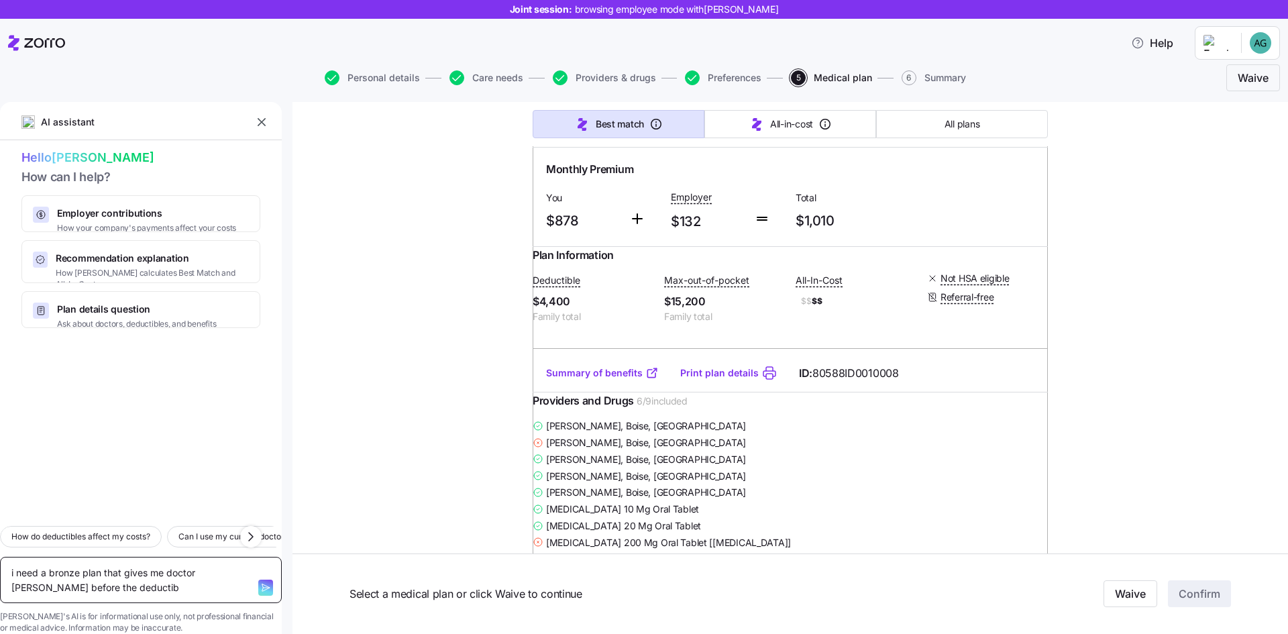
type textarea "i need a bronze plan that gives me doctor [PERSON_NAME] before the deductibl"
type textarea "x"
type textarea "i need a bronze plan that gives me doctor [PERSON_NAME] before the deductible"
type textarea "x"
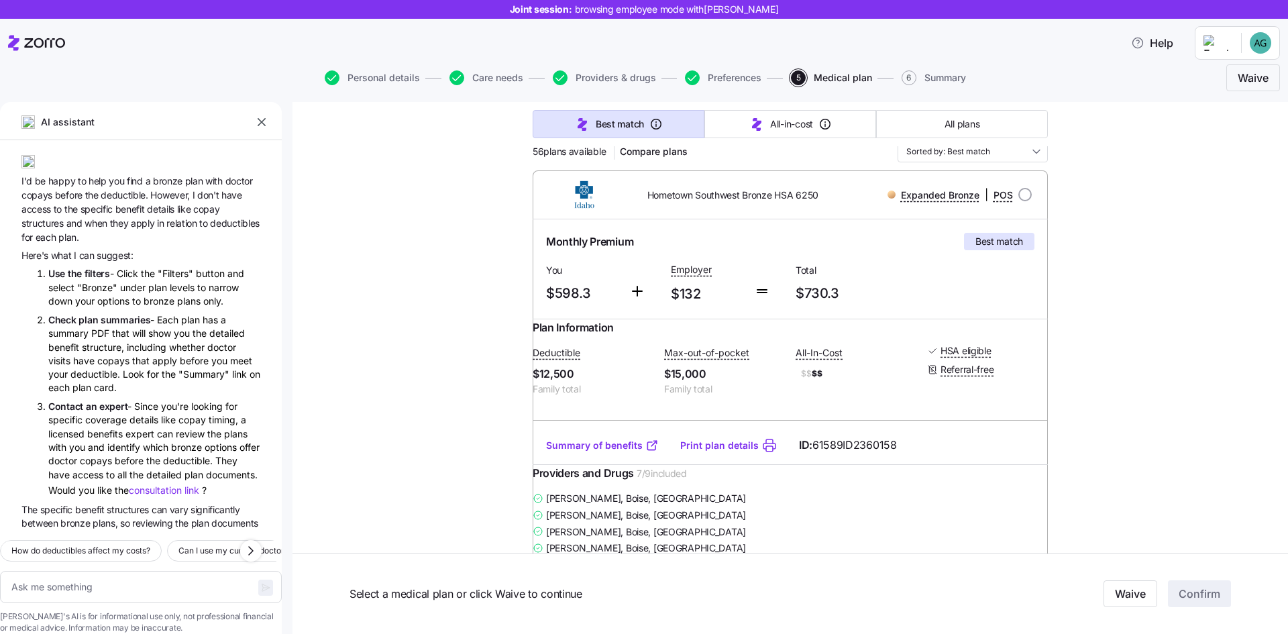
scroll to position [0, 0]
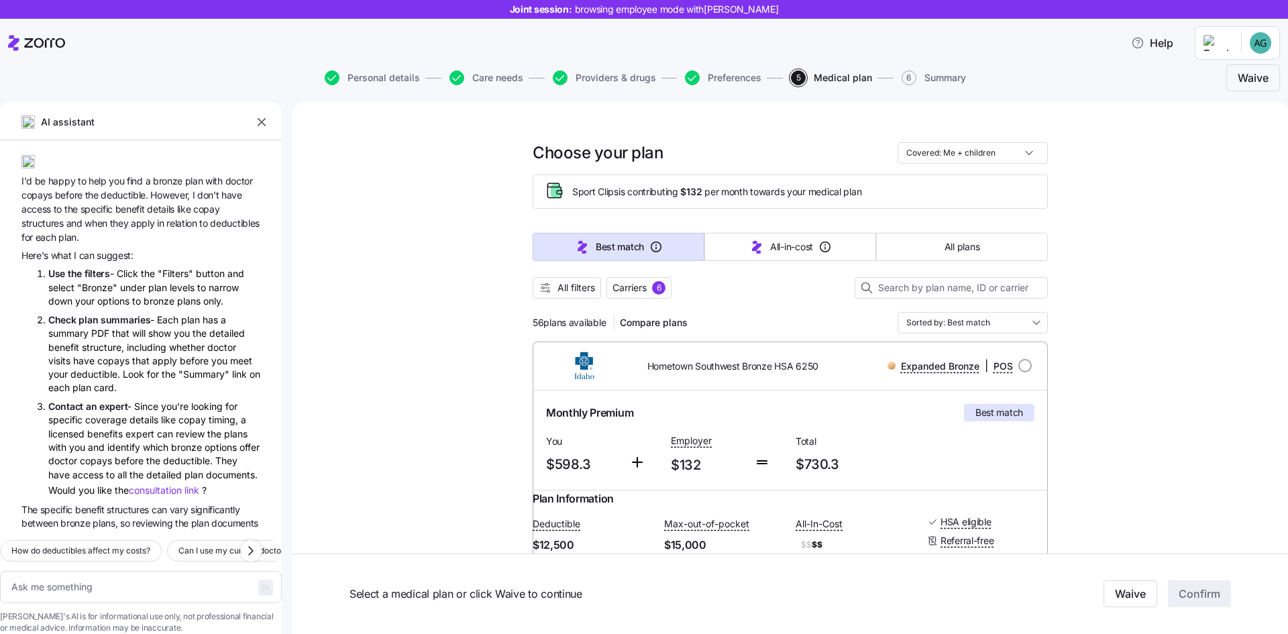
click at [549, 272] on div at bounding box center [790, 273] width 515 height 8
click at [561, 294] on span "All filters" at bounding box center [576, 287] width 38 height 13
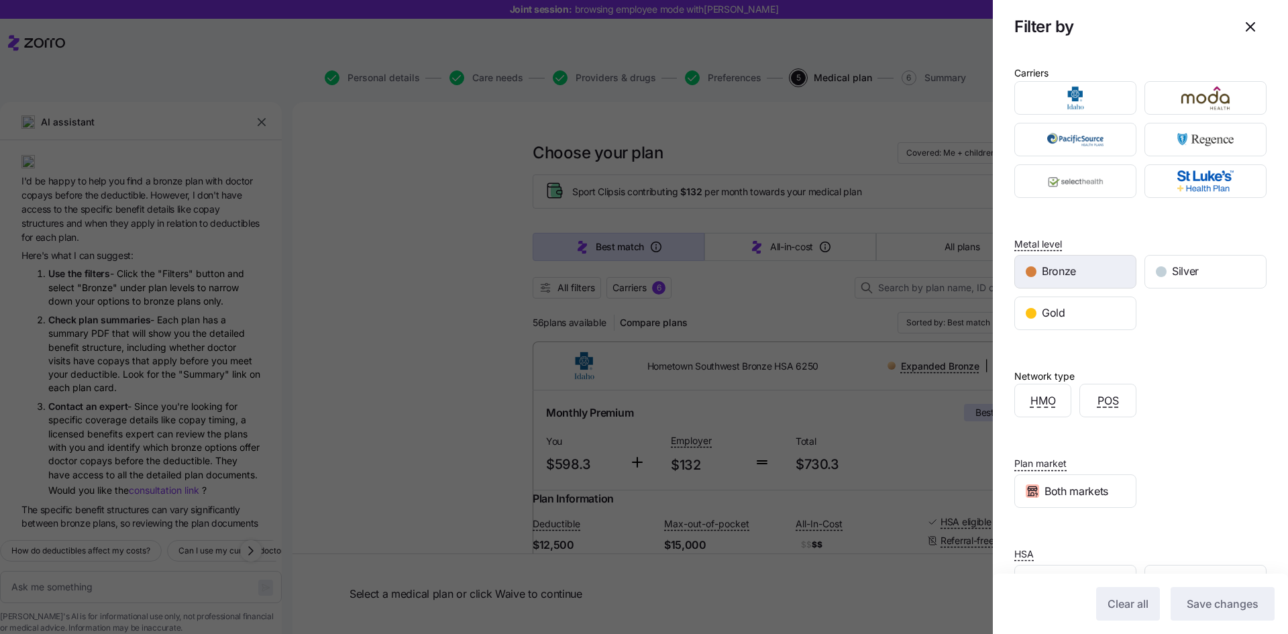
click at [1032, 260] on div "Bronze" at bounding box center [1075, 272] width 121 height 32
click at [1207, 608] on span "Save changes" at bounding box center [1222, 604] width 72 height 16
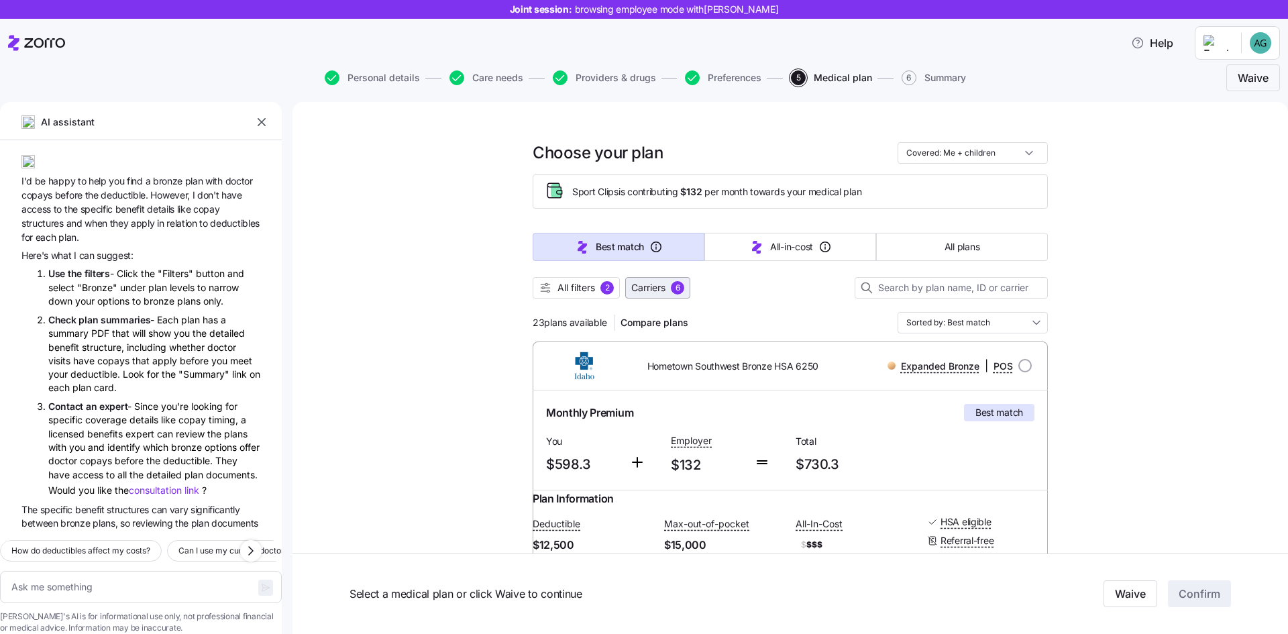
click at [664, 289] on span "Carriers 6" at bounding box center [657, 287] width 53 height 13
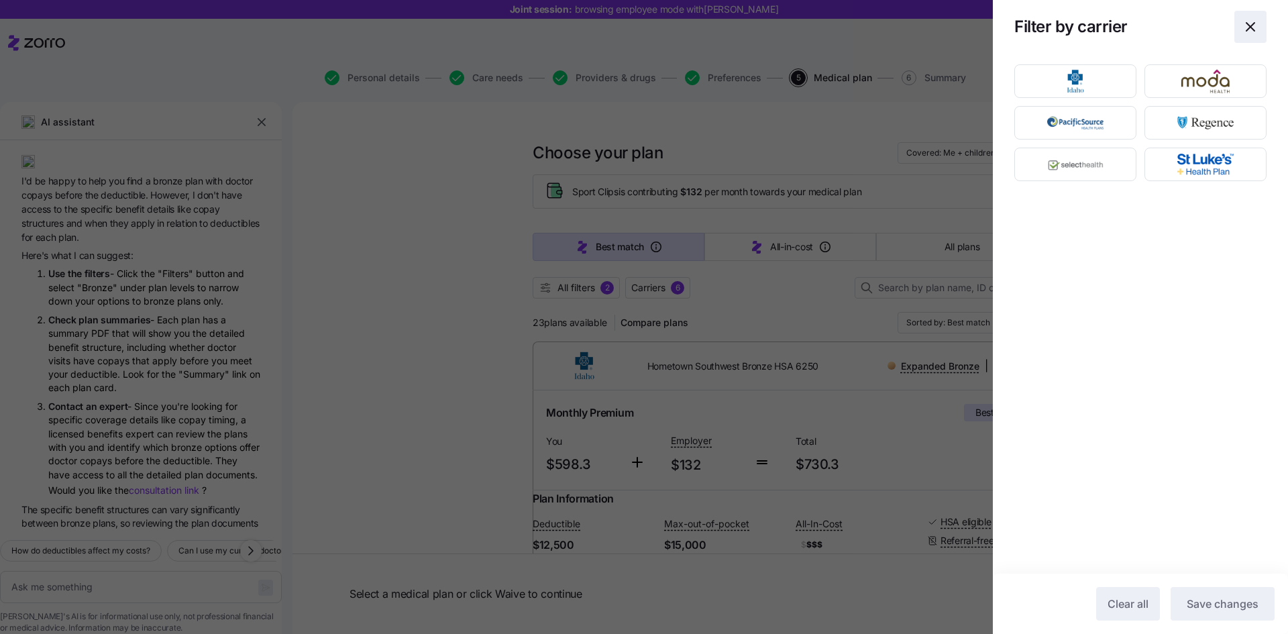
click at [1248, 31] on icon "button" at bounding box center [1250, 27] width 16 height 16
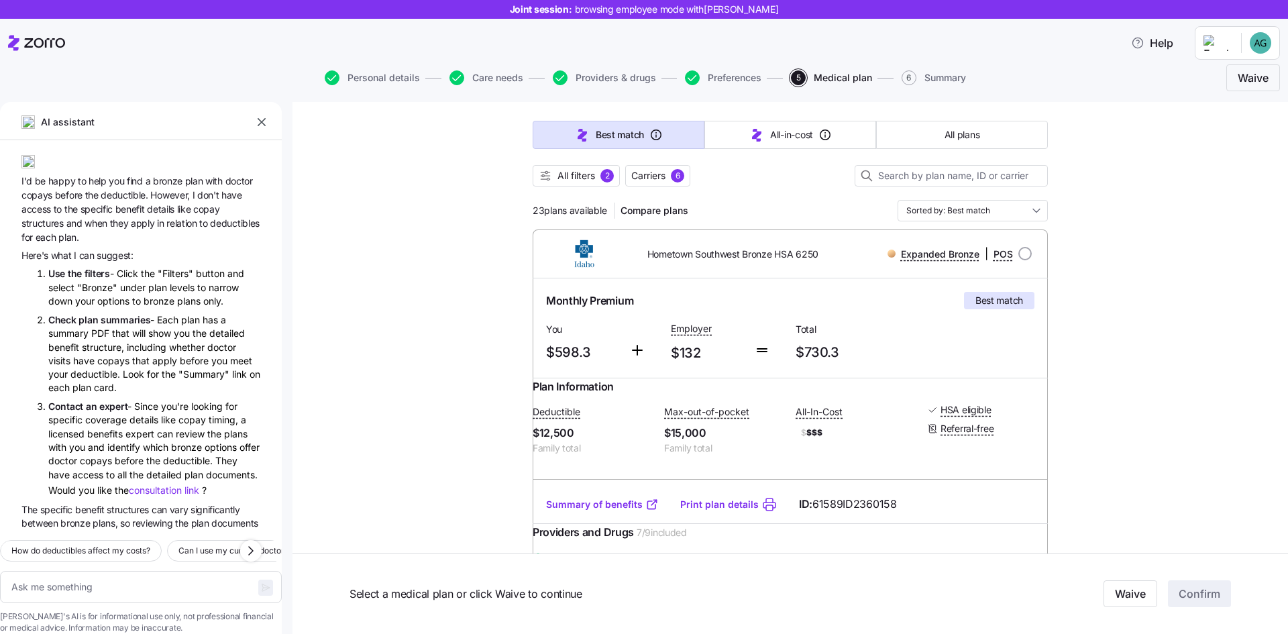
scroll to position [134, 0]
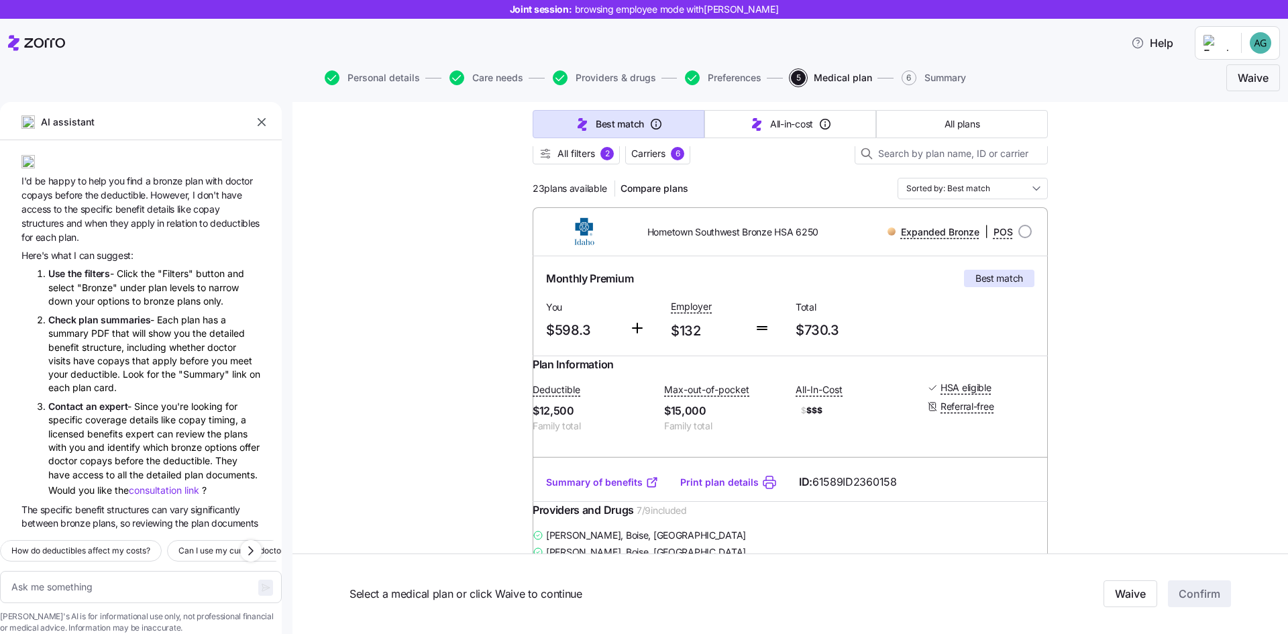
click at [599, 489] on link "Summary of benefits" at bounding box center [602, 482] width 113 height 13
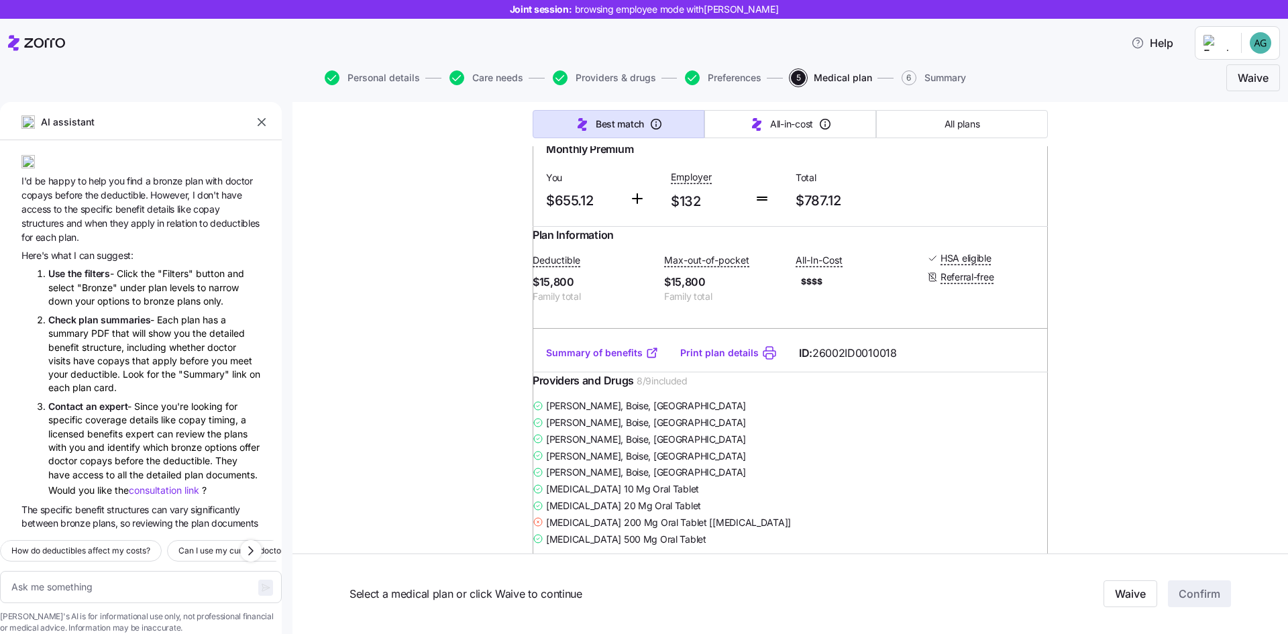
scroll to position [1341, 0]
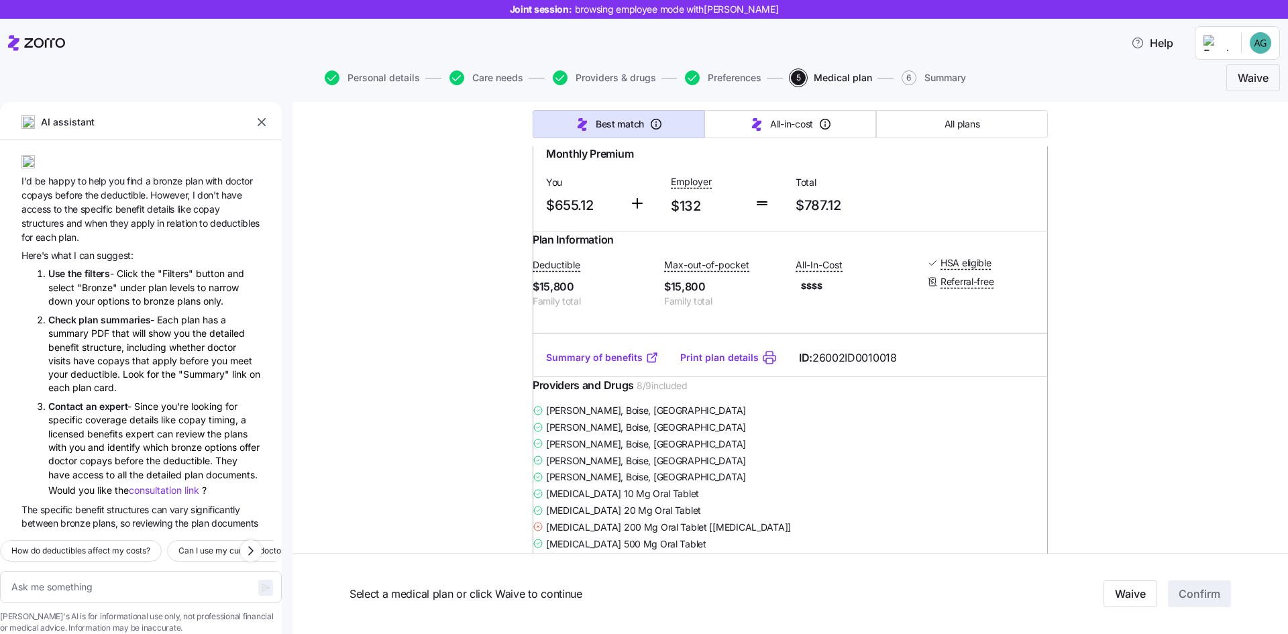
click at [723, 364] on link "Print plan details" at bounding box center [719, 357] width 78 height 13
click at [602, 364] on link "Summary of benefits" at bounding box center [602, 357] width 113 height 13
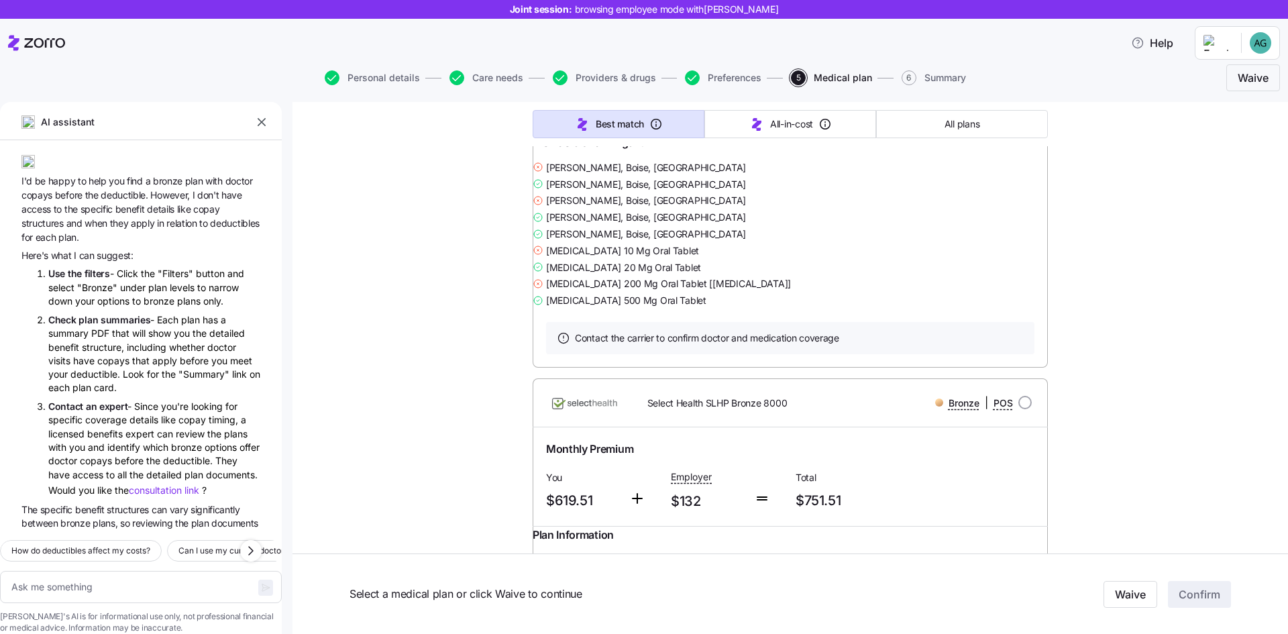
scroll to position [4292, 0]
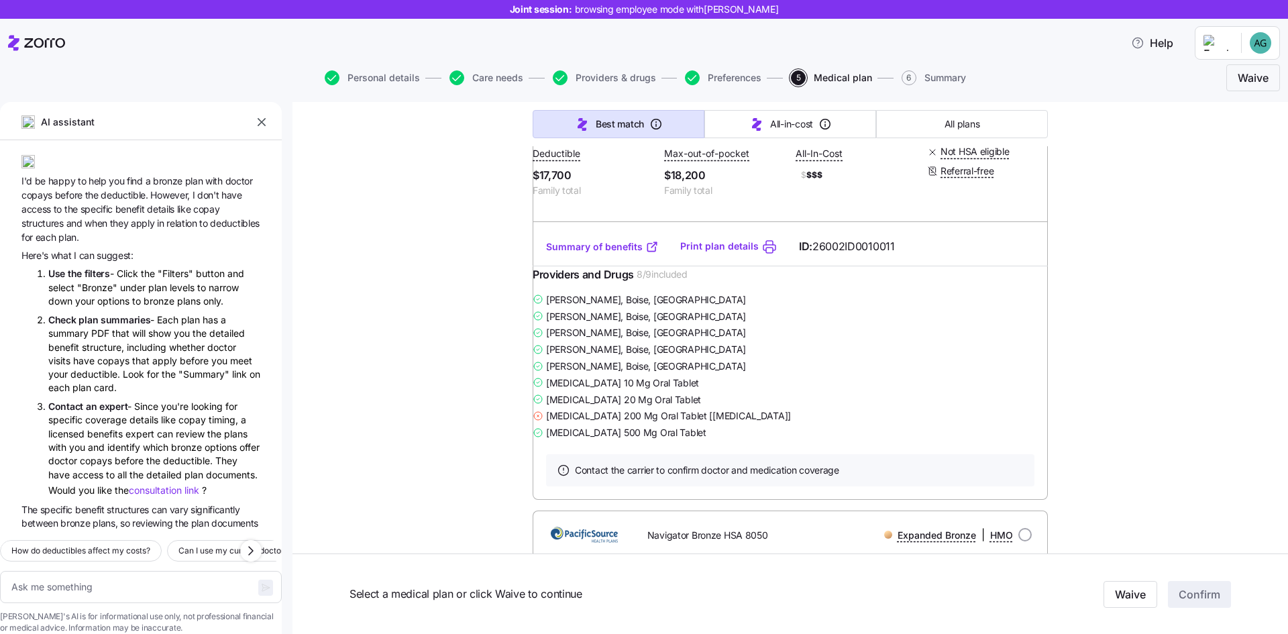
type textarea "x"
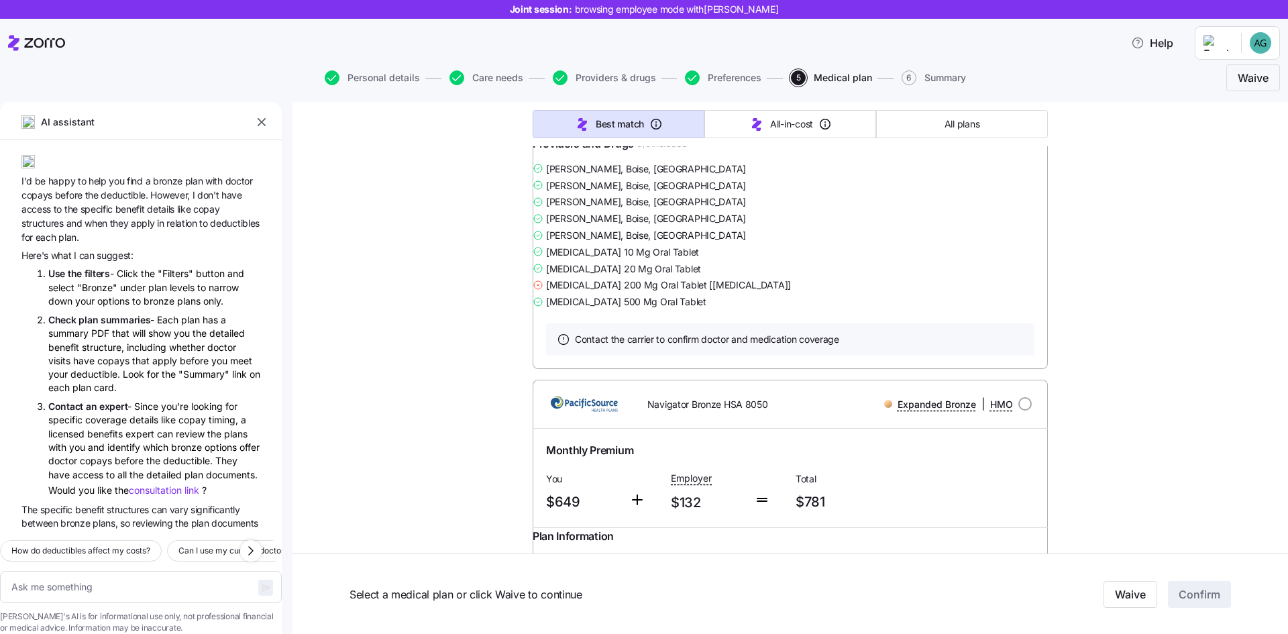
scroll to position [4807, 0]
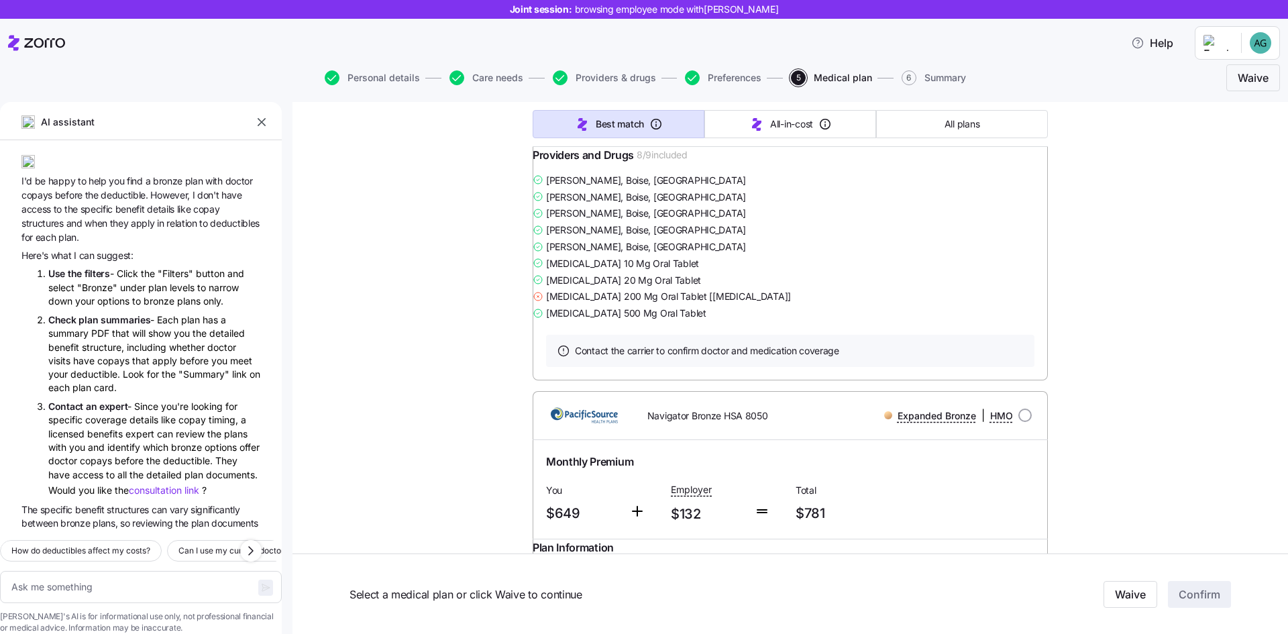
click at [602, 134] on link "Summary of benefits" at bounding box center [602, 127] width 113 height 13
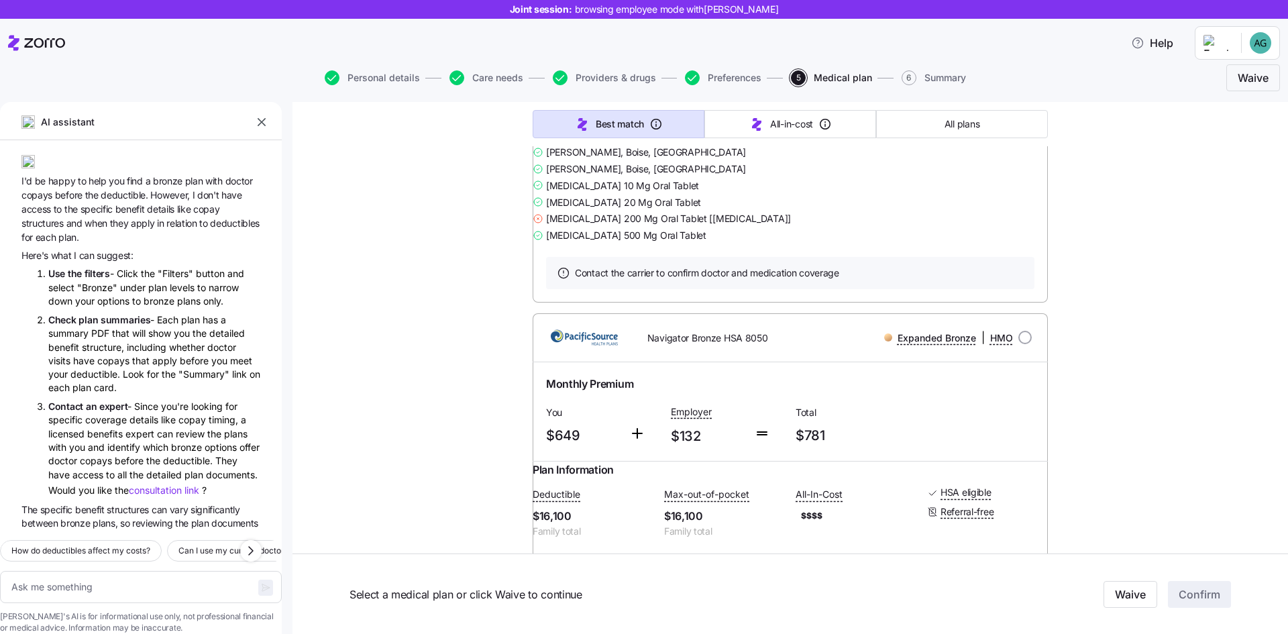
scroll to position [4896, 0]
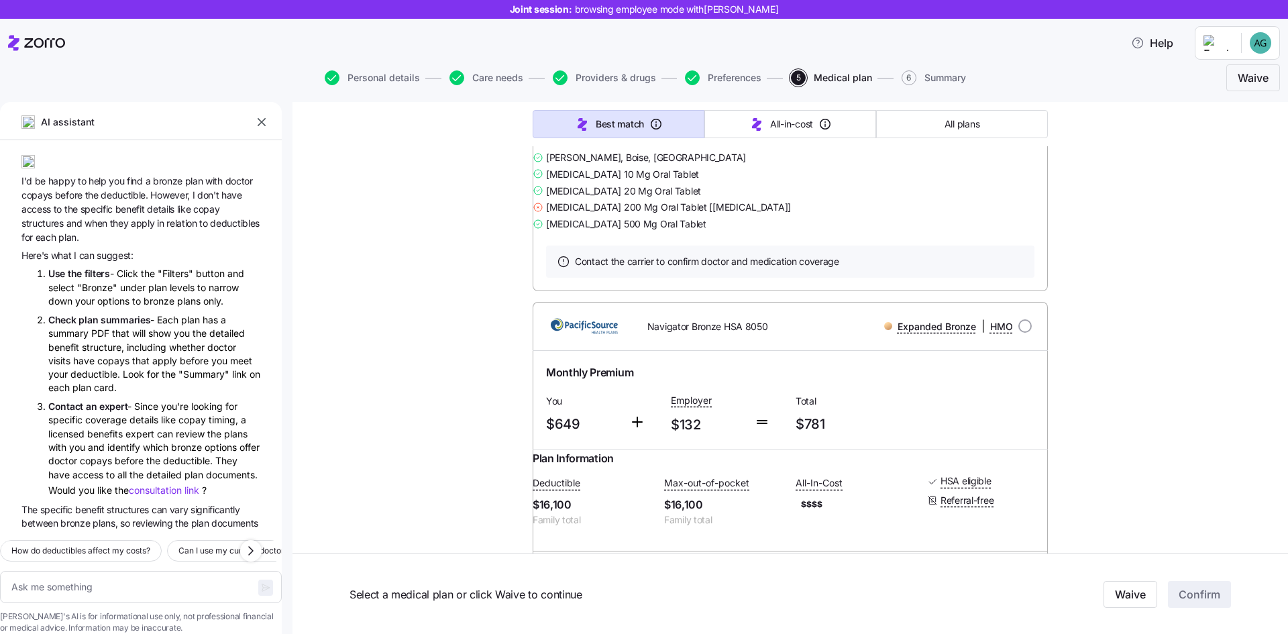
click at [581, 45] on link "Summary of benefits" at bounding box center [602, 38] width 113 height 13
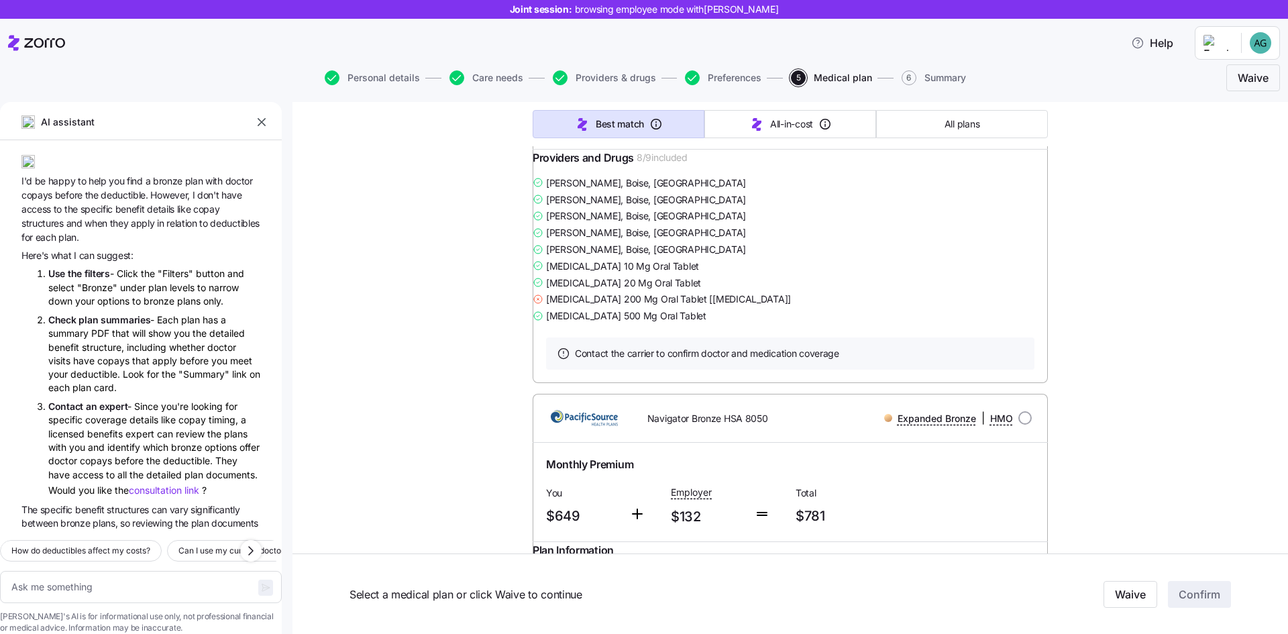
scroll to position [4829, 0]
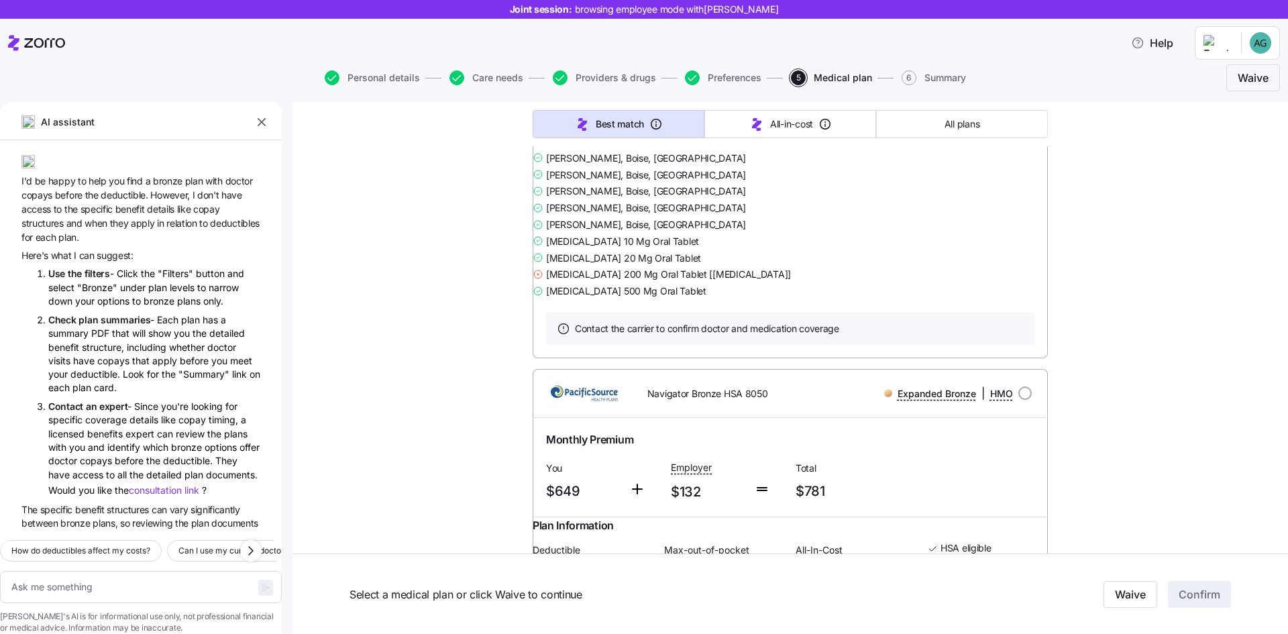
radio input "true"
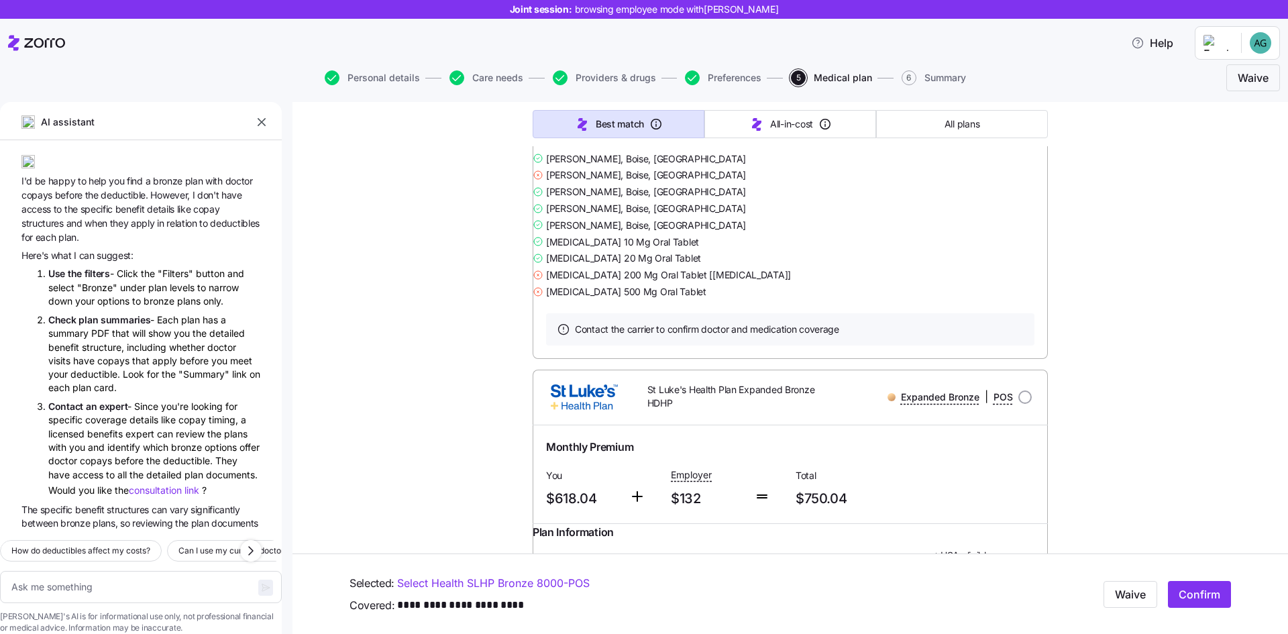
scroll to position [3197, 0]
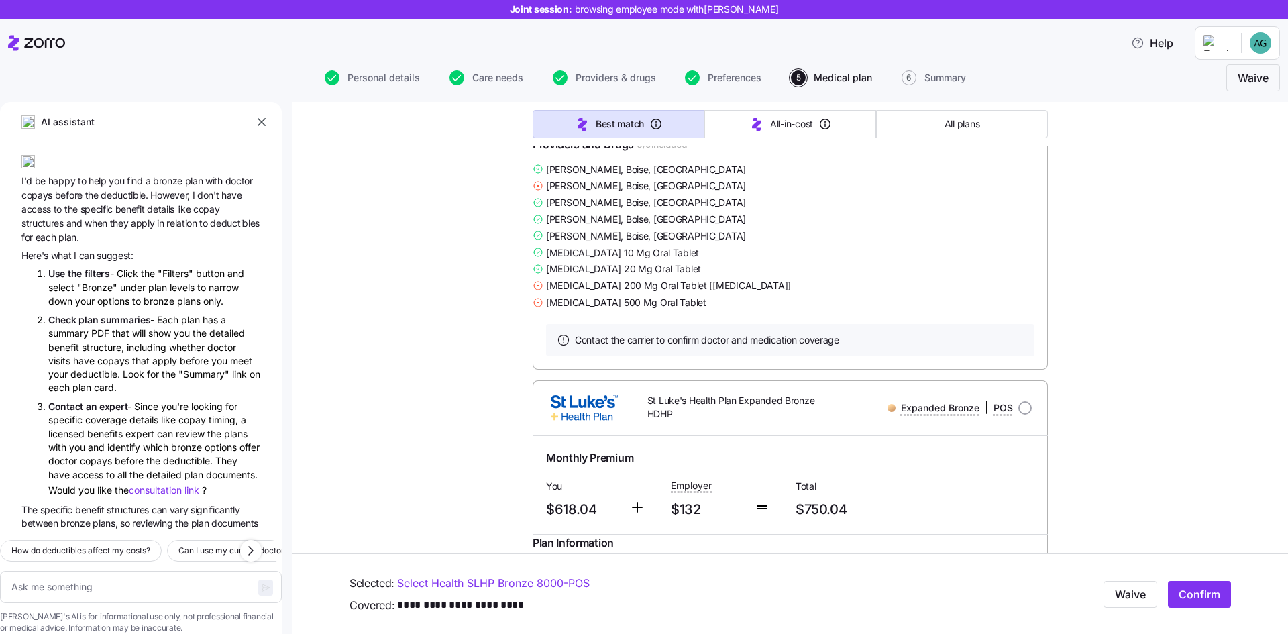
click at [930, 131] on button "All plans" at bounding box center [962, 124] width 172 height 28
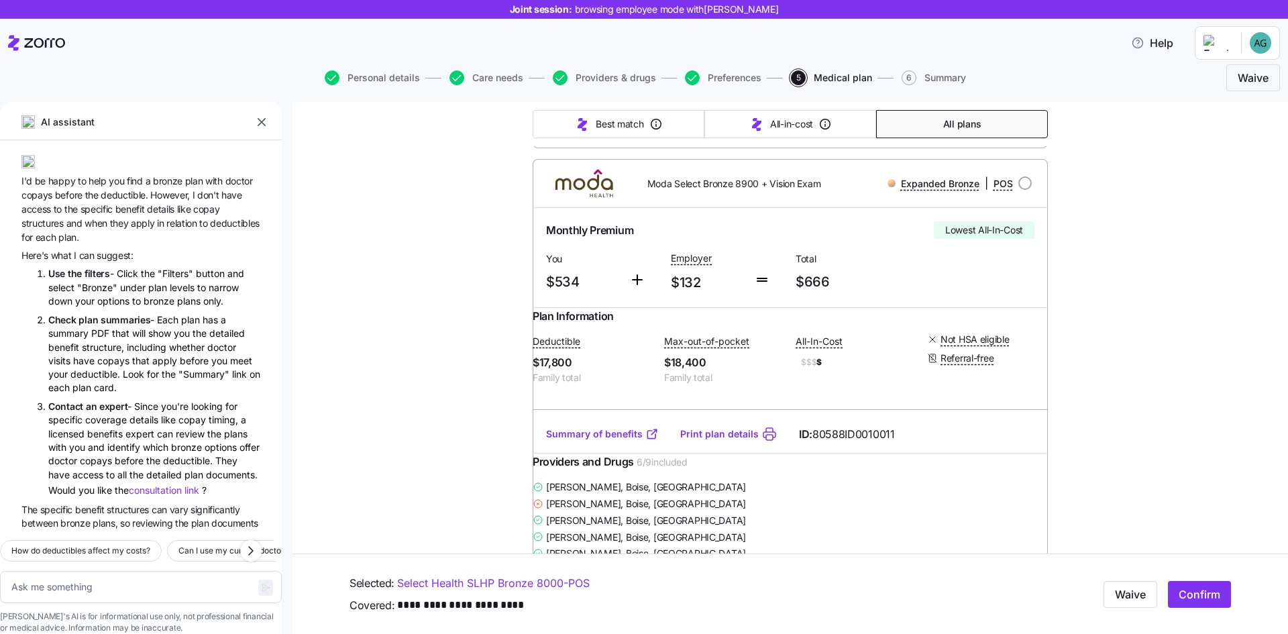
type textarea "x"
type input "Sorted by: Premium"
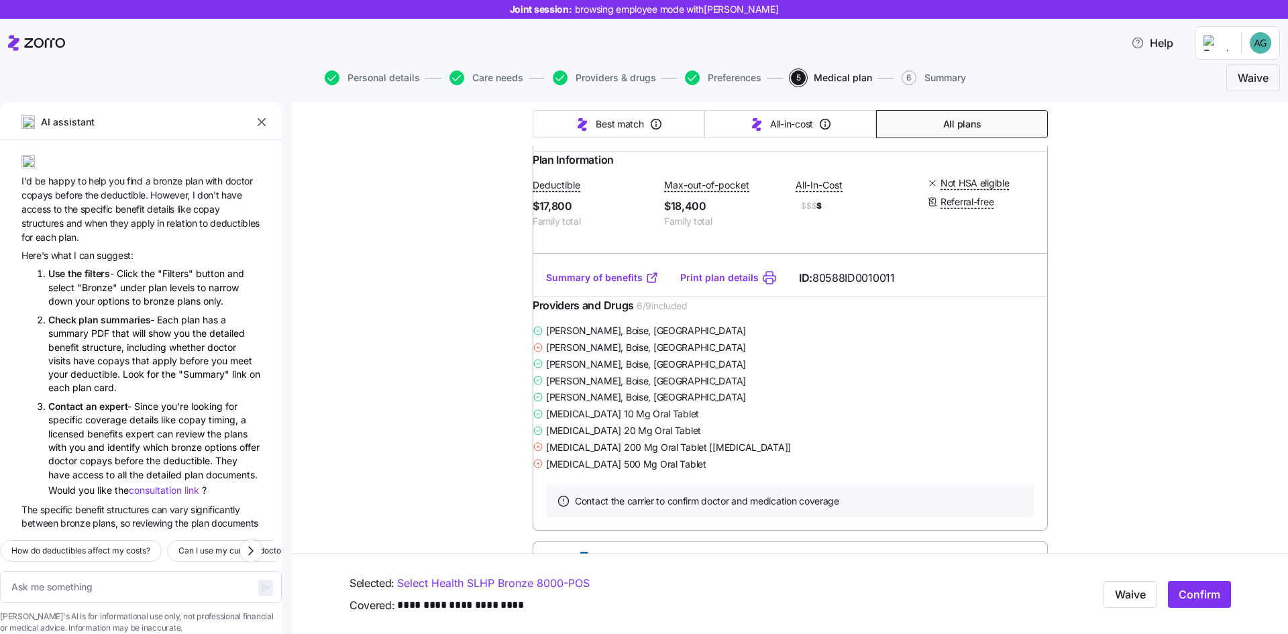
scroll to position [0, 0]
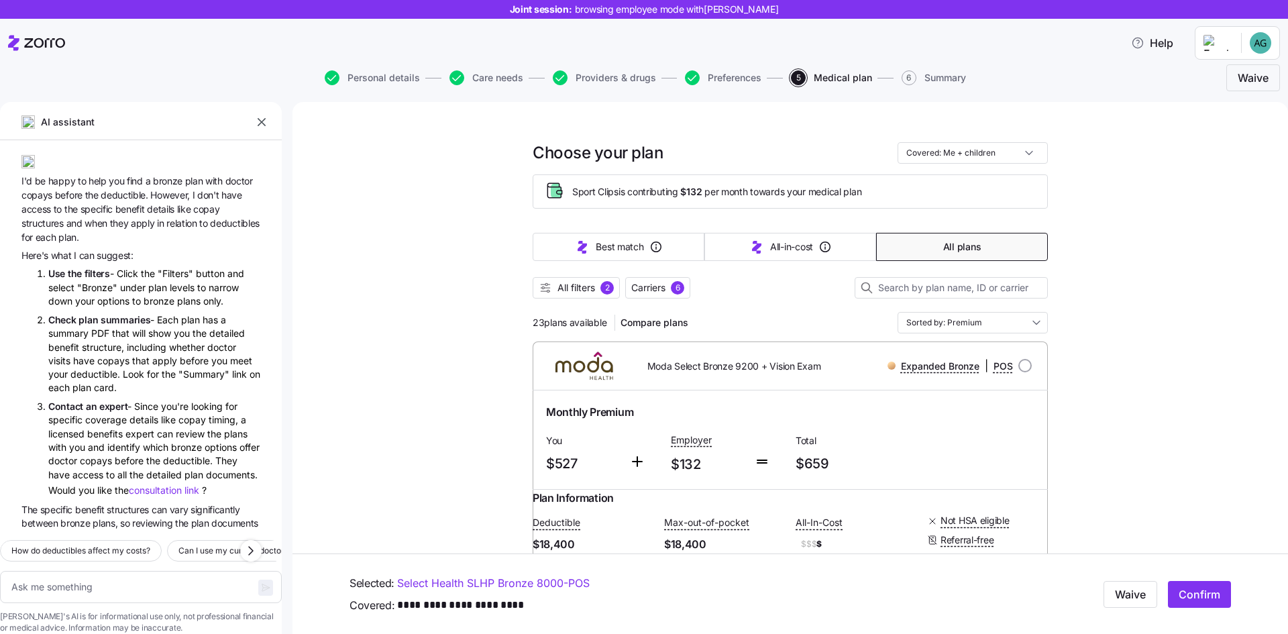
click at [574, 286] on span "All filters" at bounding box center [576, 287] width 38 height 13
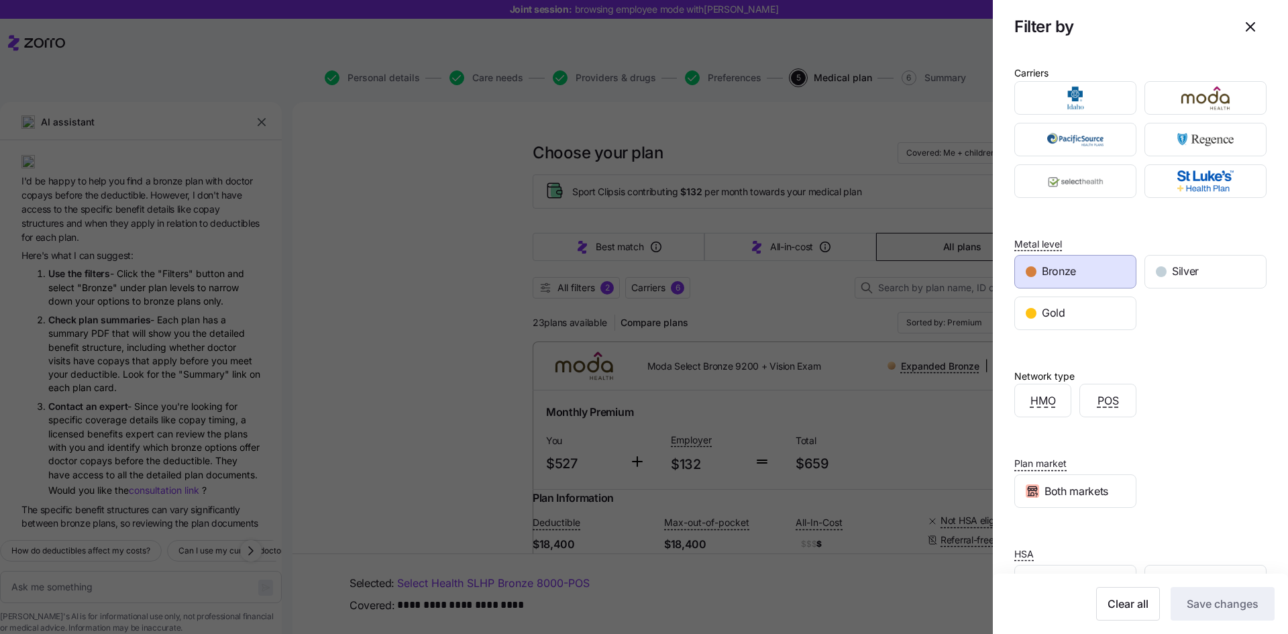
click at [1103, 300] on div "Gold" at bounding box center [1075, 313] width 121 height 32
click at [1213, 610] on span "Save changes" at bounding box center [1222, 604] width 72 height 16
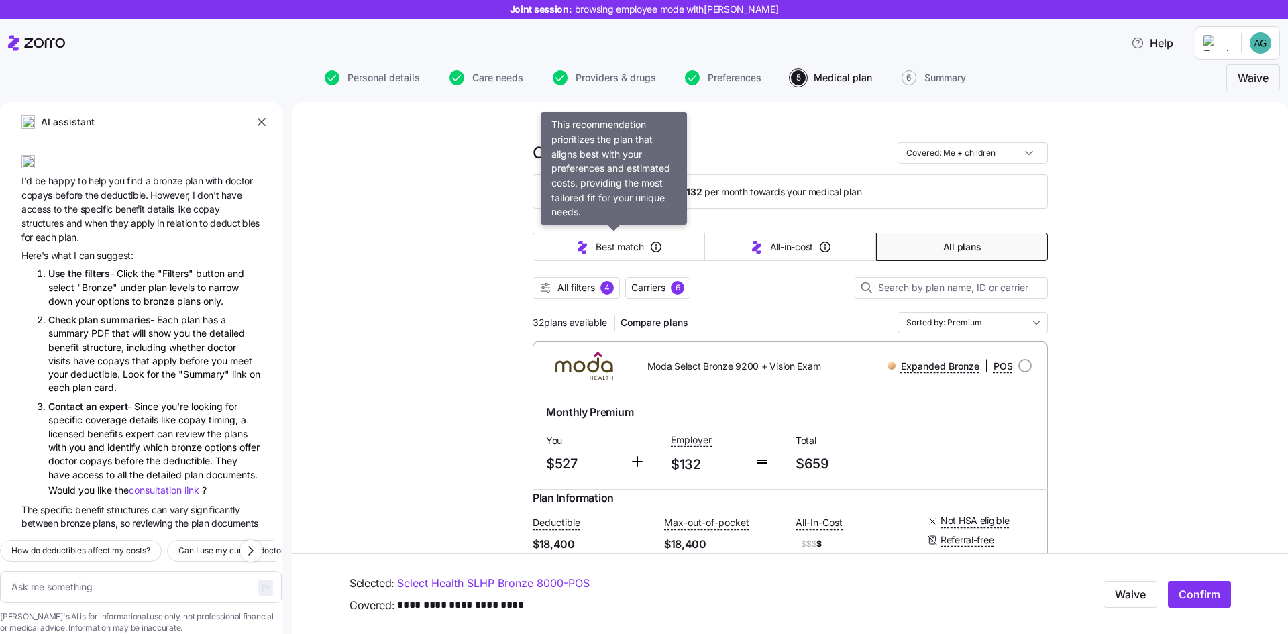
click at [596, 253] on span "Best match" at bounding box center [620, 246] width 48 height 13
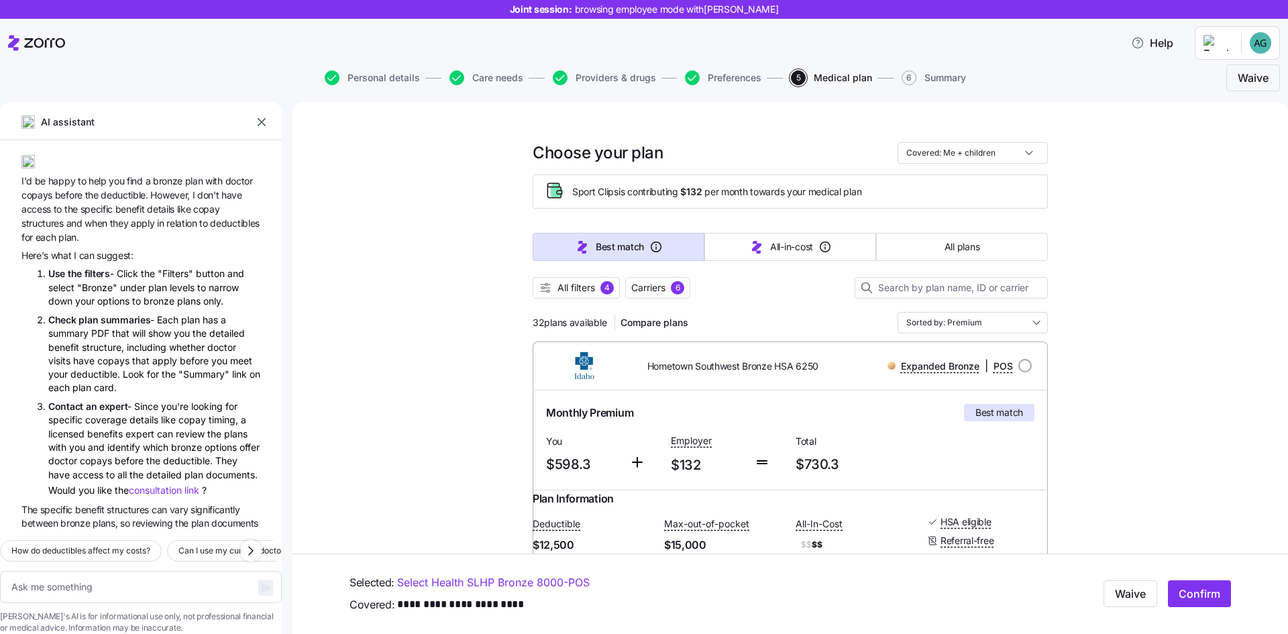
type textarea "x"
type input "Sorted by: Best match"
click at [549, 289] on span "All filters 4" at bounding box center [576, 287] width 75 height 13
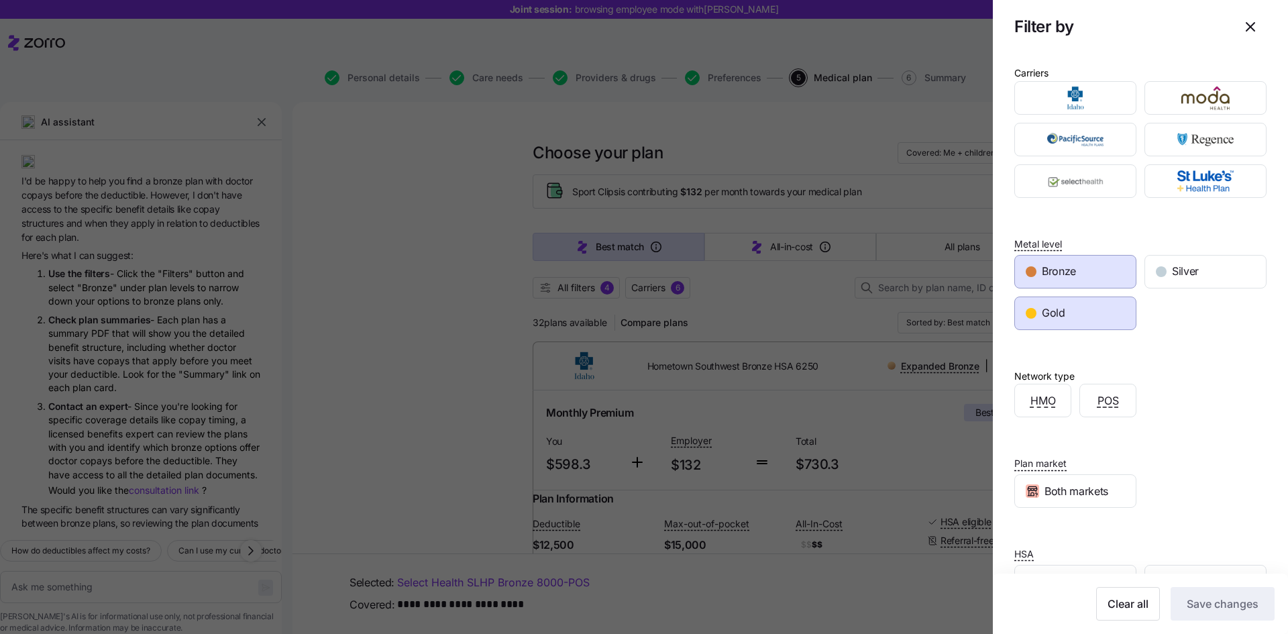
click at [1235, 27] on span "button" at bounding box center [1250, 26] width 31 height 31
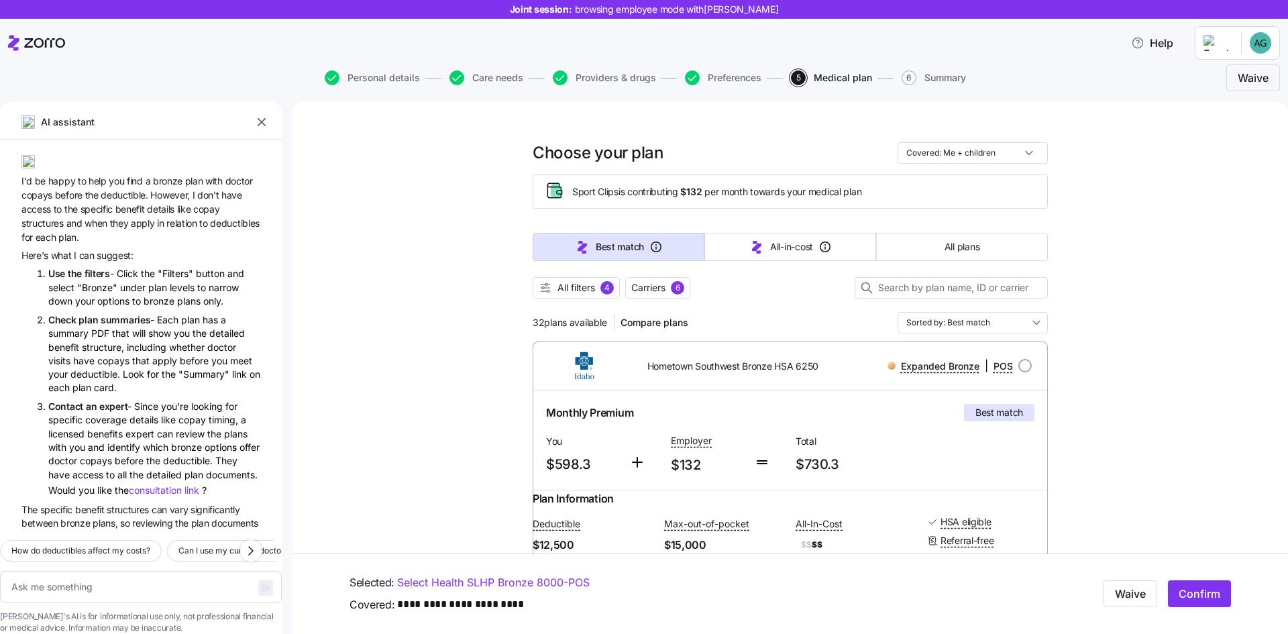
click at [946, 268] on div "Best match All-in-cost All plans" at bounding box center [790, 247] width 515 height 44
click at [946, 236] on button "All plans" at bounding box center [962, 247] width 172 height 28
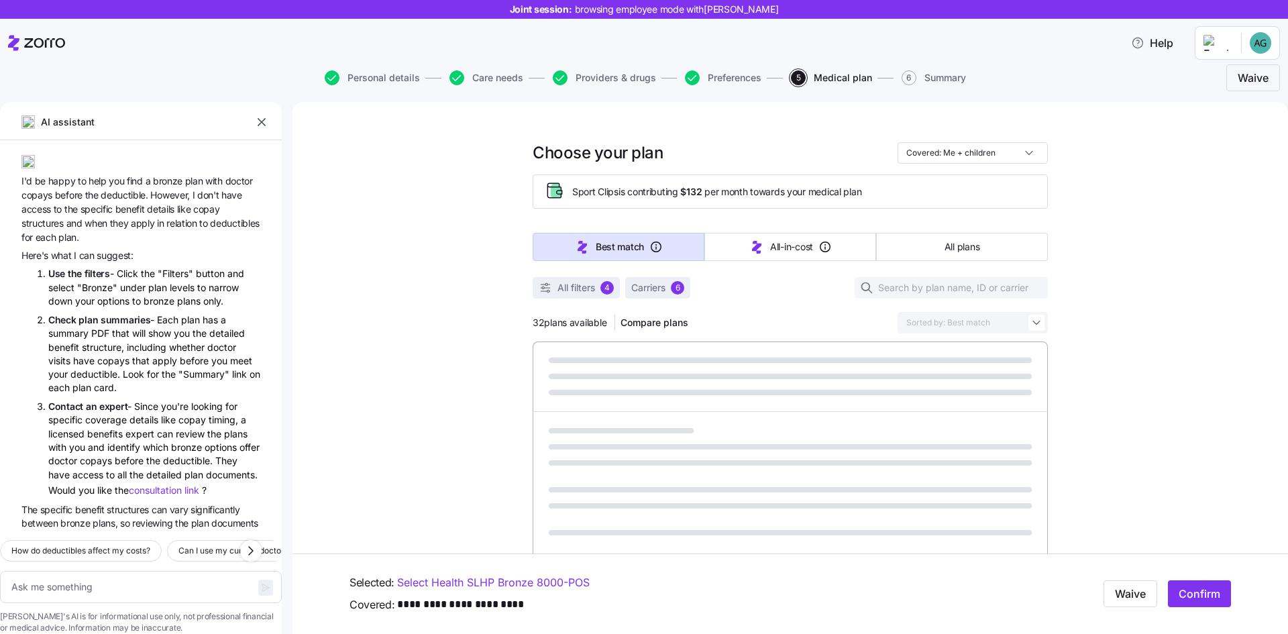
click at [944, 243] on span "All plans" at bounding box center [961, 246] width 35 height 13
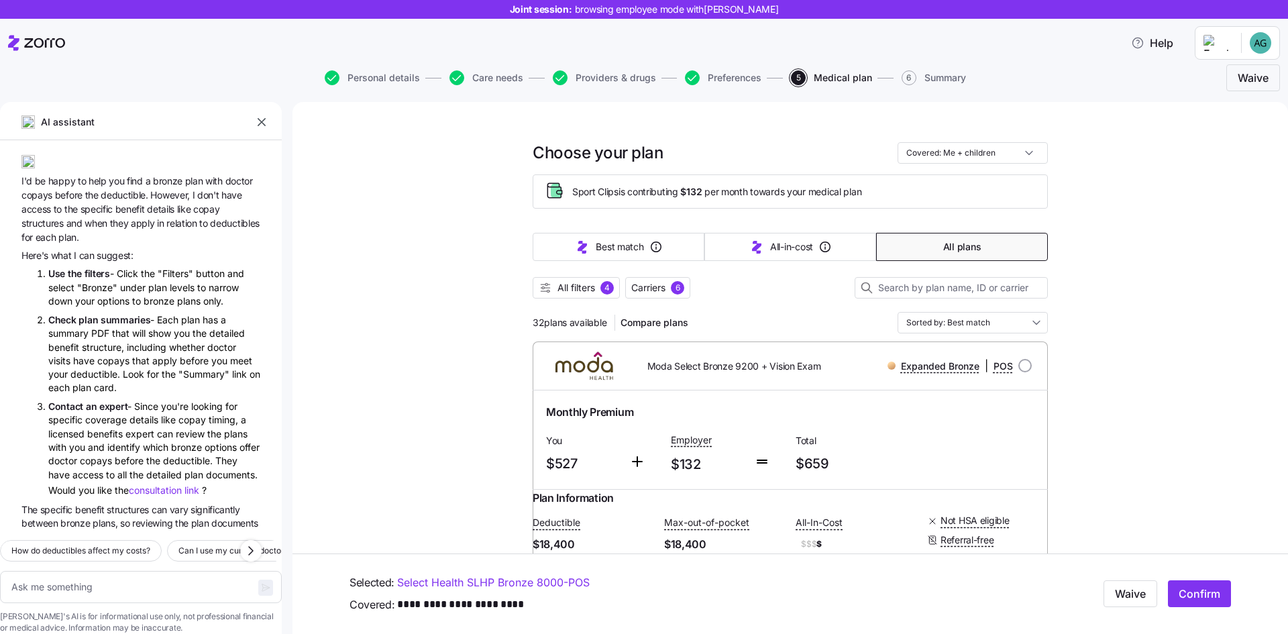
type textarea "x"
type input "Sorted by: Premium"
click at [564, 287] on span "All filters" at bounding box center [576, 287] width 38 height 13
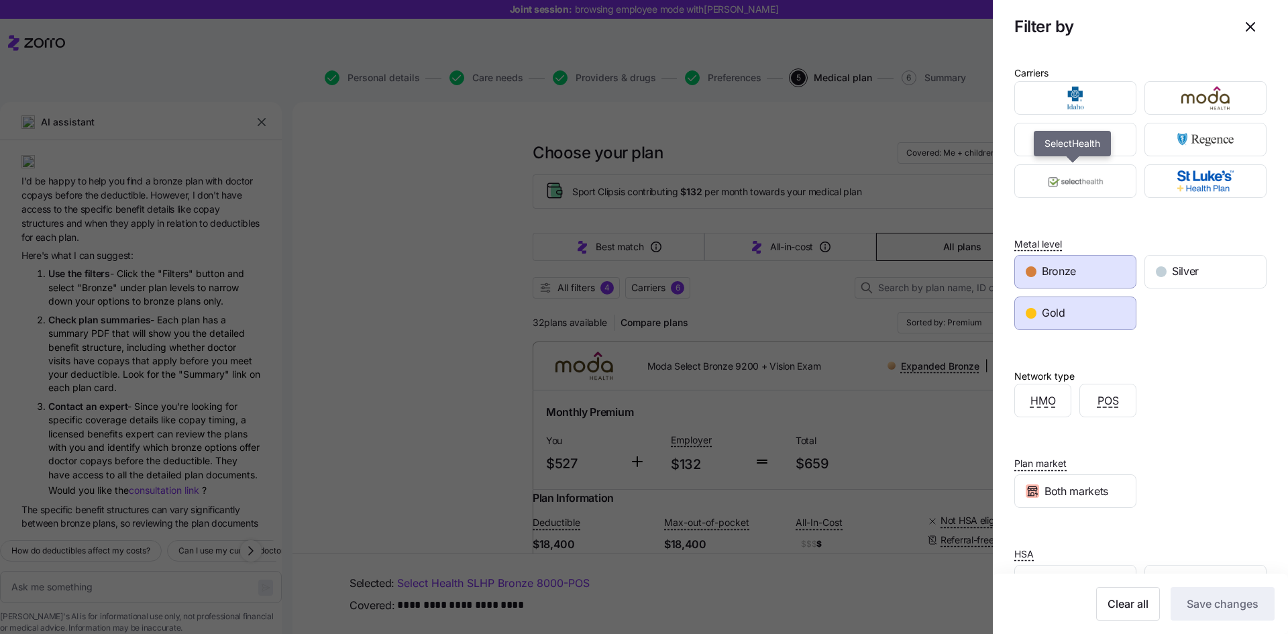
click at [1060, 181] on img "button" at bounding box center [1075, 181] width 99 height 27
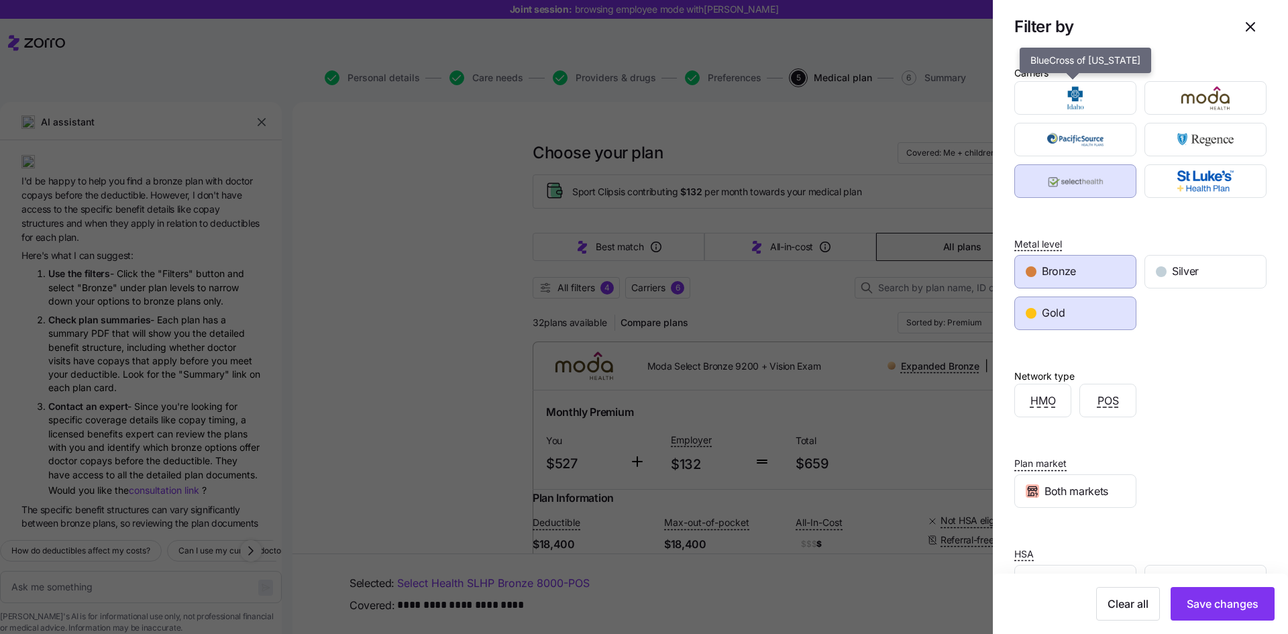
click at [1072, 95] on img "button" at bounding box center [1075, 98] width 99 height 27
click at [1223, 600] on span "Save changes" at bounding box center [1222, 604] width 72 height 16
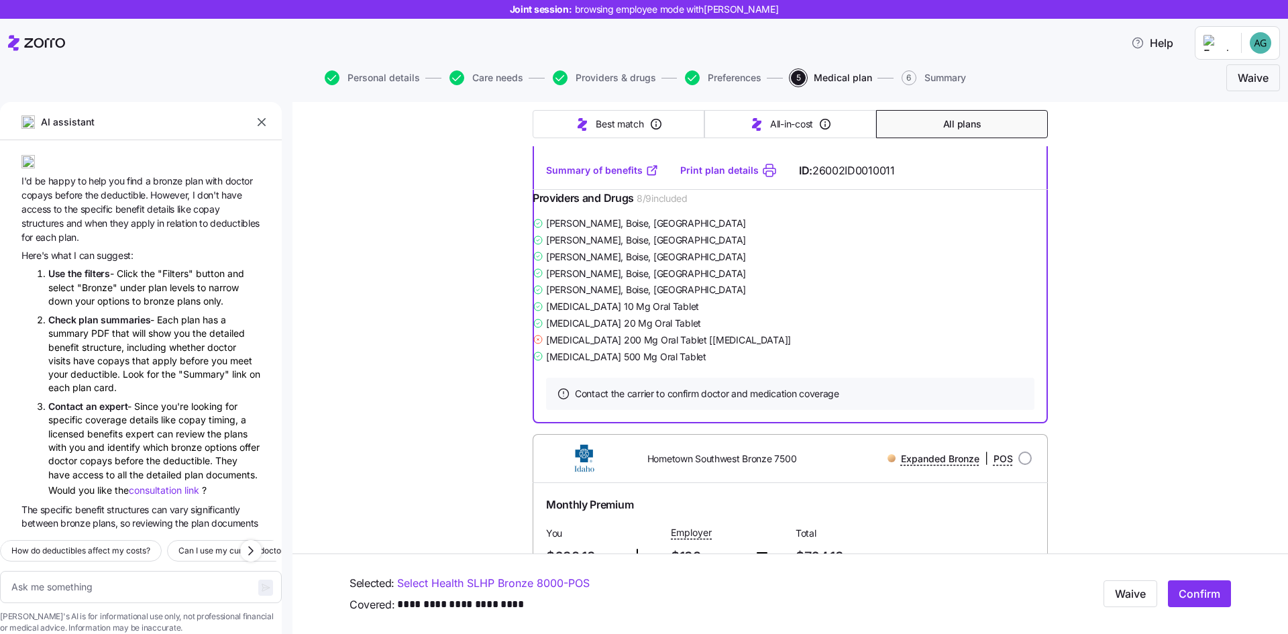
scroll to position [2594, 0]
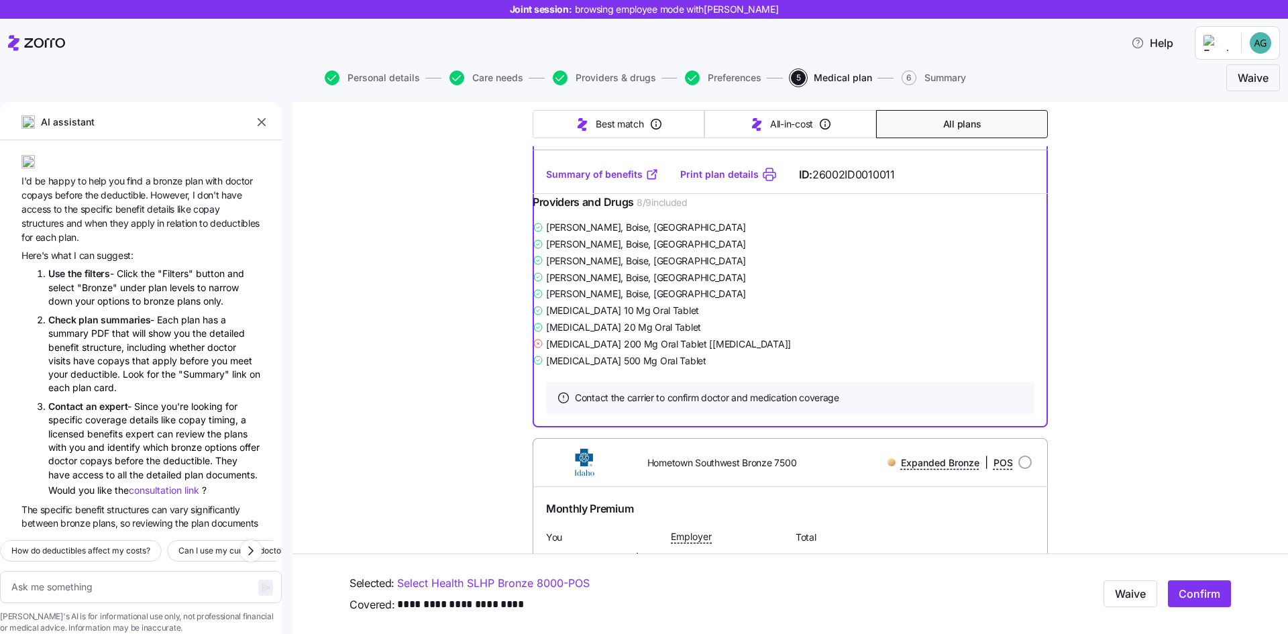
click at [897, 286] on div "[PERSON_NAME] , Boise, [GEOGRAPHIC_DATA]" at bounding box center [790, 277] width 515 height 17
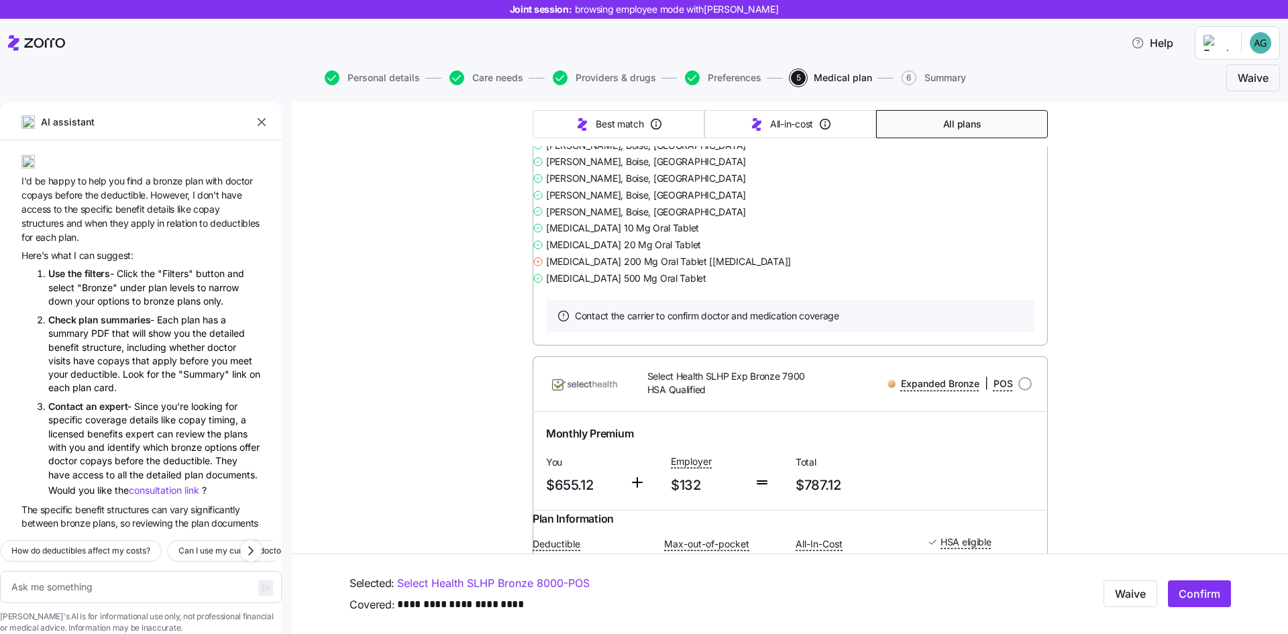
scroll to position [4292, 0]
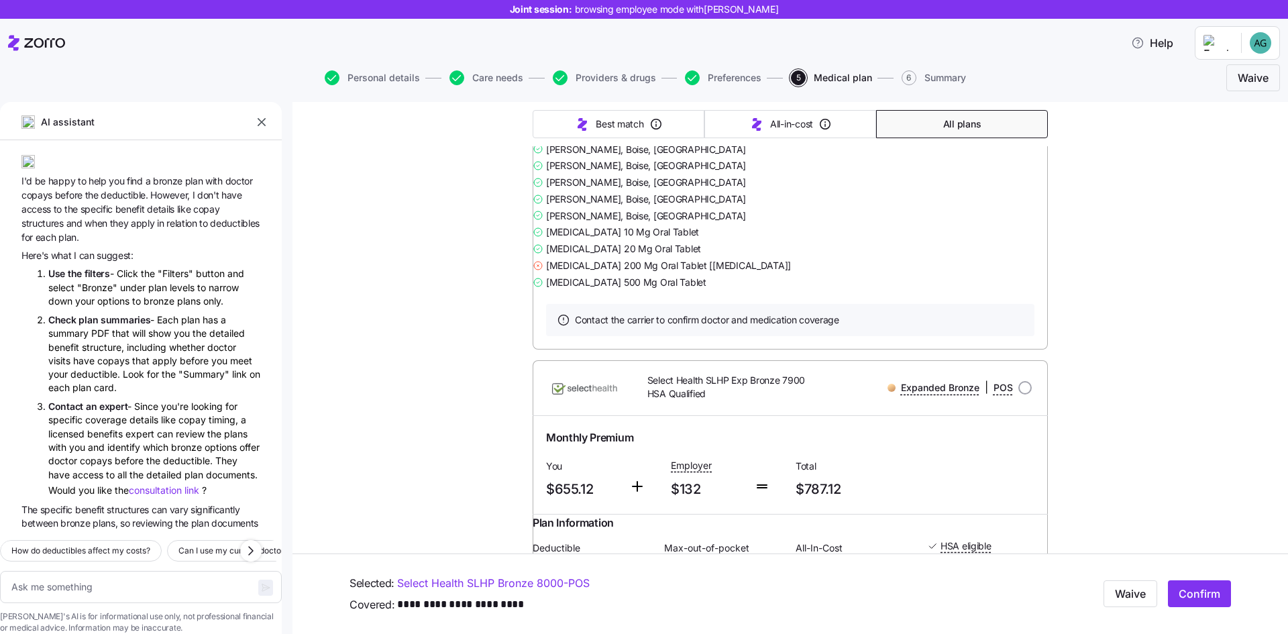
click at [567, 103] on link "Summary of benefits" at bounding box center [602, 95] width 113 height 13
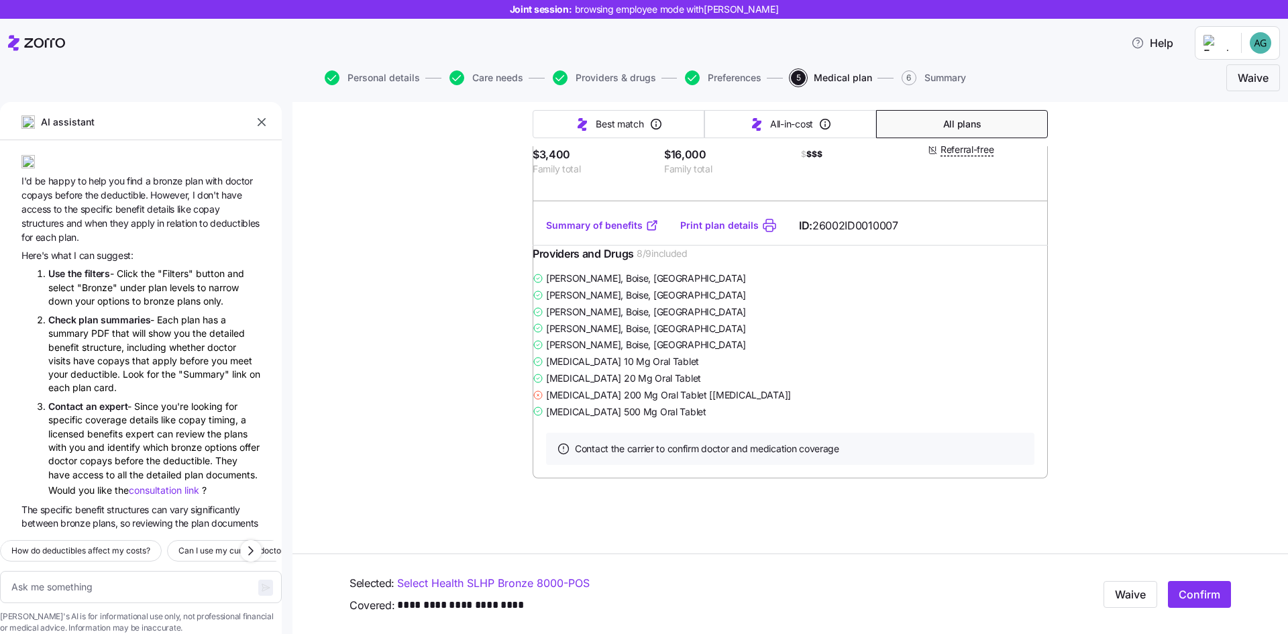
scroll to position [8540, 0]
click at [575, 223] on link "Summary of benefits" at bounding box center [602, 225] width 113 height 13
type textarea "x"
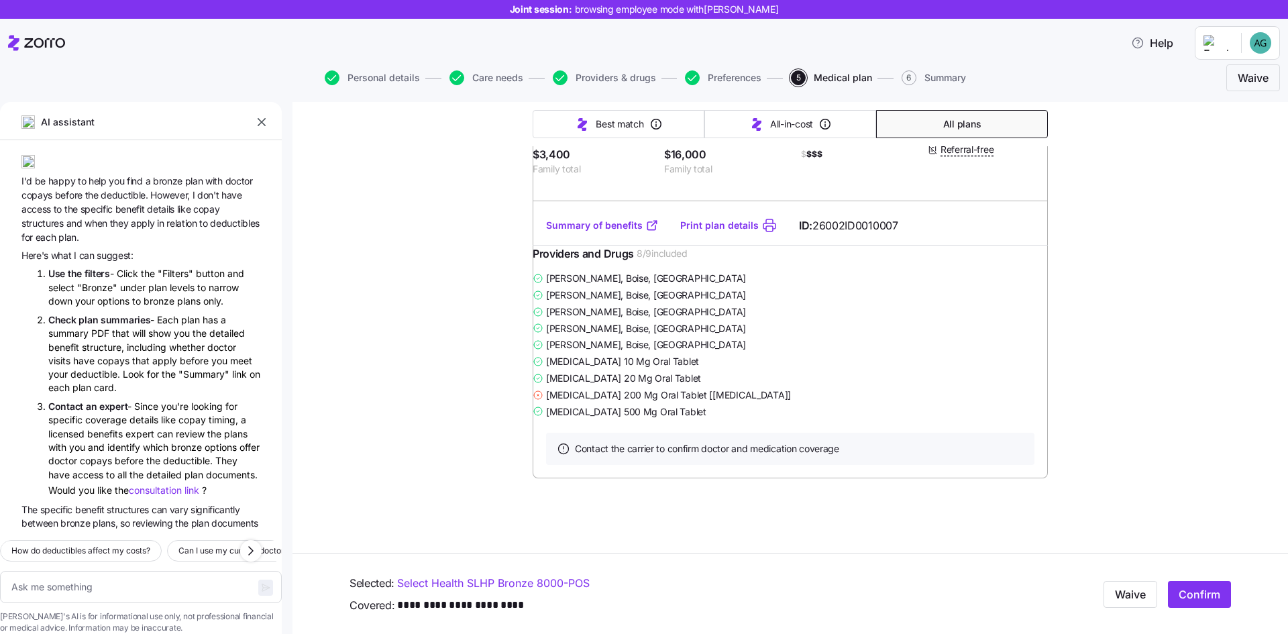
radio input "true"
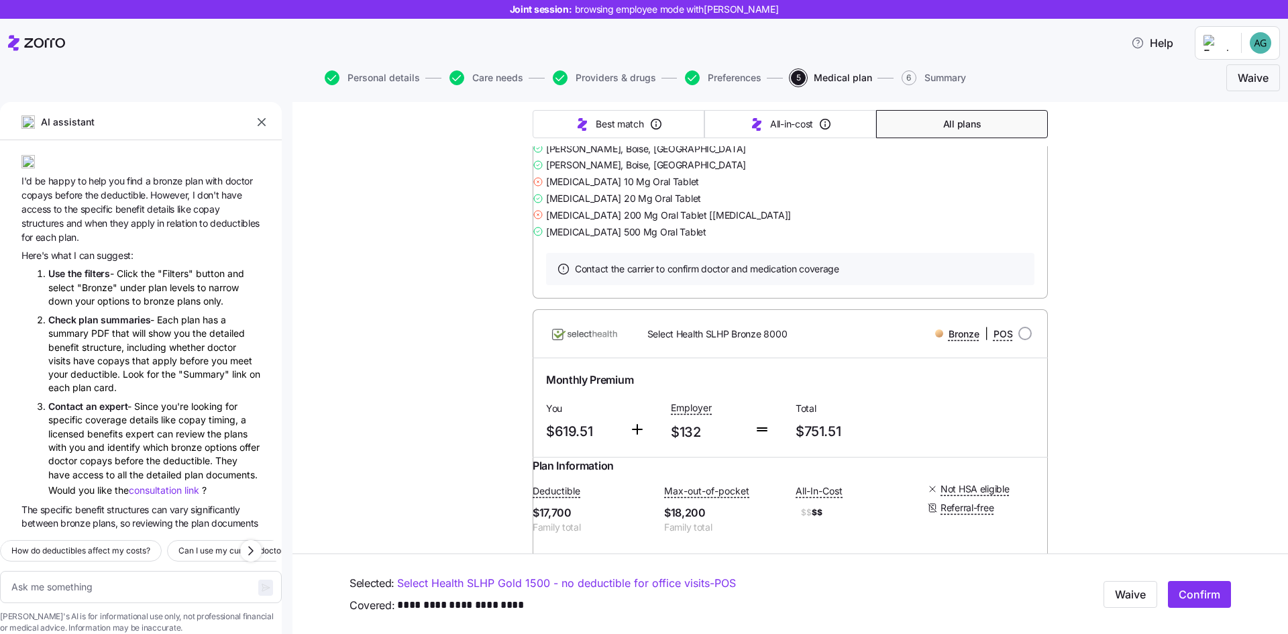
scroll to position [2196, 0]
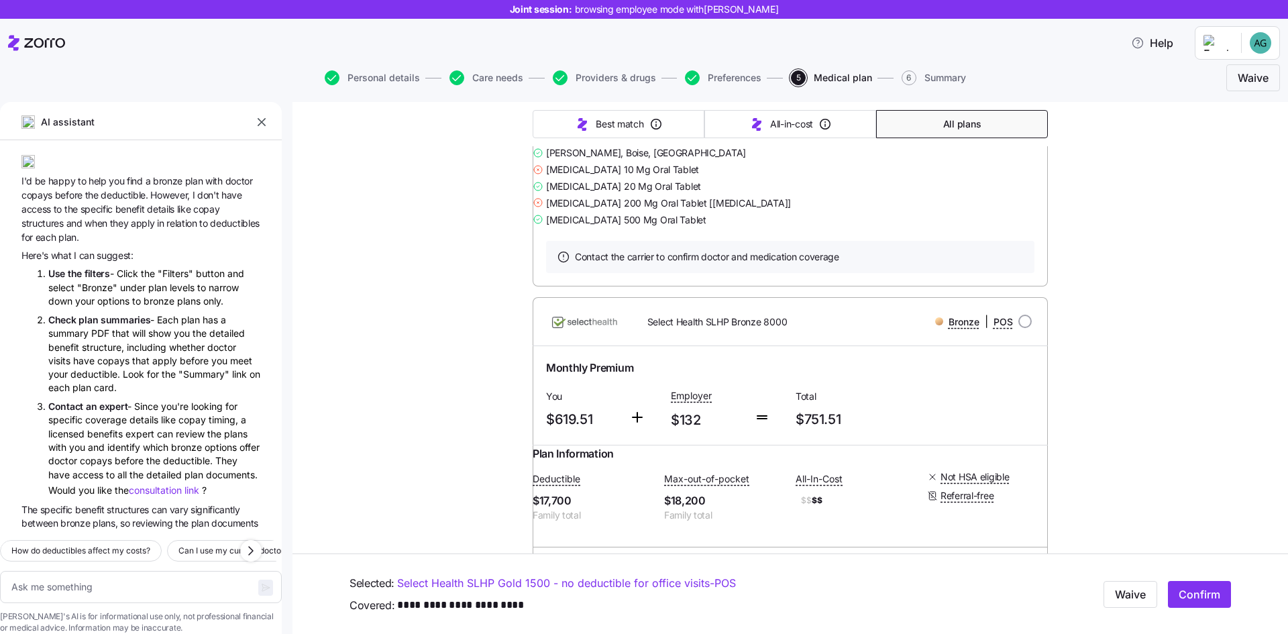
click at [883, 124] on button "All plans" at bounding box center [962, 124] width 172 height 28
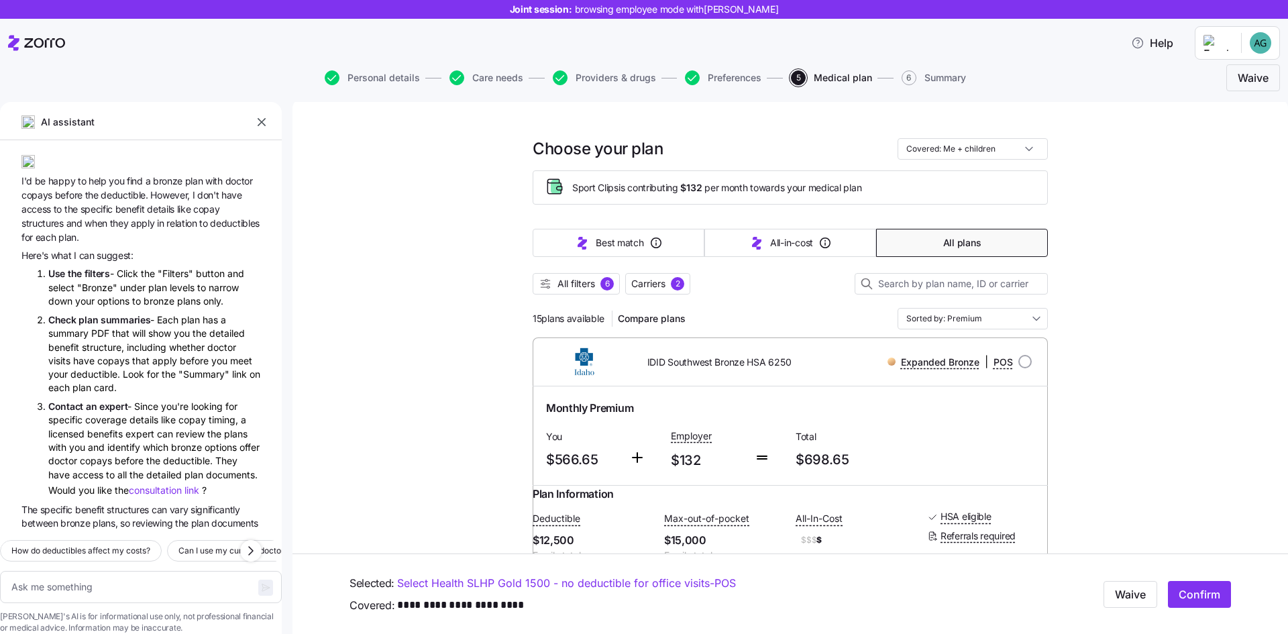
scroll to position [0, 0]
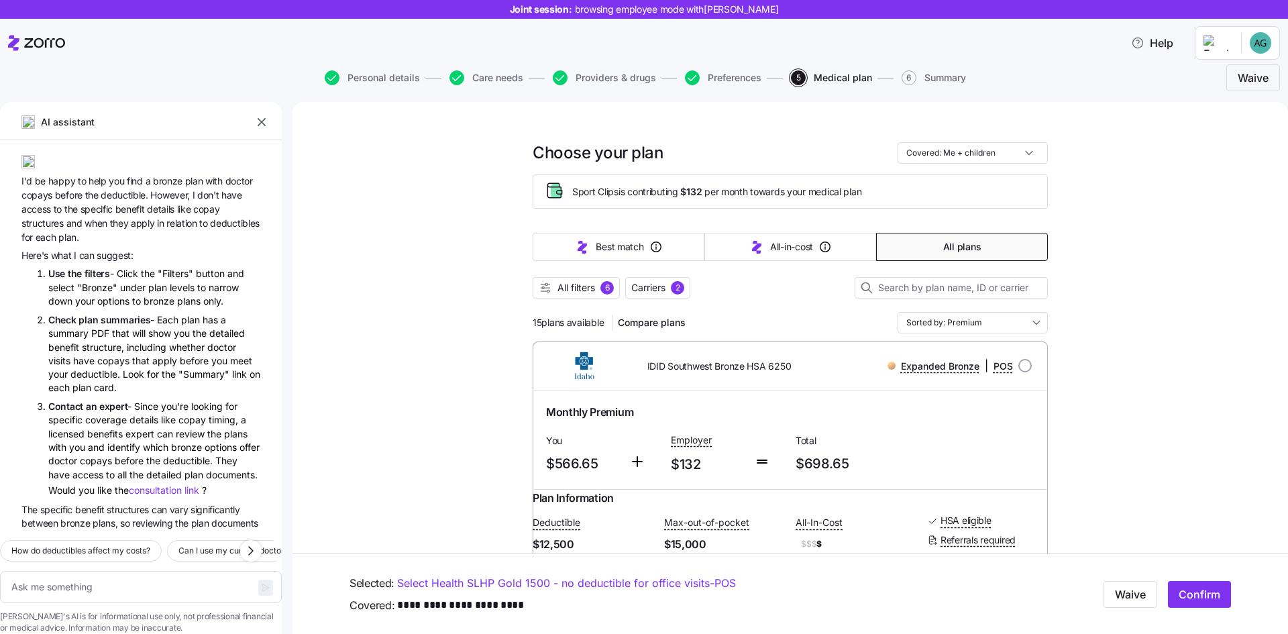
click at [558, 293] on span "All filters" at bounding box center [576, 287] width 38 height 13
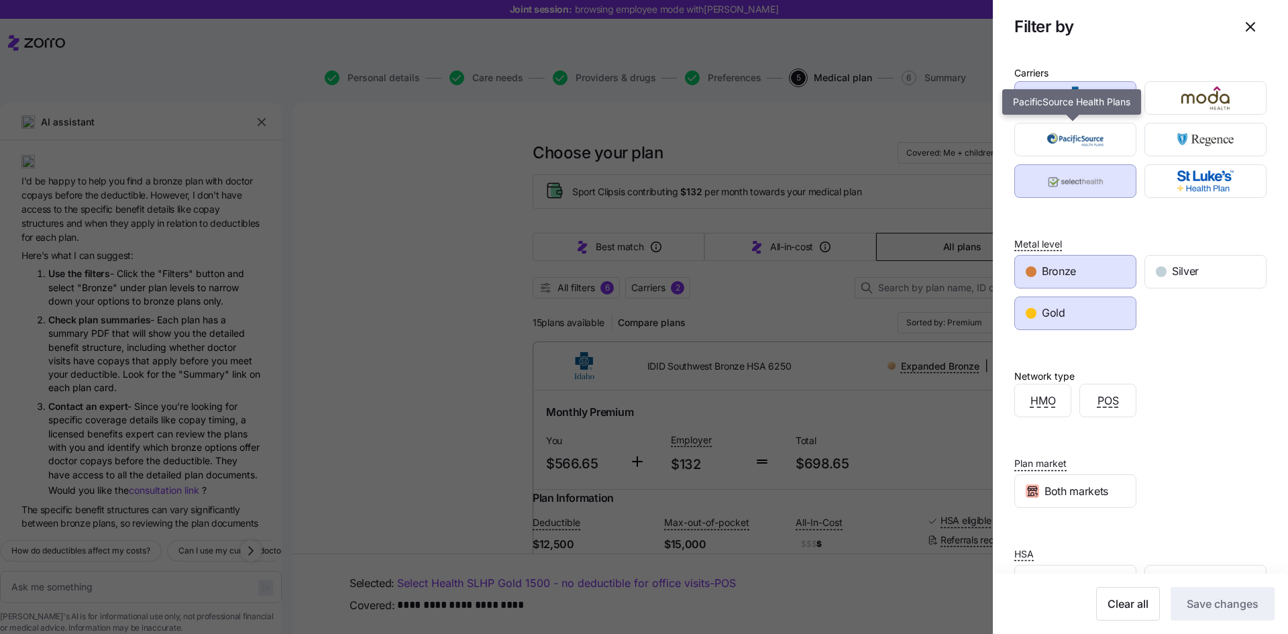
click at [1075, 127] on img "button" at bounding box center [1075, 139] width 99 height 27
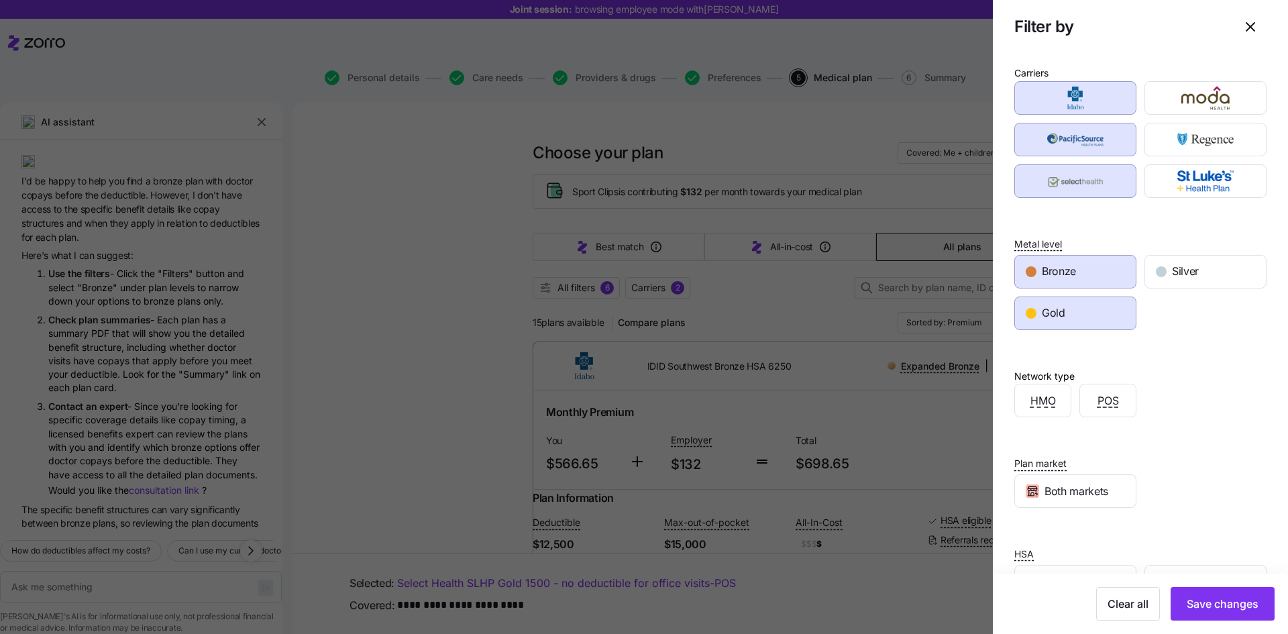
click at [1183, 91] on img "button" at bounding box center [1205, 98] width 99 height 27
click at [1174, 128] on img "button" at bounding box center [1205, 139] width 99 height 27
click at [1174, 174] on img "button" at bounding box center [1205, 181] width 99 height 27
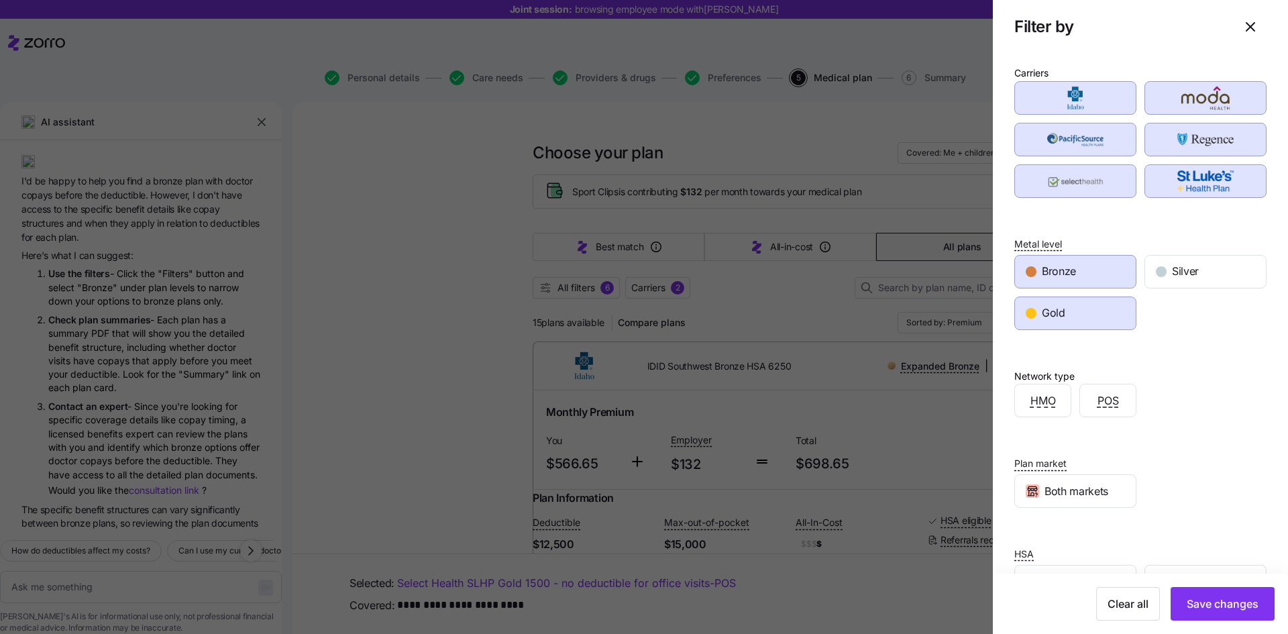
click at [1193, 272] on span "Silver" at bounding box center [1185, 271] width 27 height 17
click at [1215, 611] on span "Save changes" at bounding box center [1222, 604] width 72 height 16
type textarea "x"
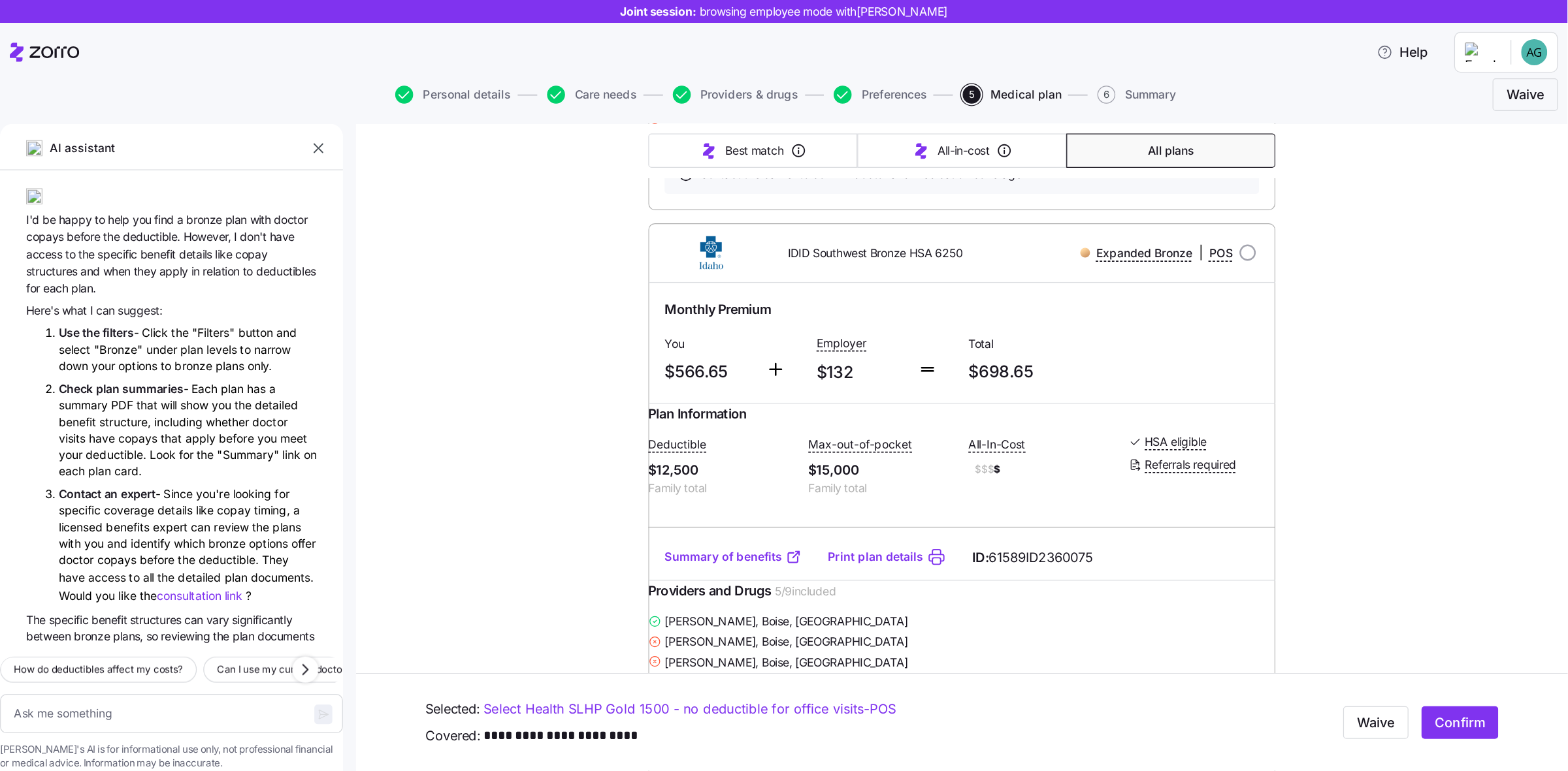
scroll to position [1305, 0]
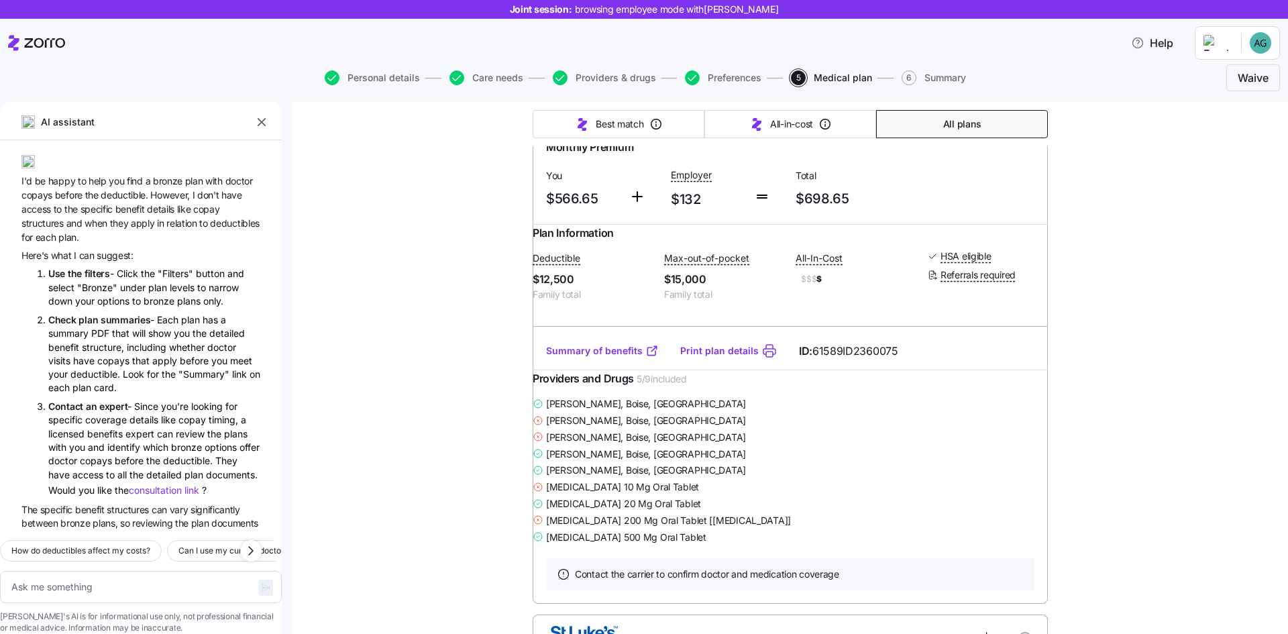
type textarea "x"
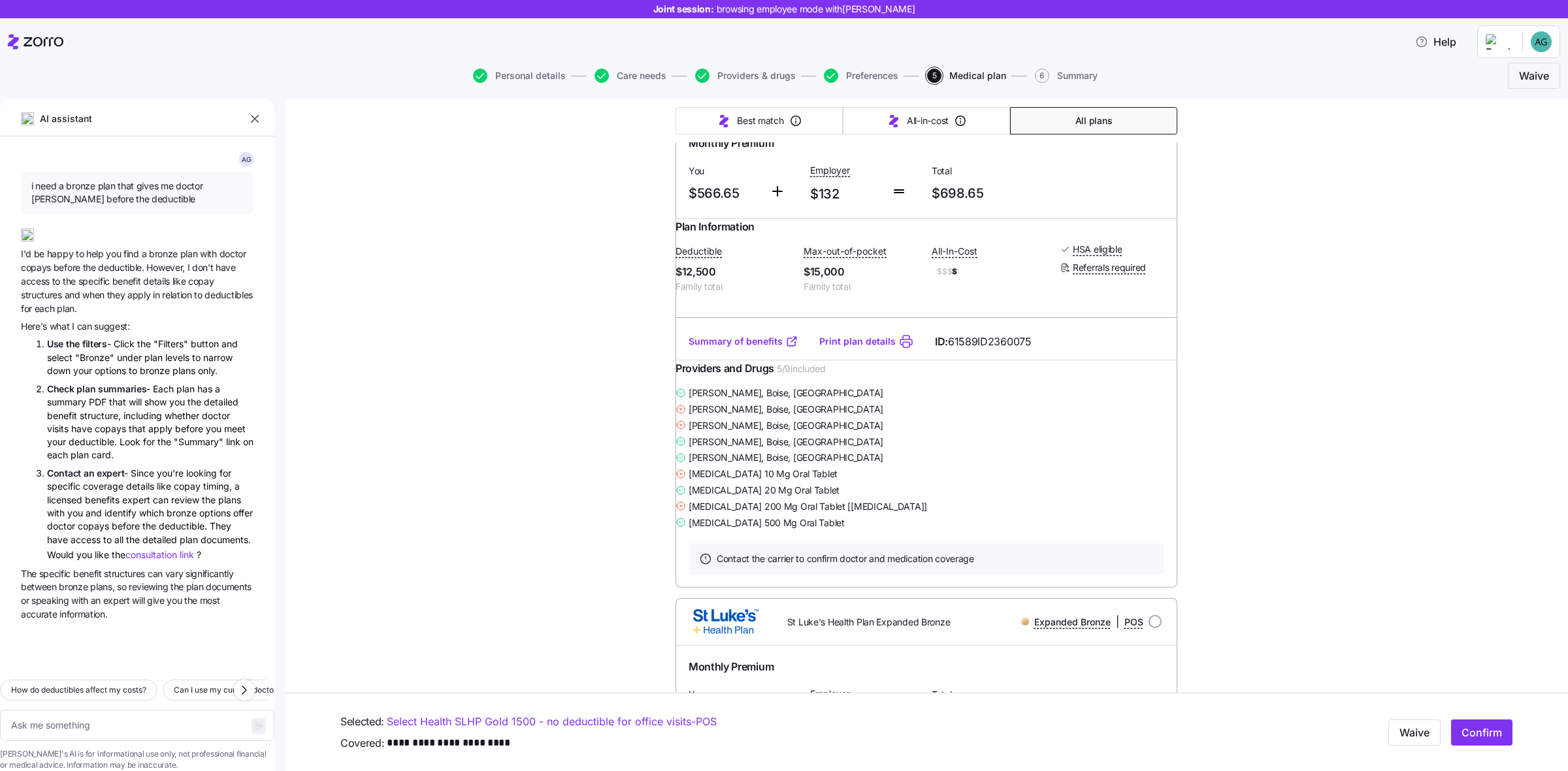
click at [250, 113] on icon "button" at bounding box center [254, 118] width 13 height 13
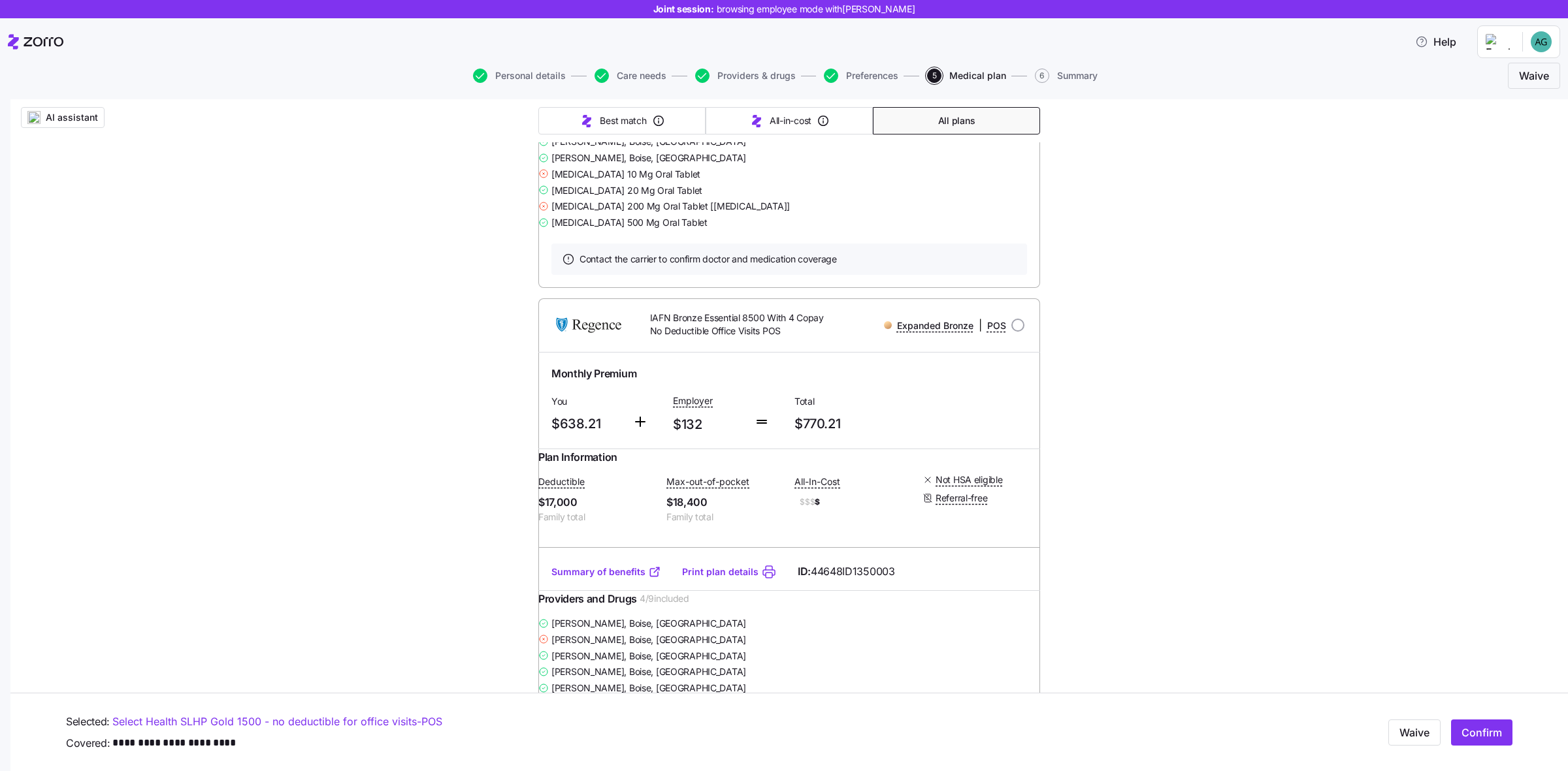
scroll to position [5821, 0]
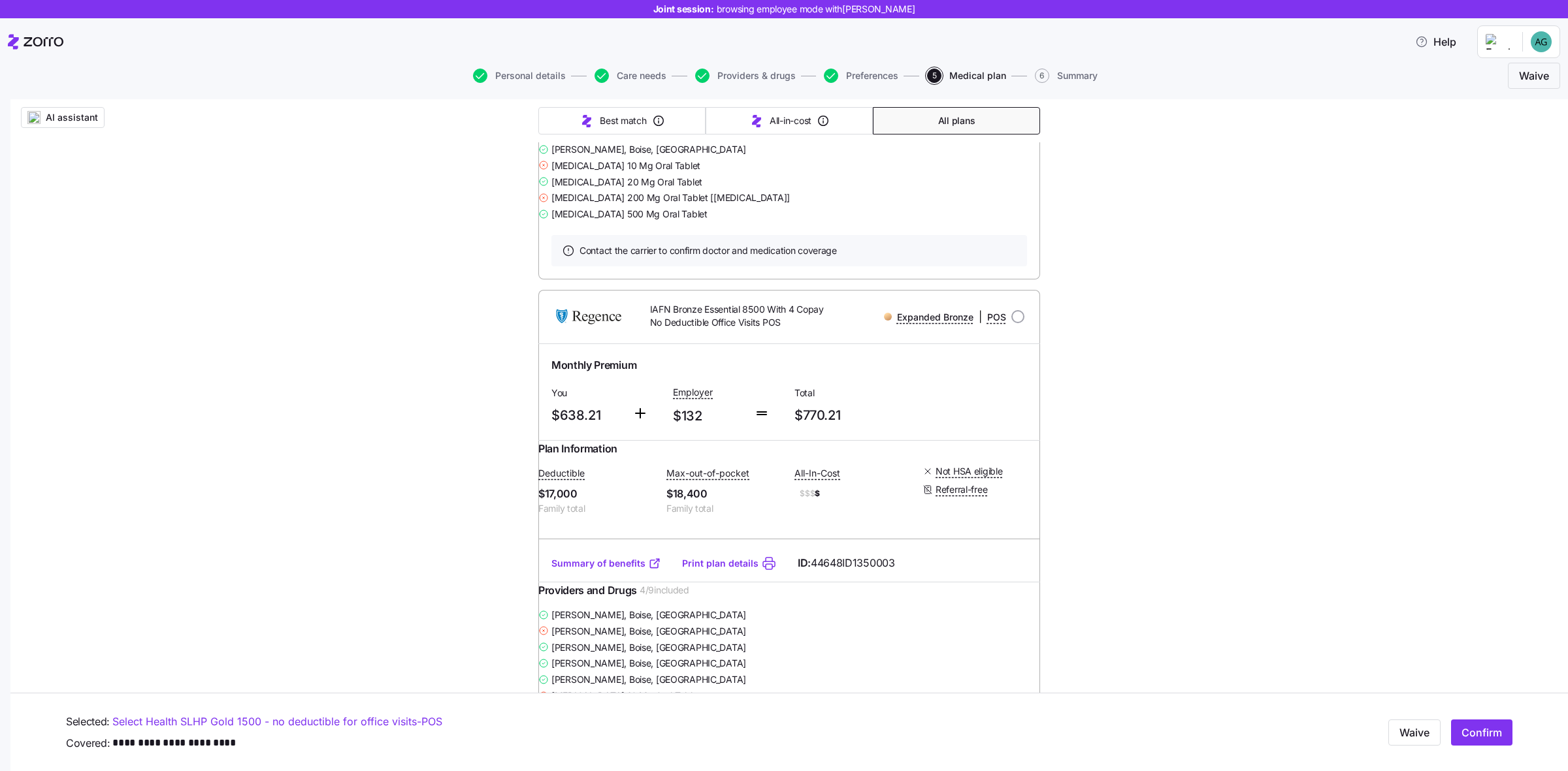
click at [585, 40] on link "Summary of benefits" at bounding box center [606, 32] width 110 height 13
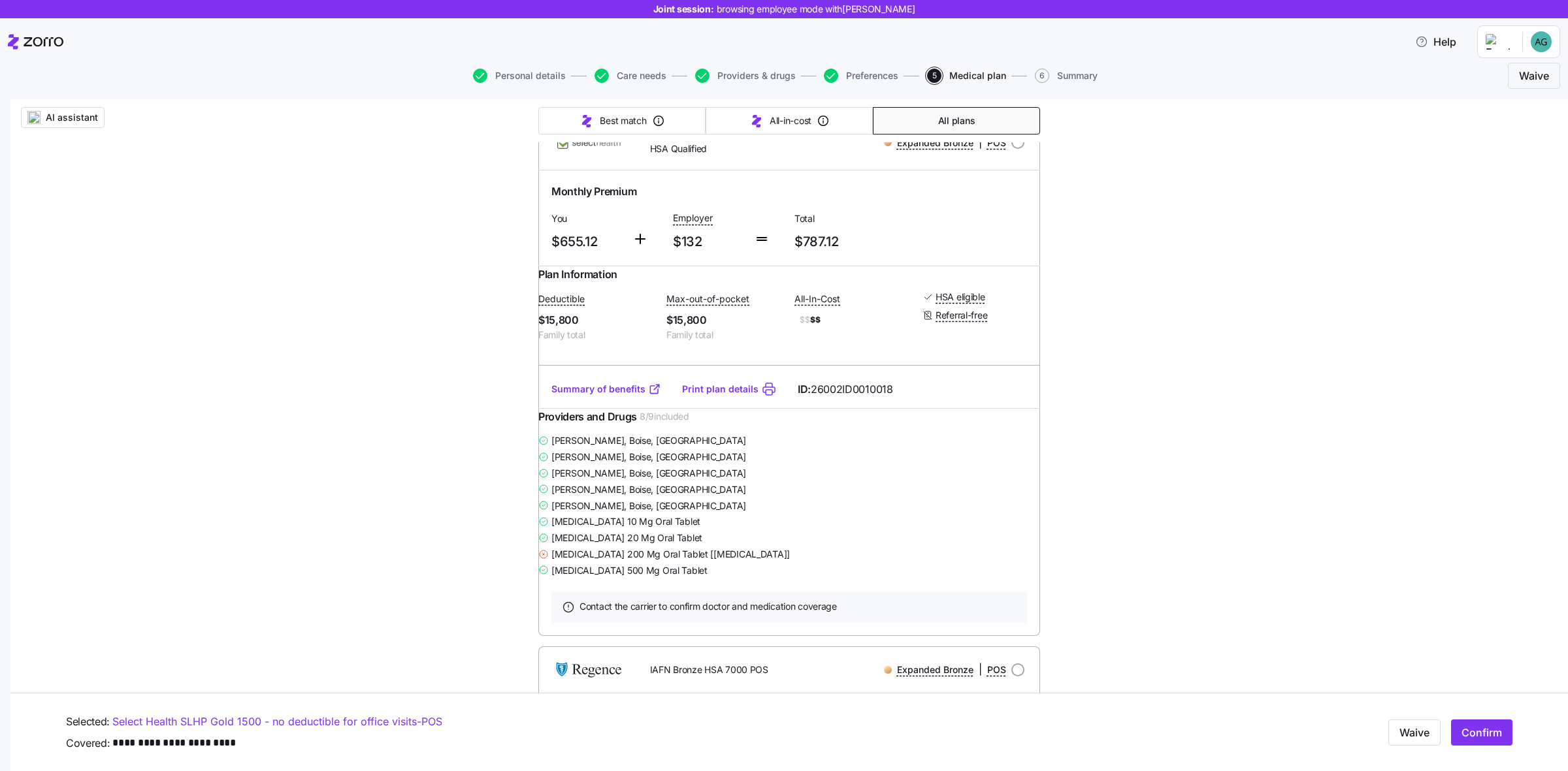
scroll to position [8596, 0]
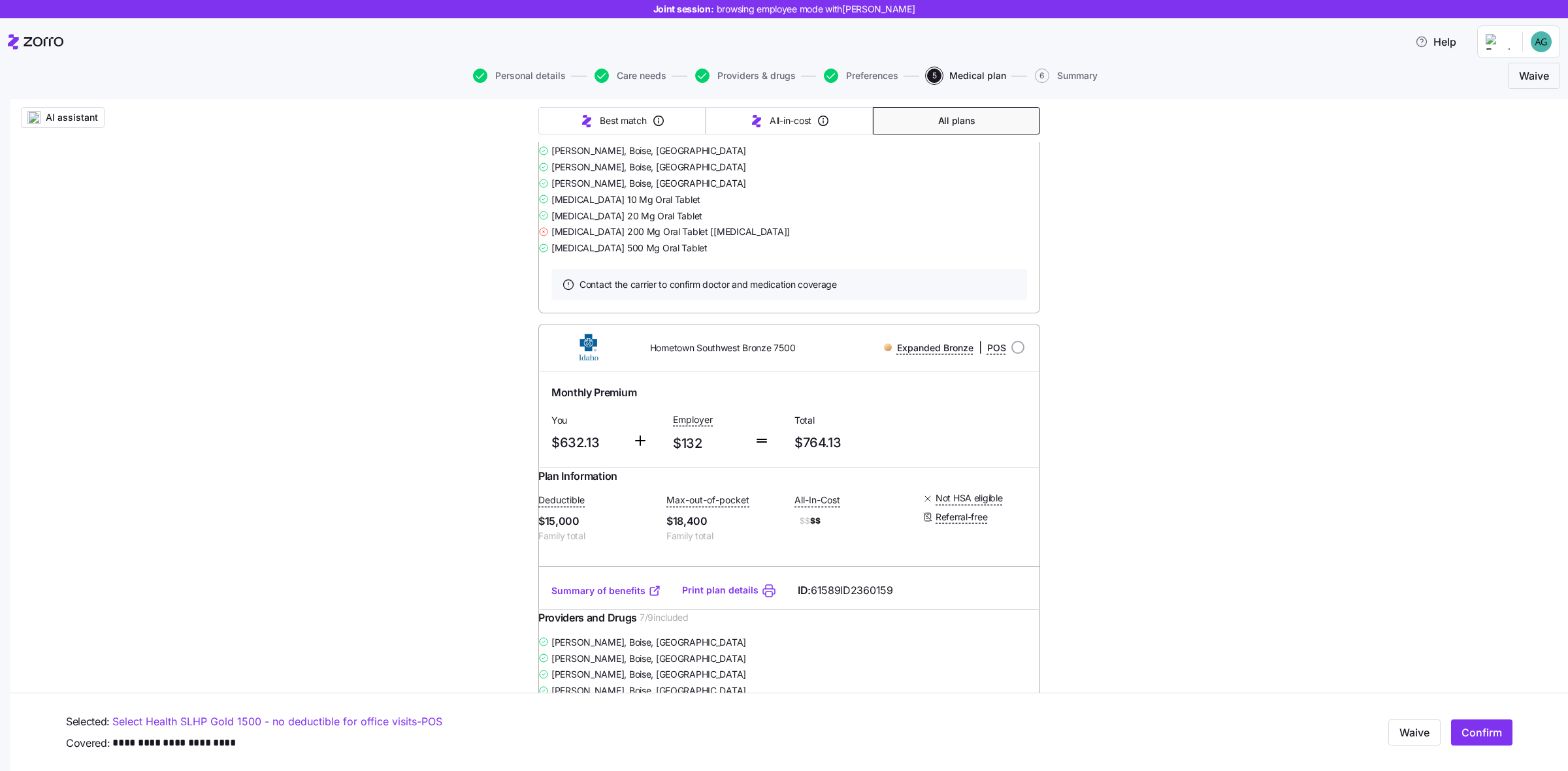
scroll to position [5250, 0]
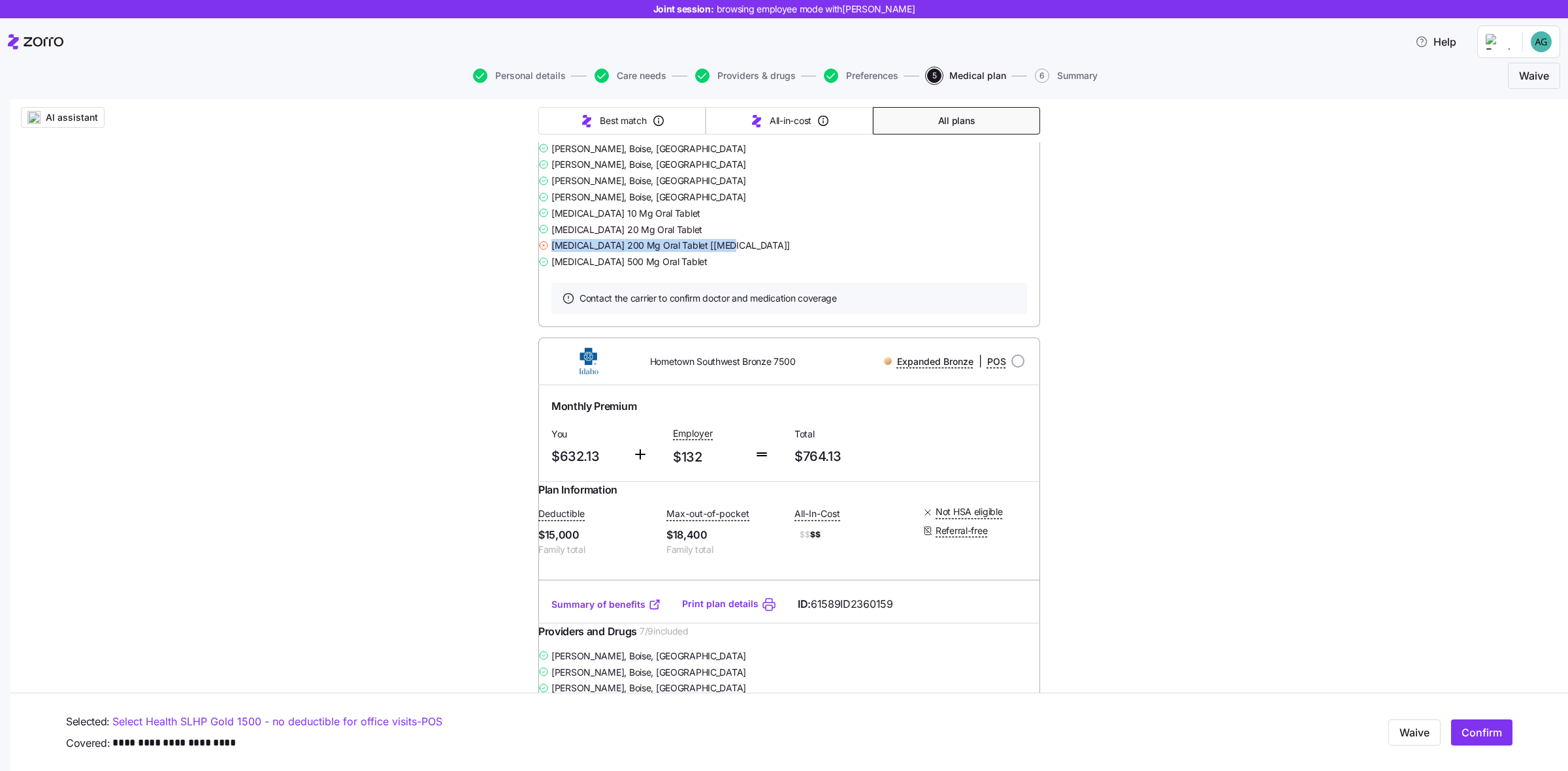
drag, startPoint x: 560, startPoint y: 632, endPoint x: 731, endPoint y: 627, distance: 171.1
click at [731, 252] on span "[MEDICAL_DATA] 200 Mg Oral Tablet [[MEDICAL_DATA]]" at bounding box center [670, 244] width 239 height 13
copy span "[MEDICAL_DATA] 200 Mg Oral"
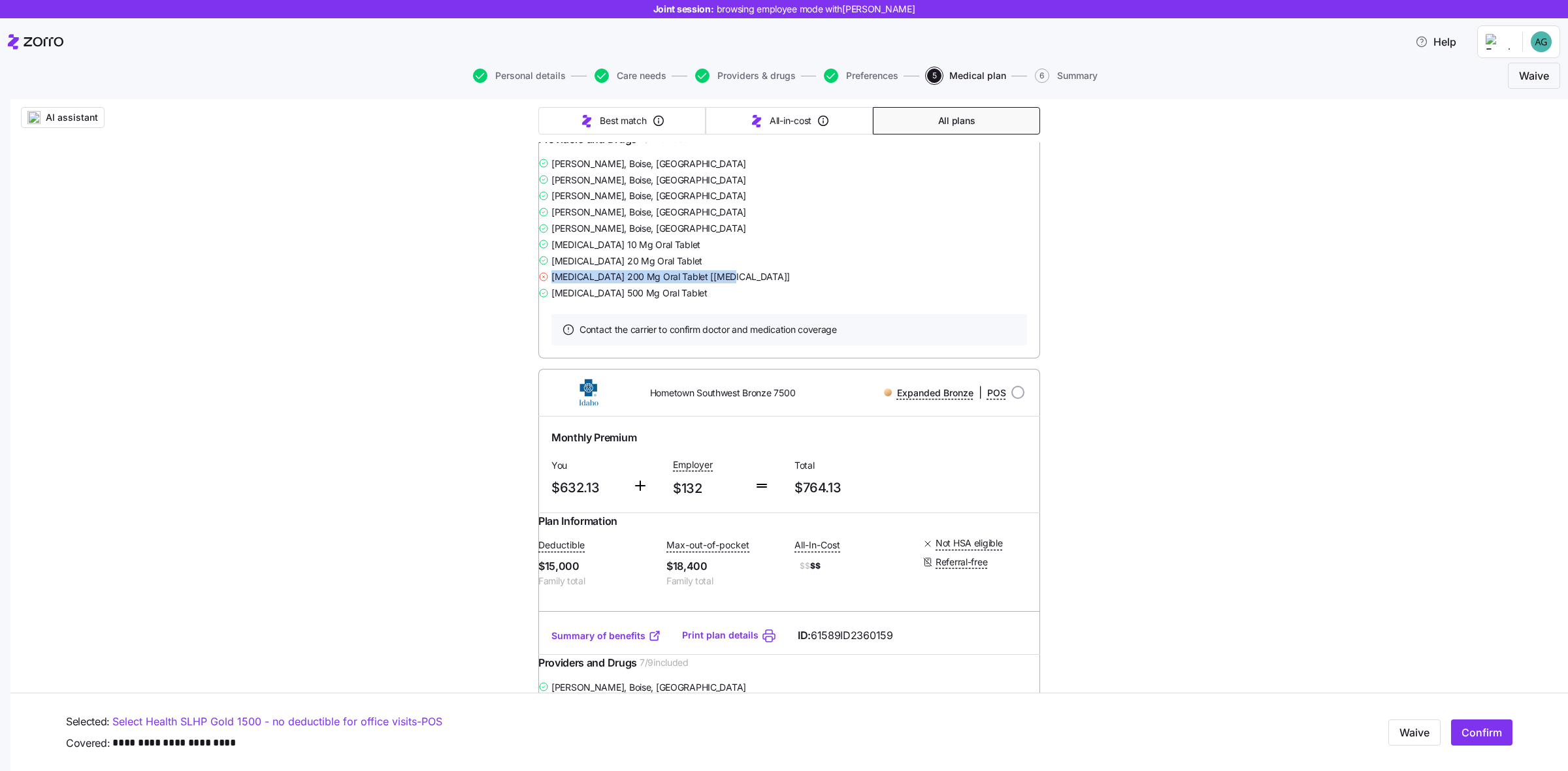
scroll to position [5195, 0]
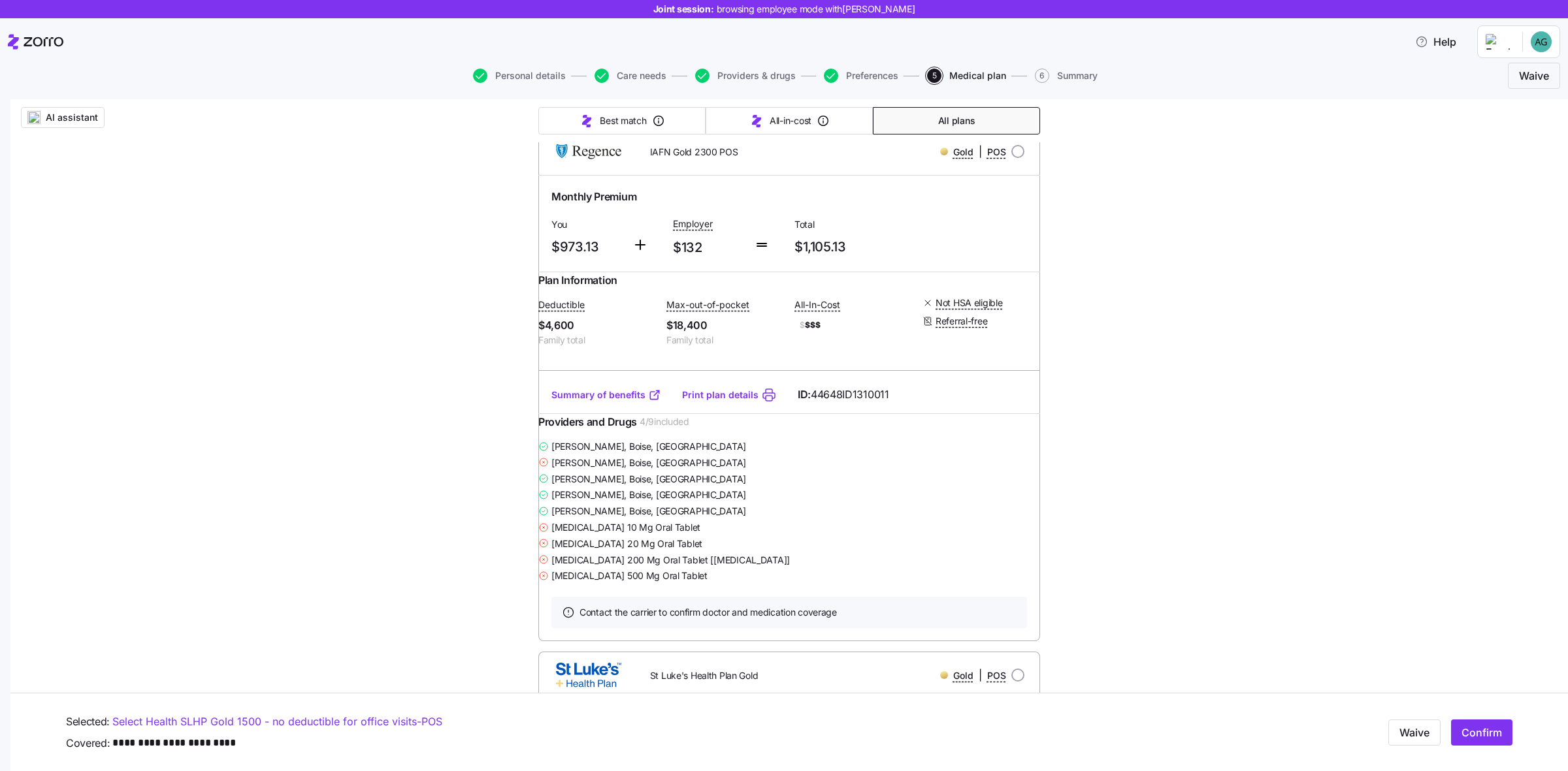
scroll to position [0, 0]
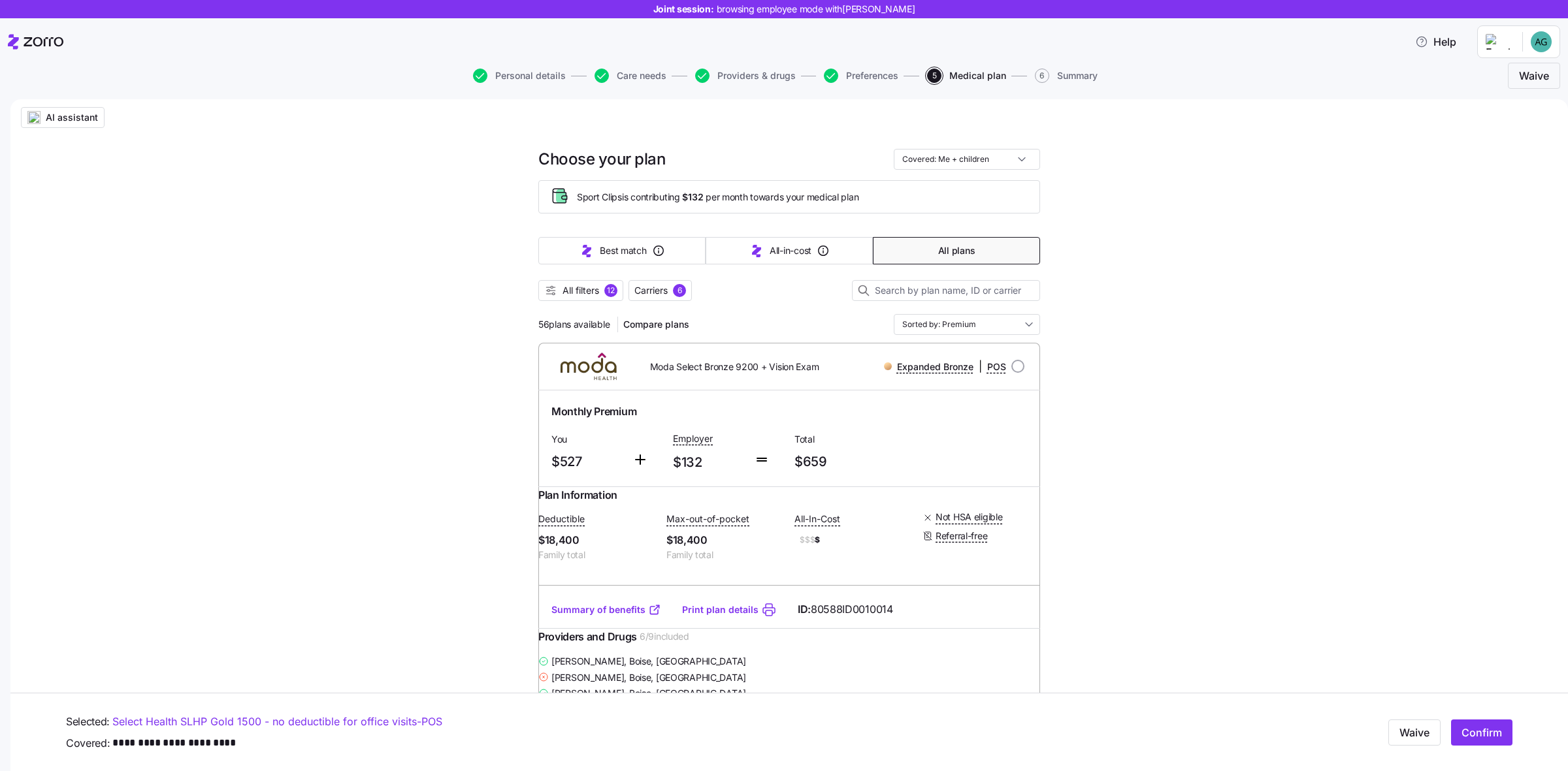
click at [562, 292] on span "All filters" at bounding box center [580, 290] width 37 height 13
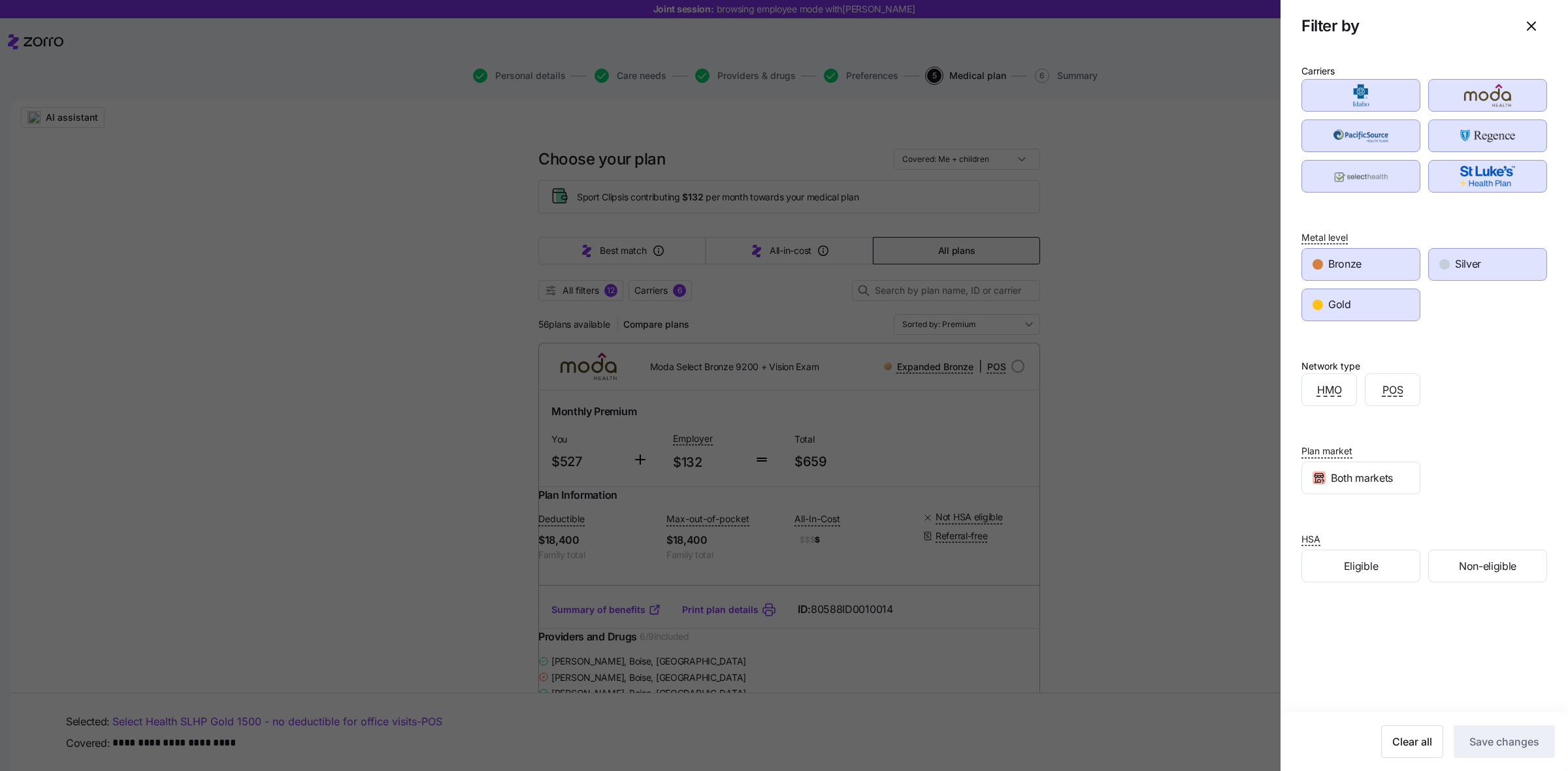
click at [1253, 255] on div "Bronze" at bounding box center [1361, 265] width 118 height 31
click at [1253, 312] on span "Gold" at bounding box center [1338, 304] width 22 height 17
click at [1253, 616] on span "Save changes" at bounding box center [1504, 742] width 70 height 16
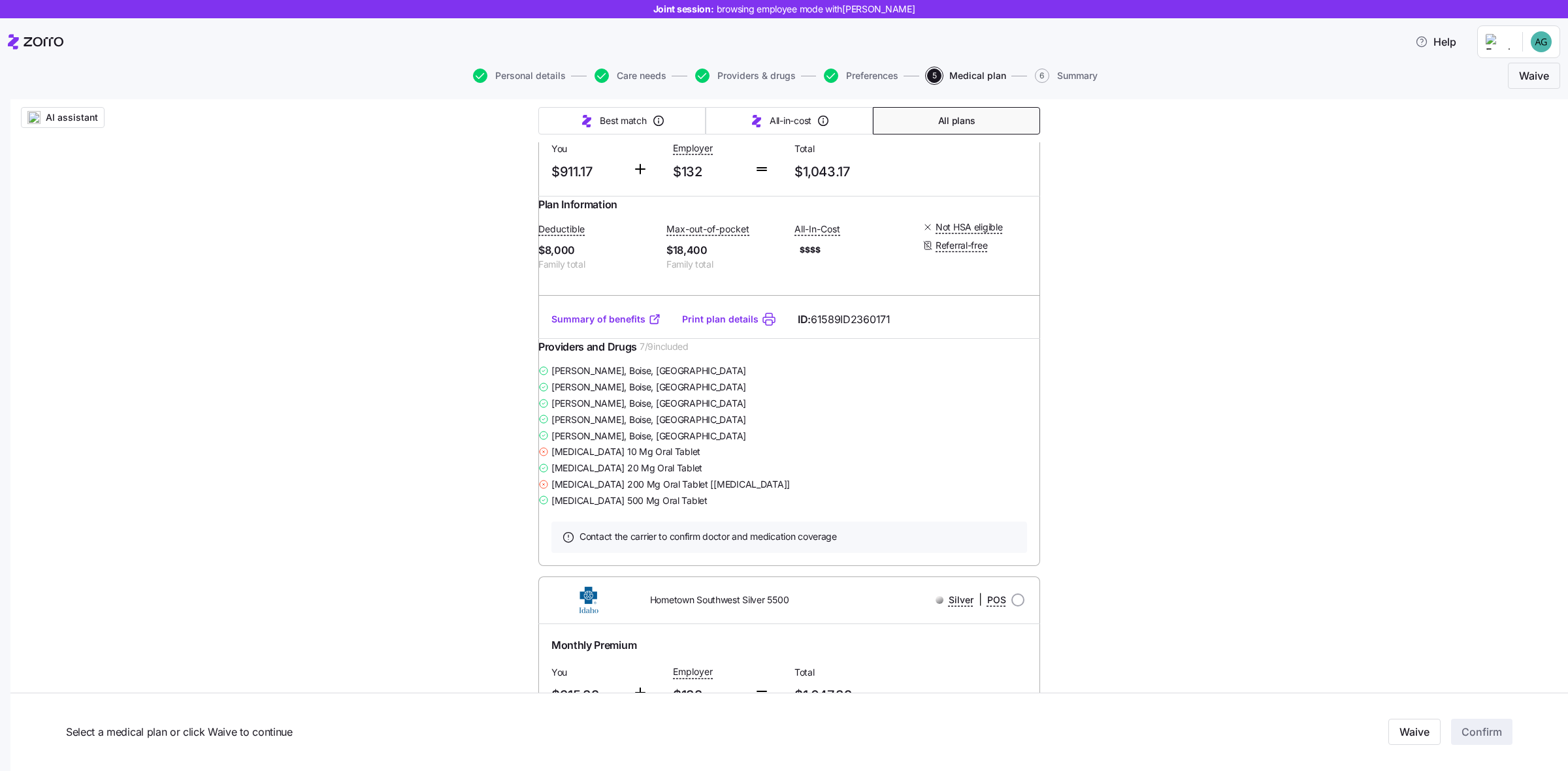
scroll to position [17084, 0]
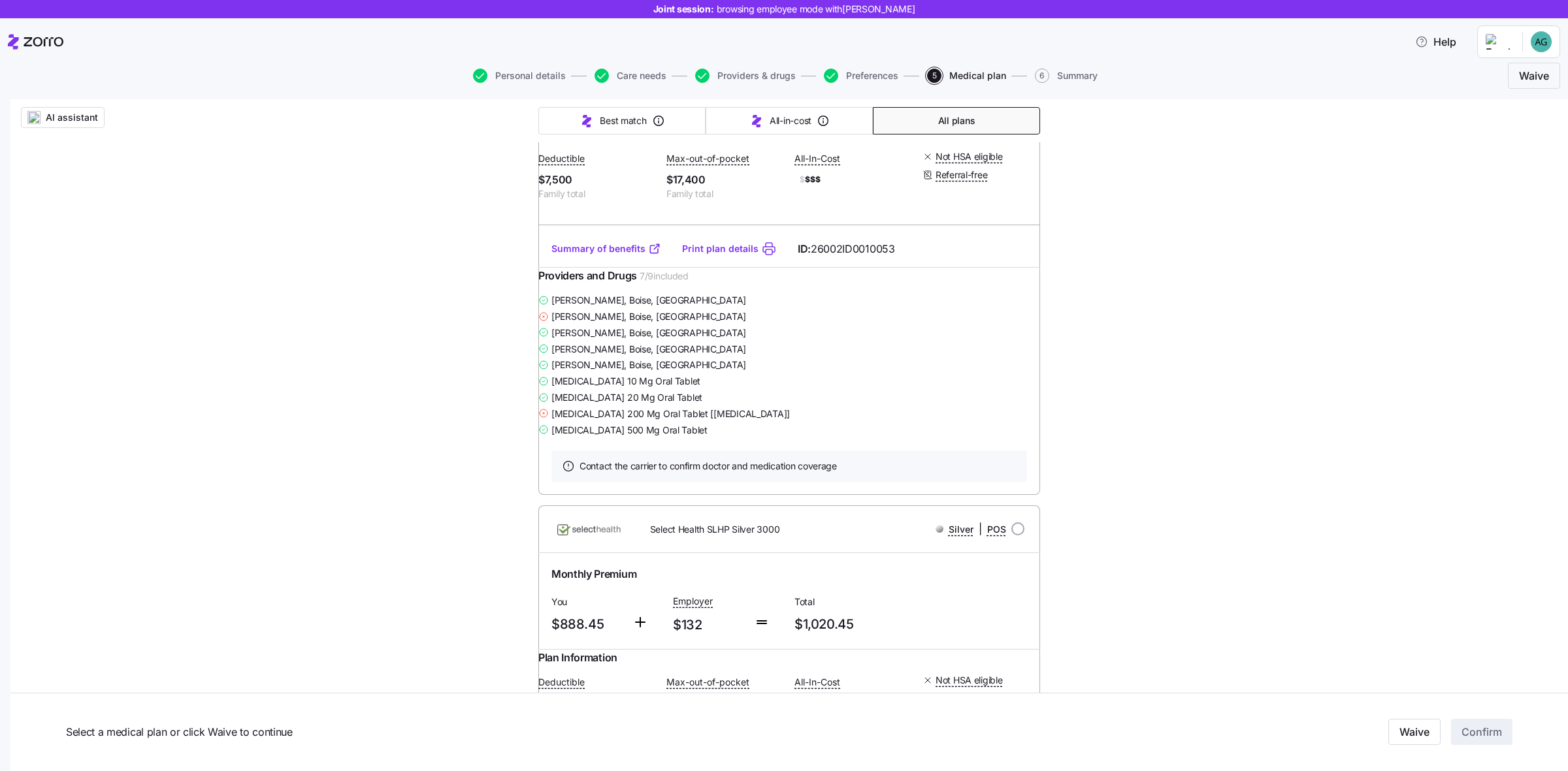
scroll to position [15479, 0]
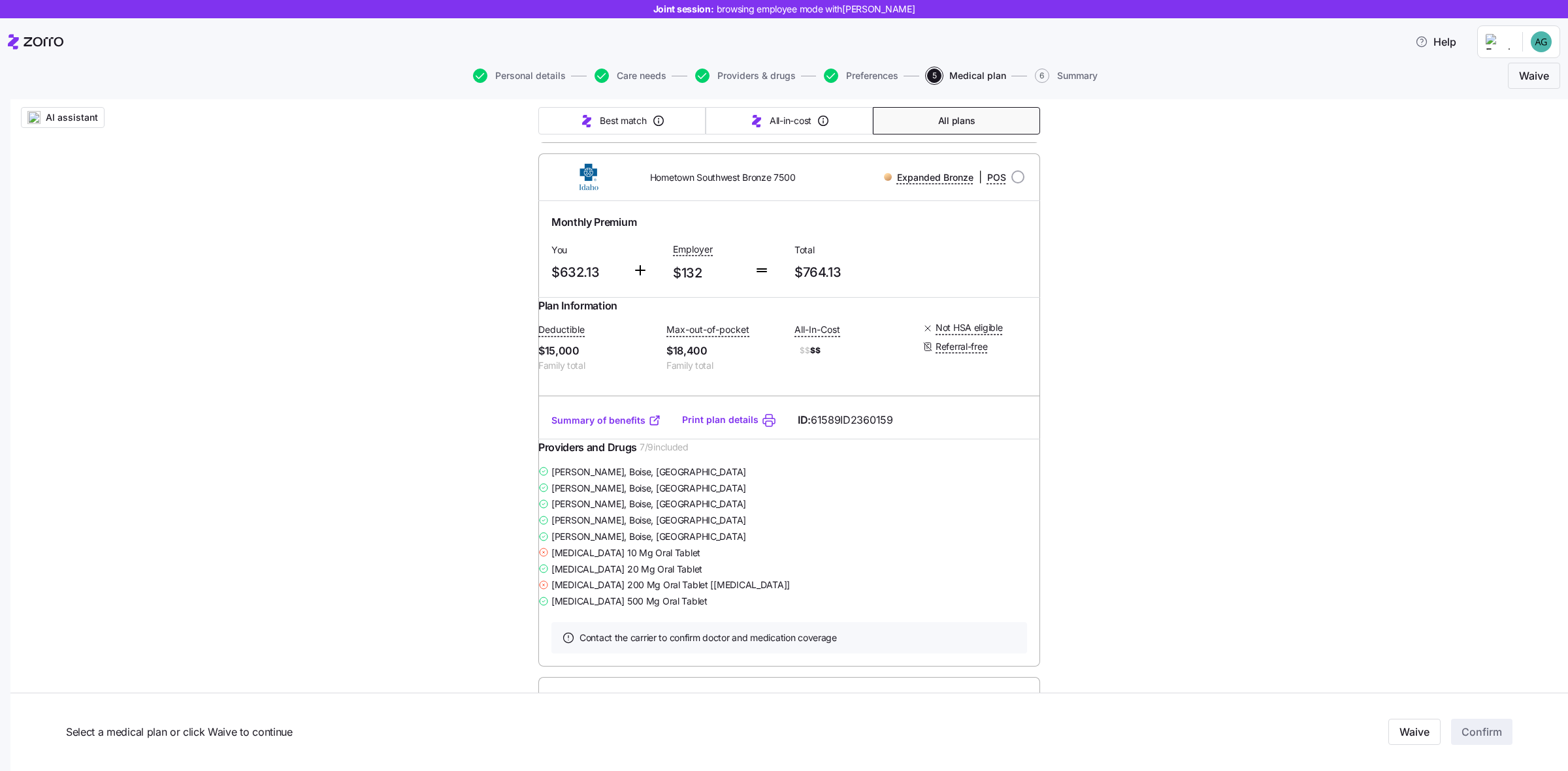
scroll to position [5603, 0]
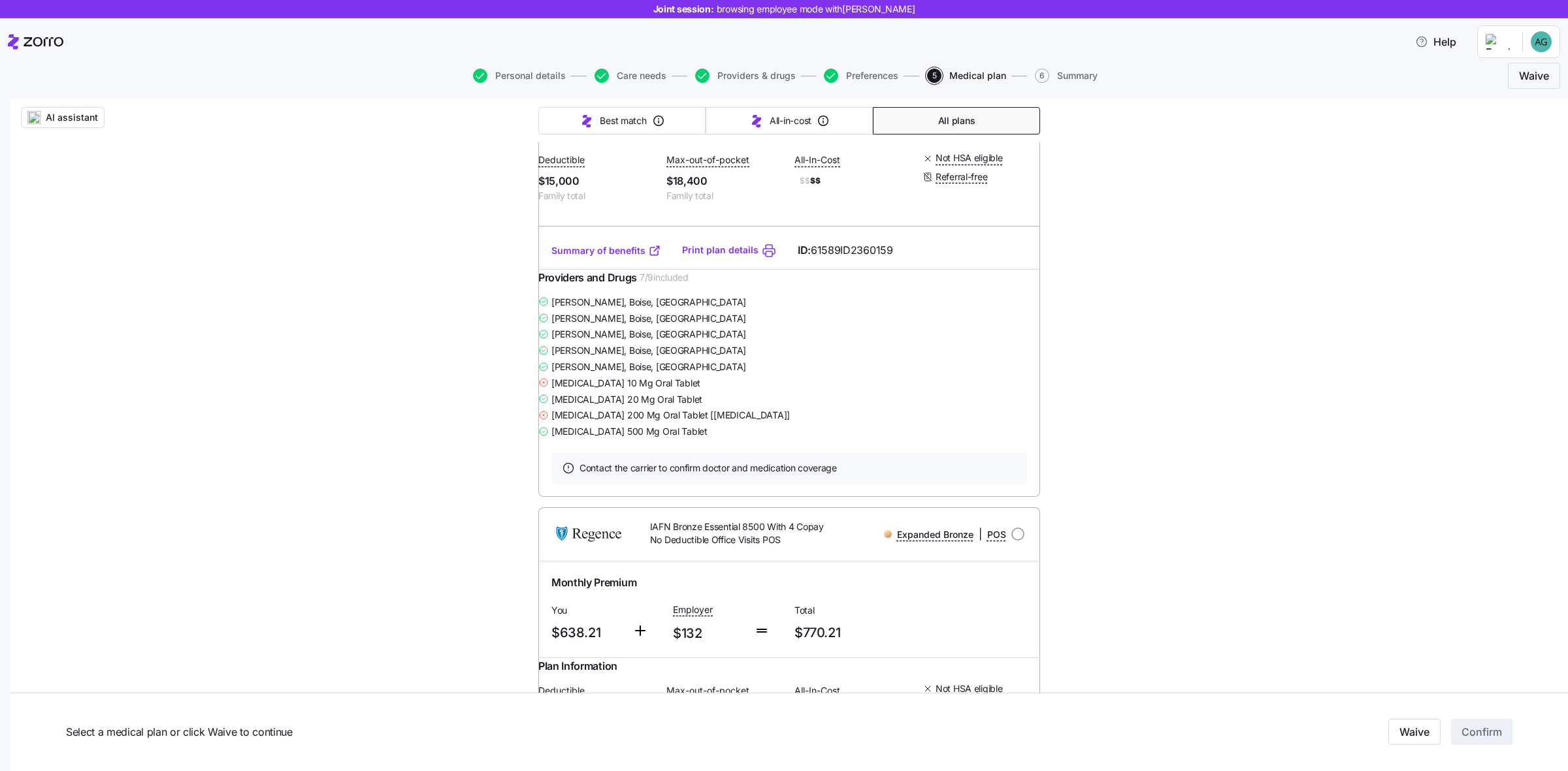
click at [581, 257] on link "Summary of benefits" at bounding box center [606, 250] width 110 height 13
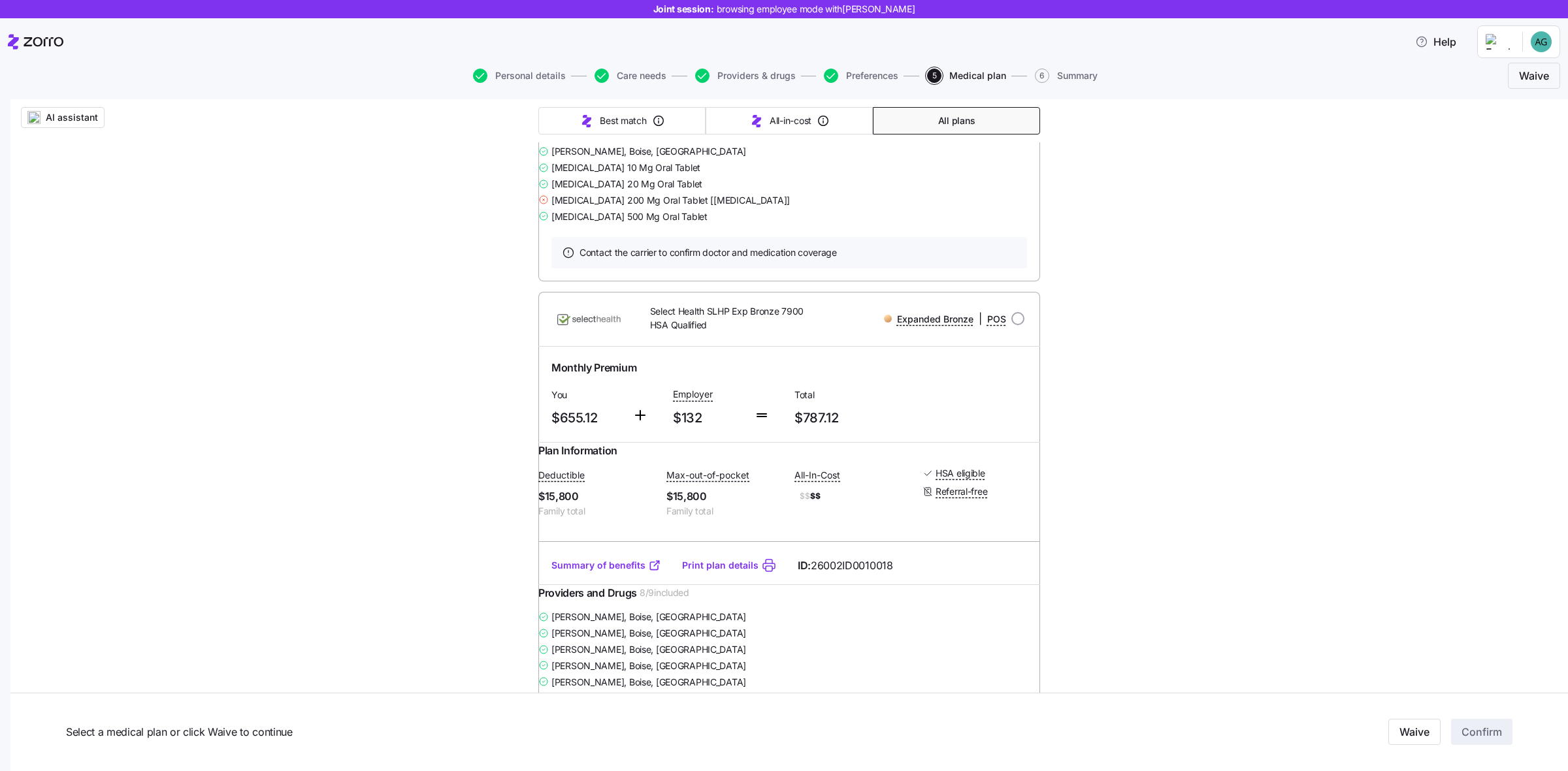
scroll to position [8461, 0]
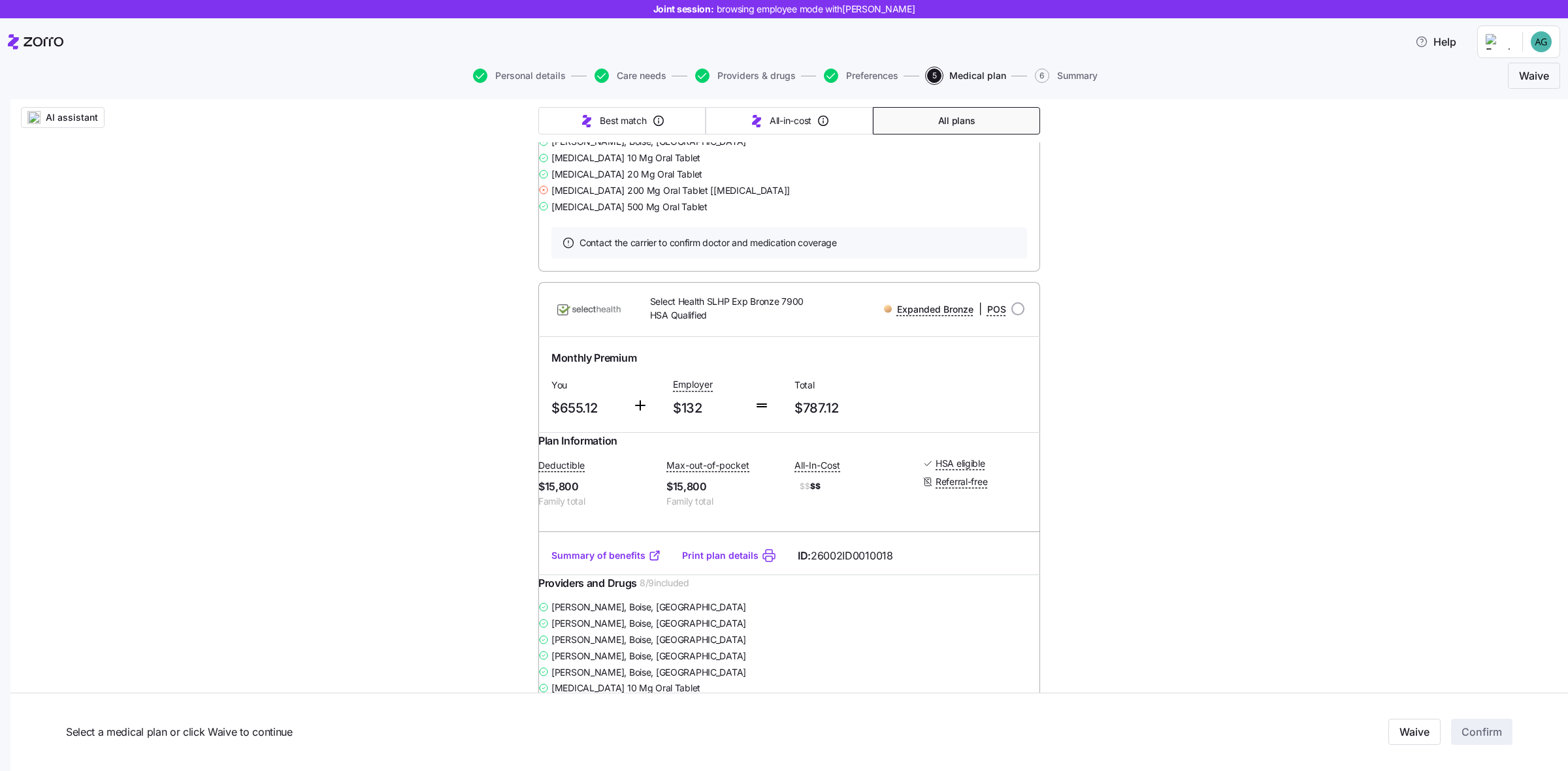
click at [584, 32] on link "Summary of benefits" at bounding box center [606, 24] width 110 height 13
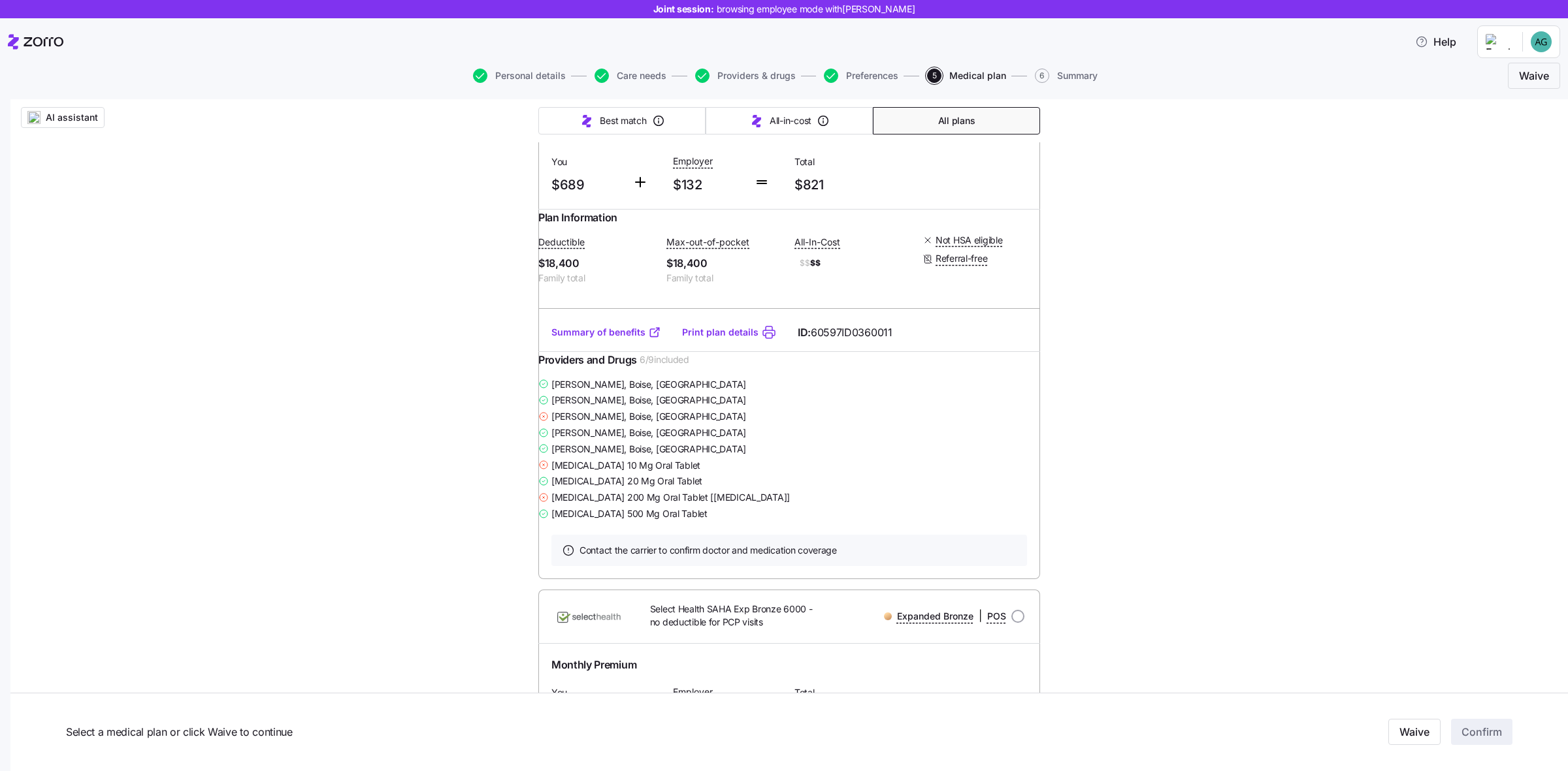
scroll to position [10283, 0]
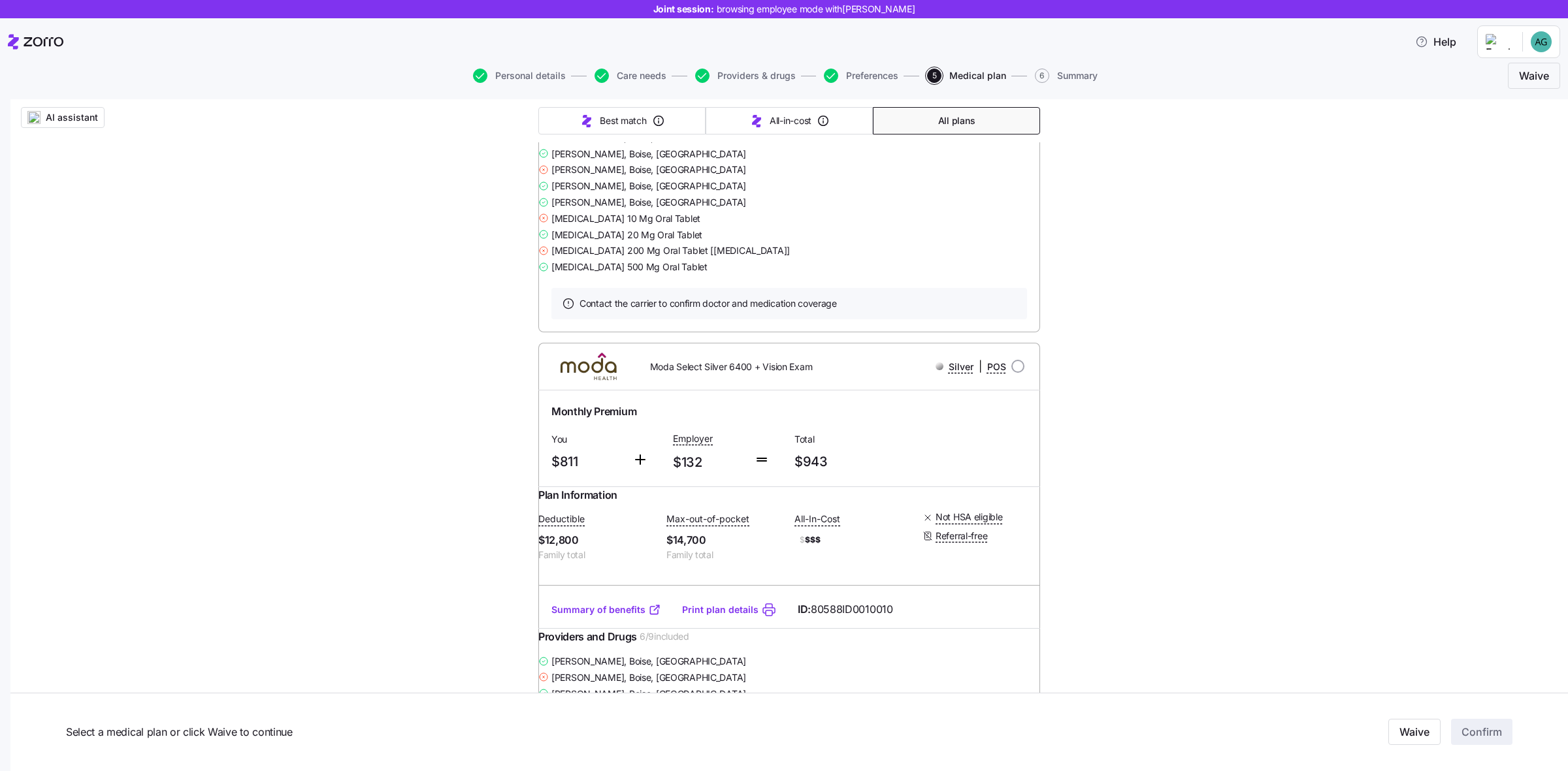
scroll to position [12079, 0]
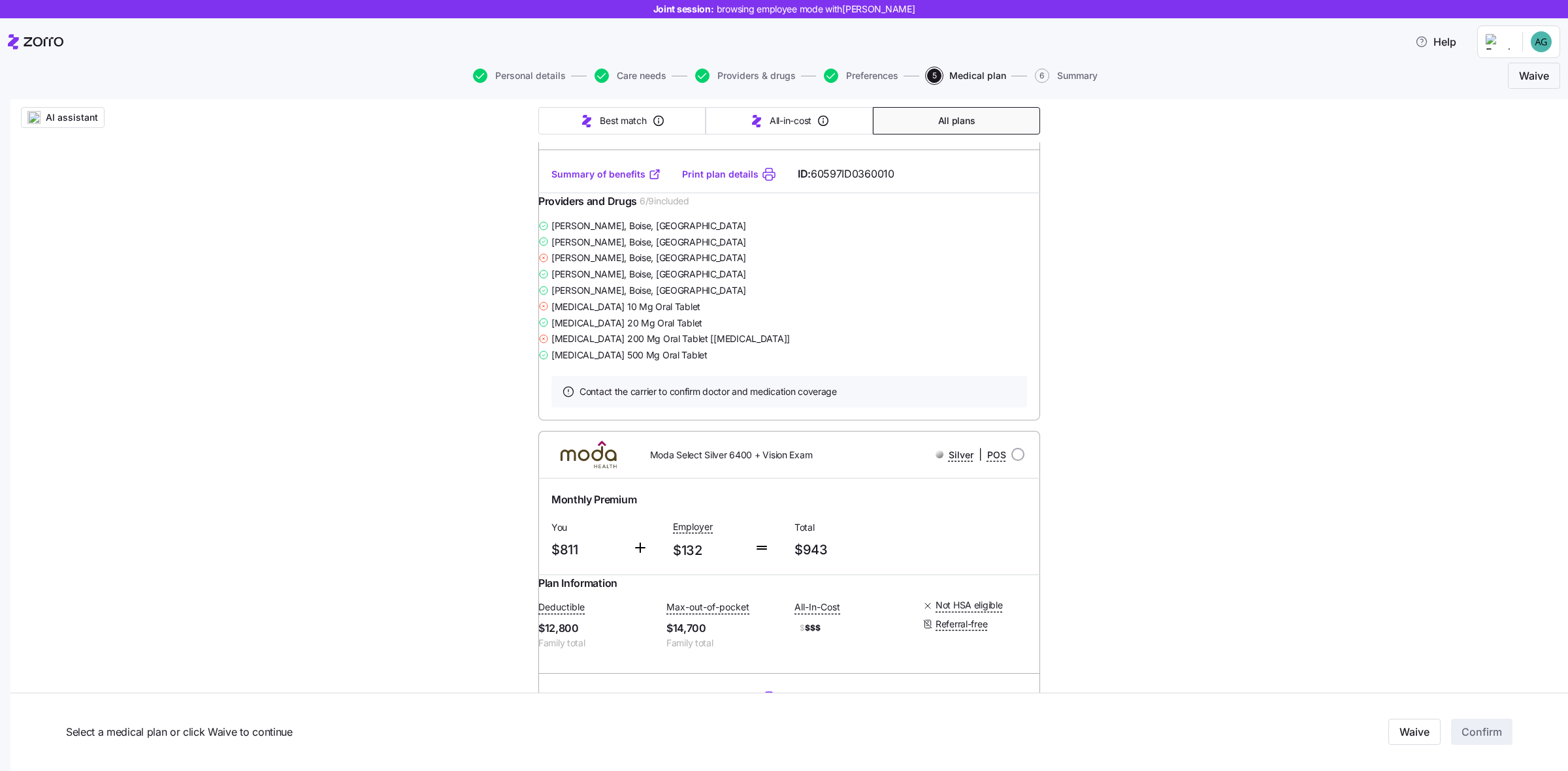
scroll to position [12024, 0]
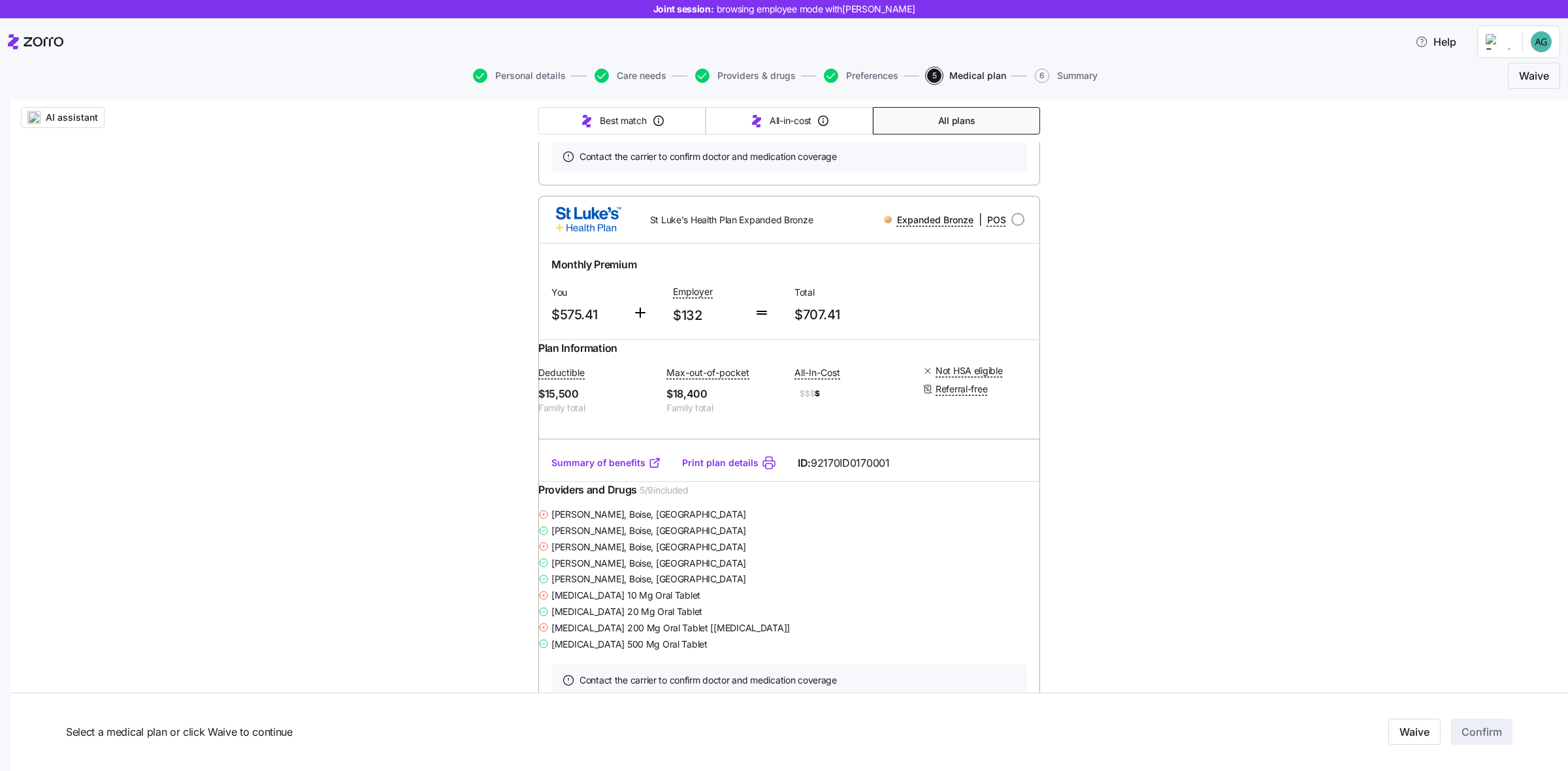
scroll to position [0, 0]
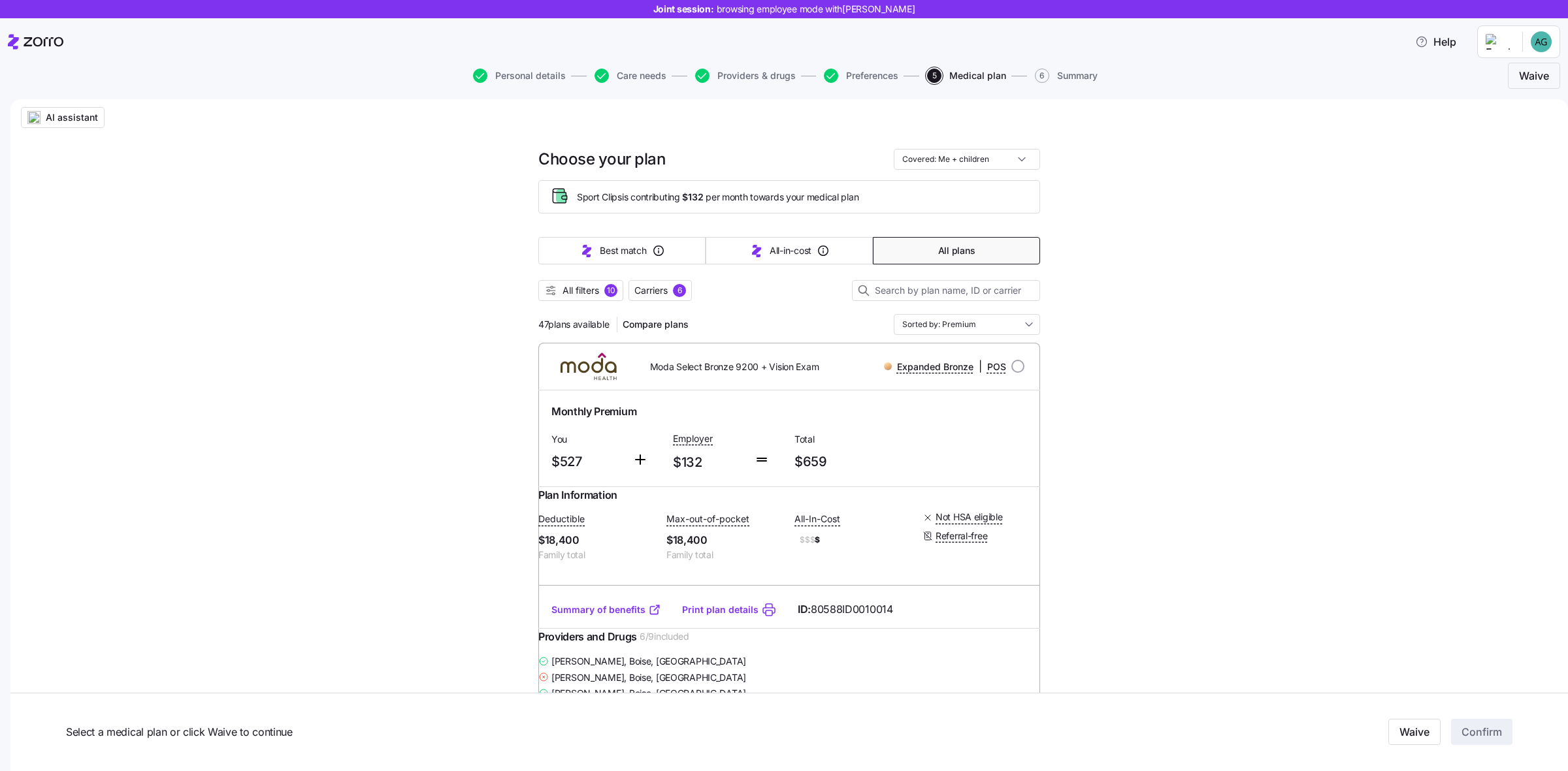
click at [657, 291] on span "Carriers" at bounding box center [651, 290] width 33 height 13
click at [569, 288] on span "All filters" at bounding box center [580, 290] width 37 height 13
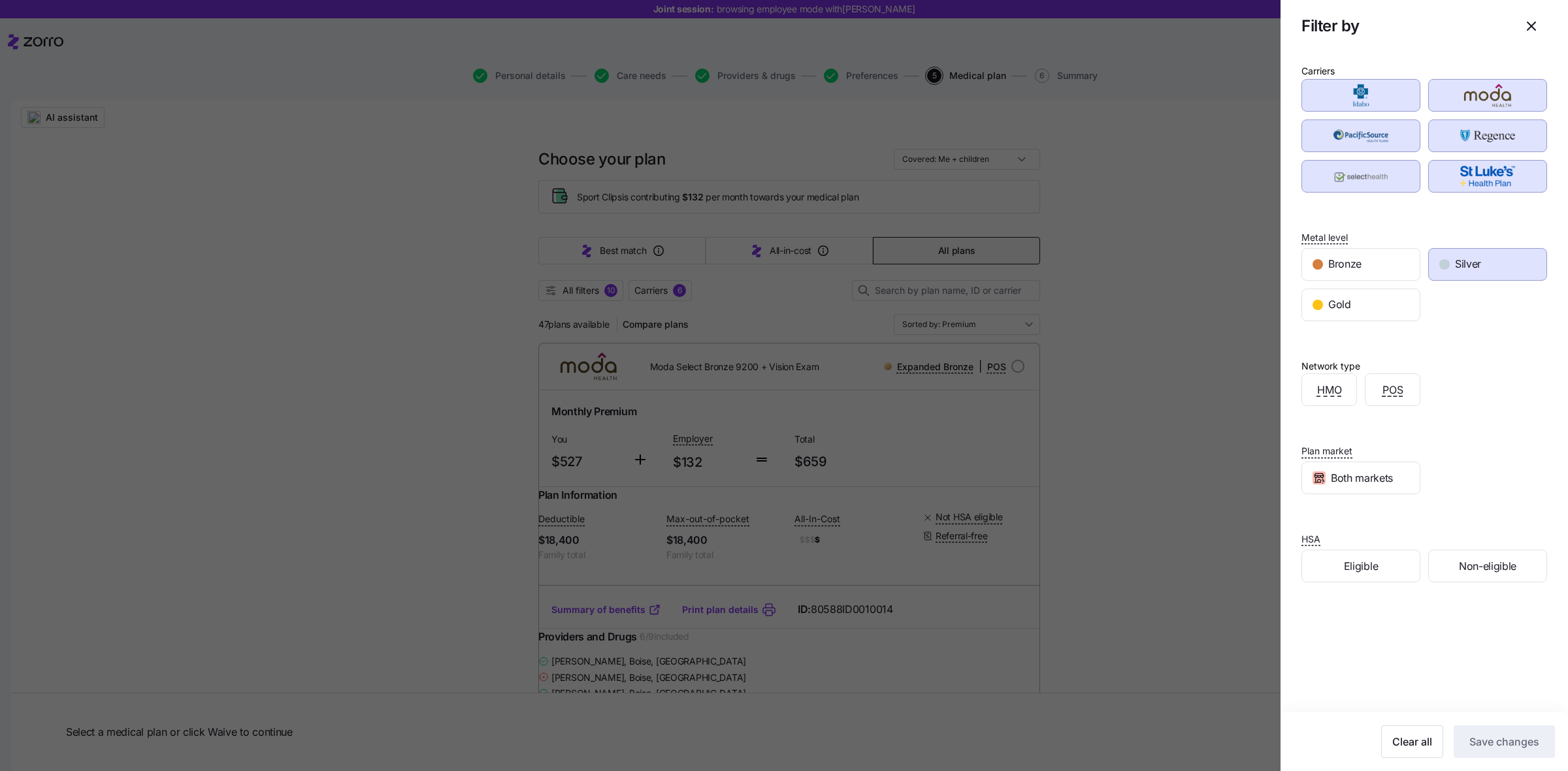
click at [1253, 301] on div "Gold" at bounding box center [1361, 305] width 118 height 31
click at [1253, 258] on span "Silver" at bounding box center [1468, 264] width 26 height 17
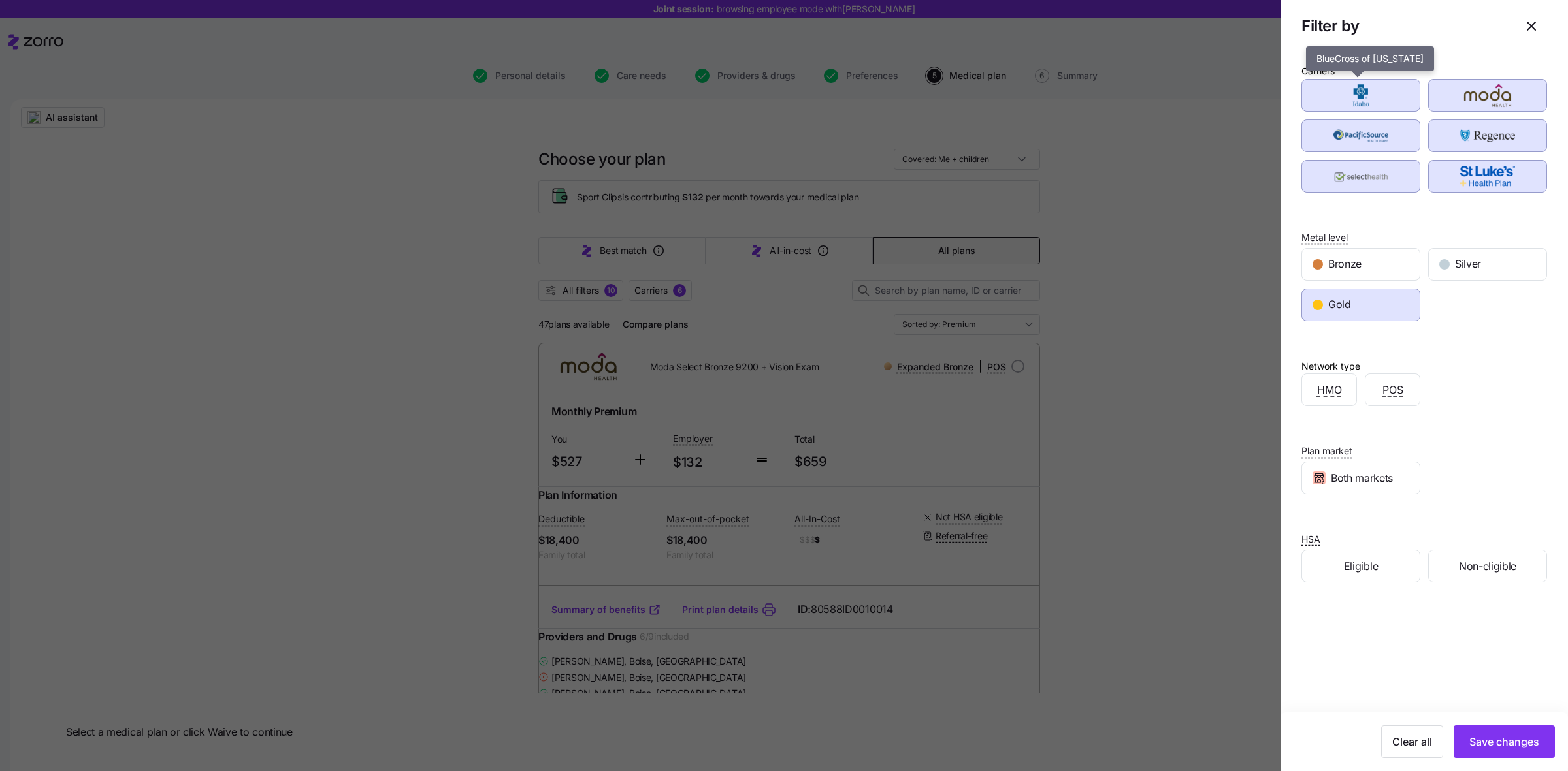
click at [1253, 99] on img "button" at bounding box center [1361, 95] width 96 height 26
click at [1253, 129] on img "button" at bounding box center [1361, 135] width 96 height 26
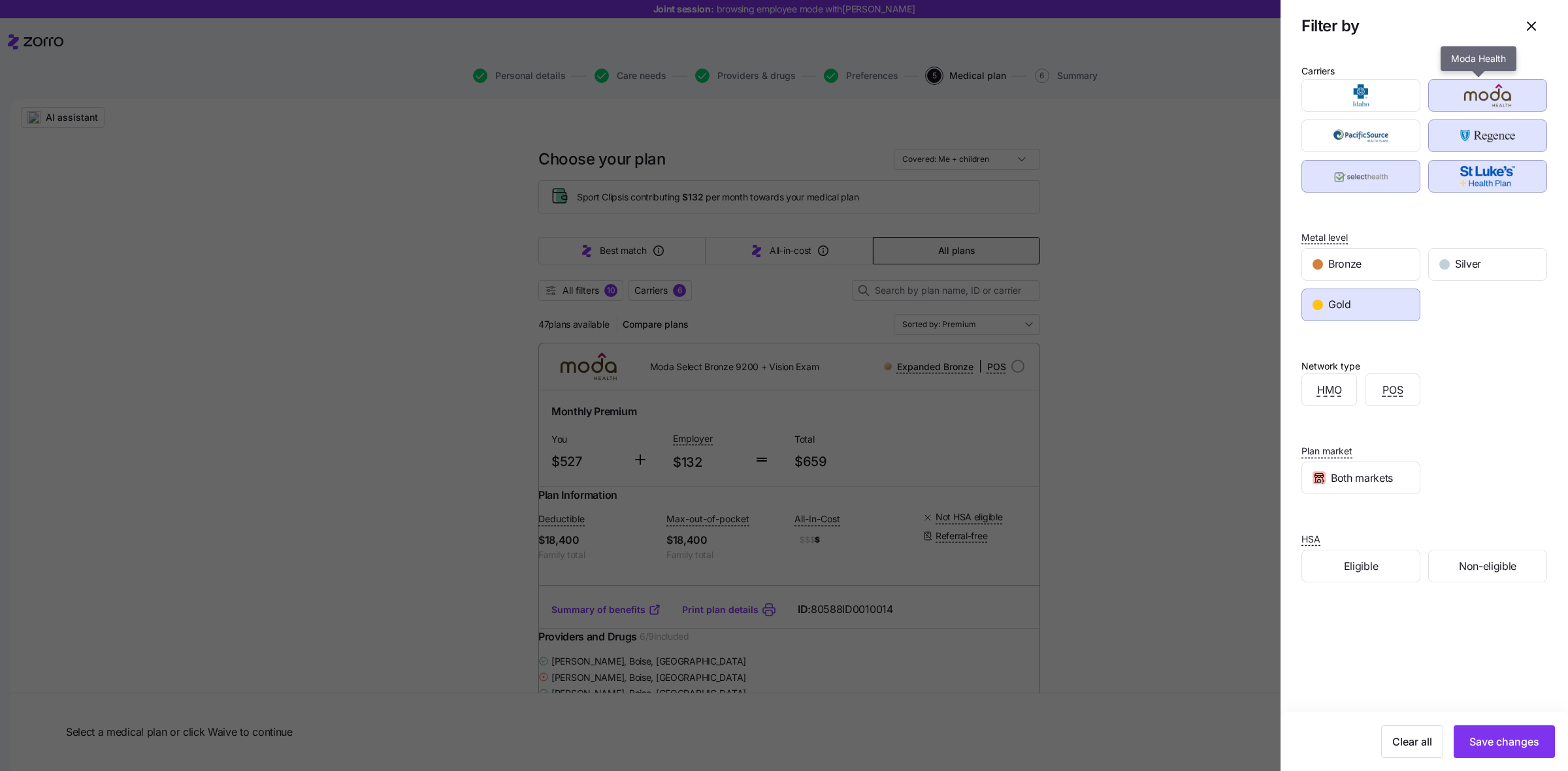
click at [1253, 80] on div "button" at bounding box center [1487, 95] width 118 height 31
click at [1253, 120] on div "button" at bounding box center [1487, 135] width 118 height 31
click at [1253, 175] on img "button" at bounding box center [1487, 176] width 96 height 26
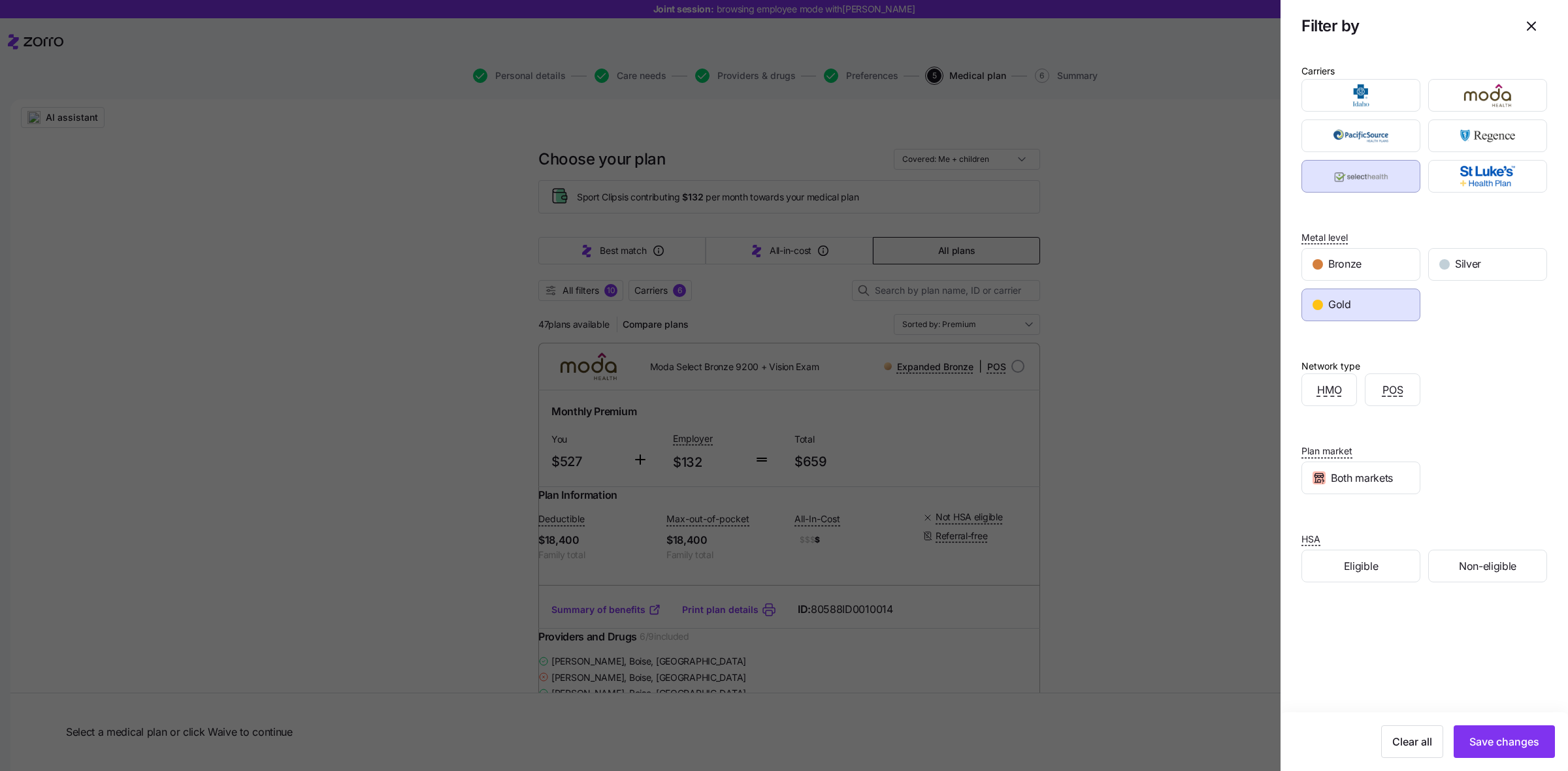
click at [1253, 616] on div "Clear all Save changes" at bounding box center [1424, 742] width 287 height 58
click at [1253, 616] on button "Save changes" at bounding box center [1504, 742] width 101 height 33
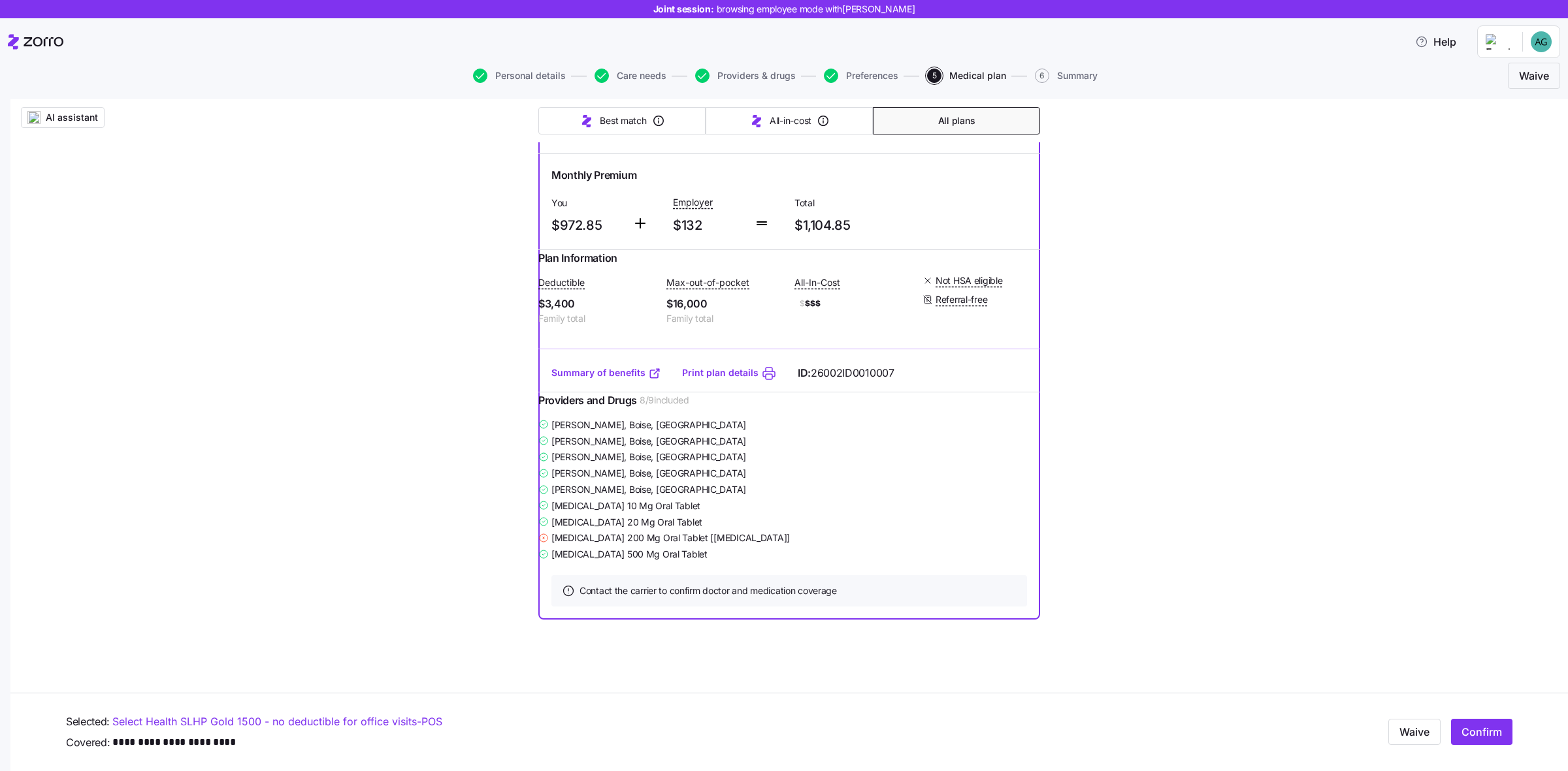
scroll to position [4186, 0]
